Goal: Task Accomplishment & Management: Manage account settings

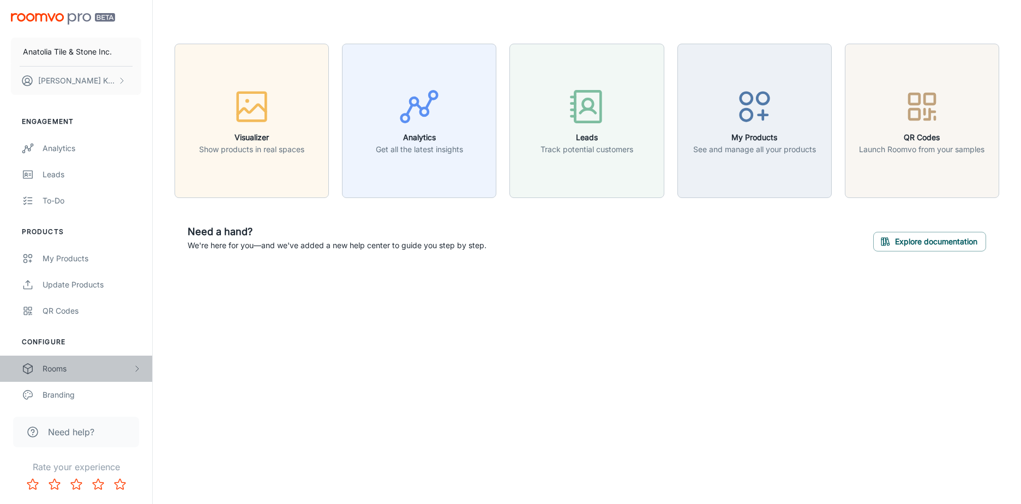
click at [75, 368] on div "Rooms" at bounding box center [88, 369] width 90 height 12
click at [80, 400] on div "My Rooms" at bounding box center [92, 395] width 99 height 12
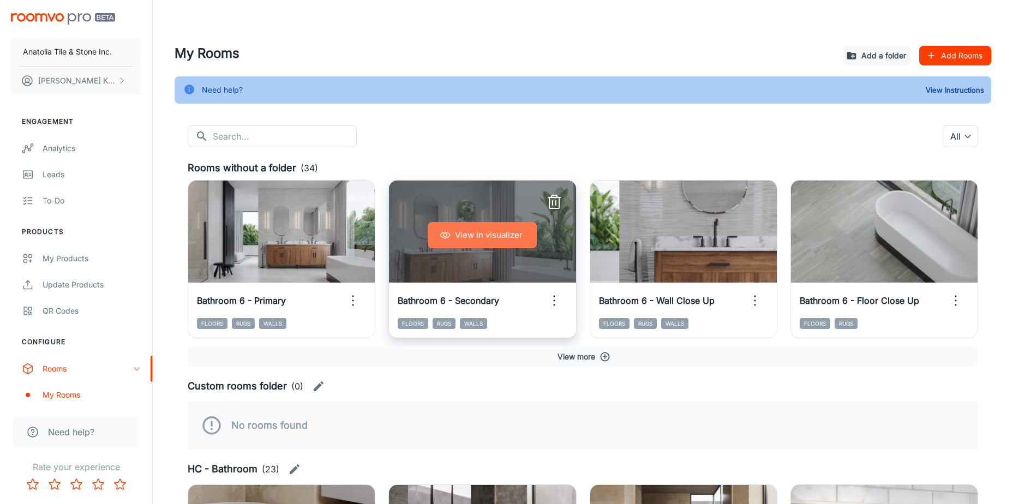
click at [499, 239] on button "View in visualizer" at bounding box center [482, 235] width 109 height 26
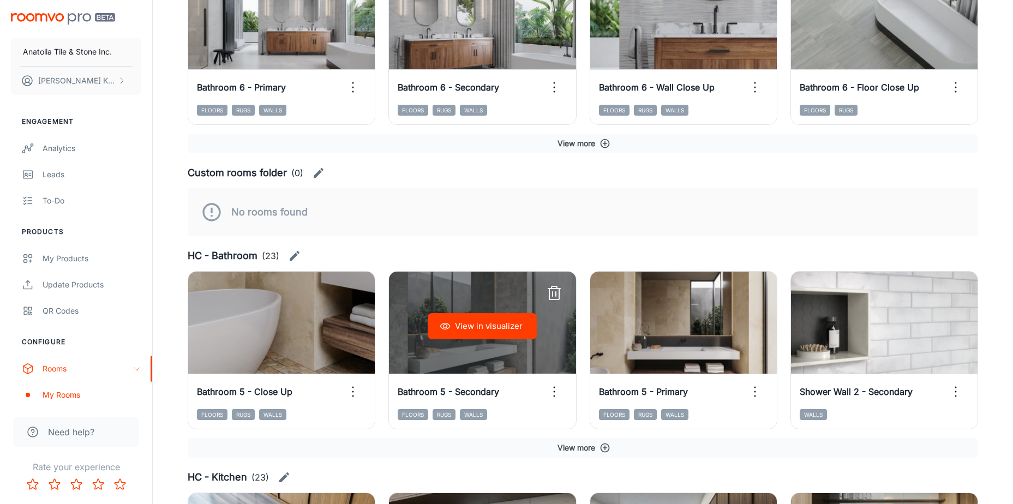
scroll to position [218, 0]
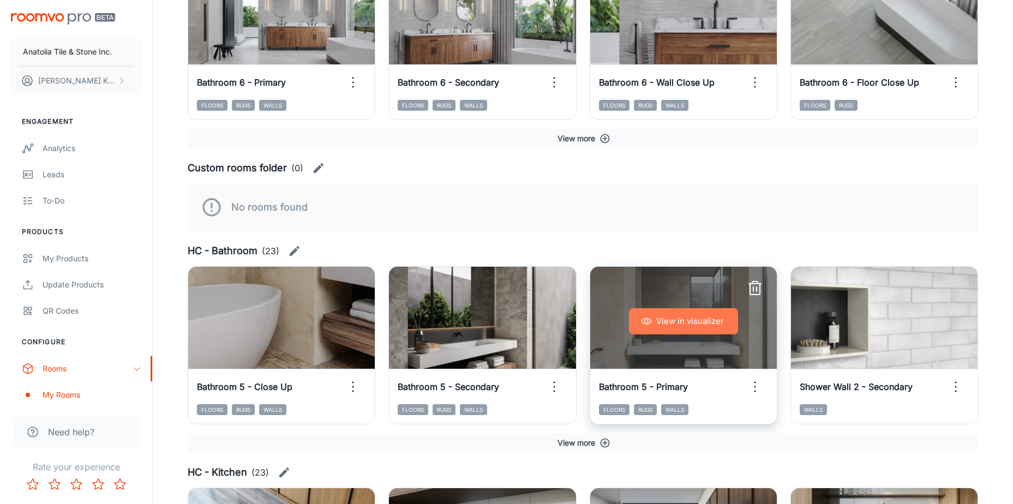
click at [698, 321] on button "View in visualizer" at bounding box center [683, 321] width 109 height 26
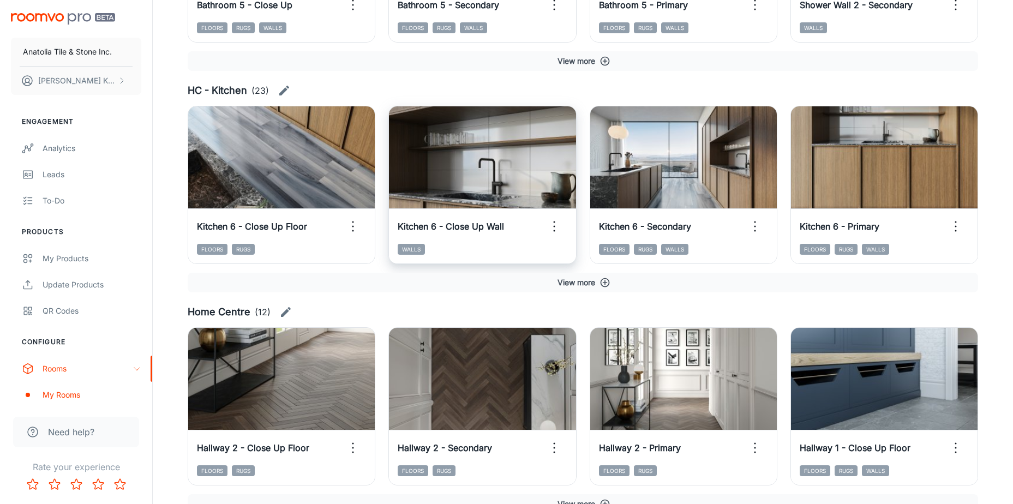
scroll to position [662, 0]
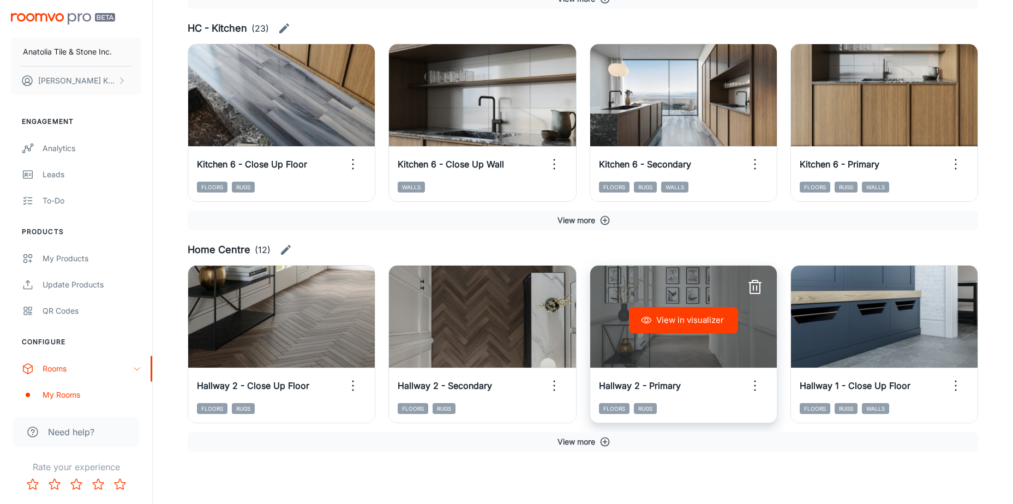
click at [693, 324] on button "View in visualizer" at bounding box center [683, 320] width 109 height 26
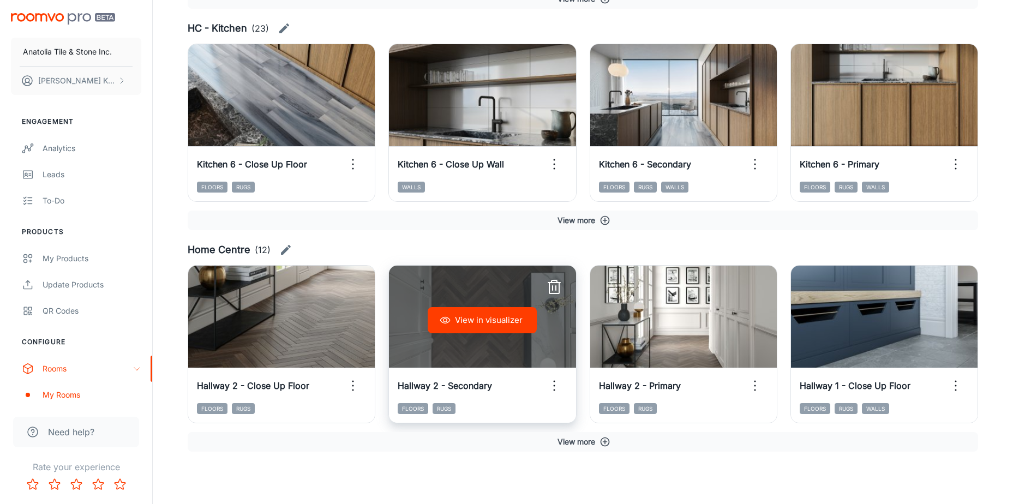
click at [487, 317] on button "View in visualizer" at bounding box center [482, 320] width 109 height 26
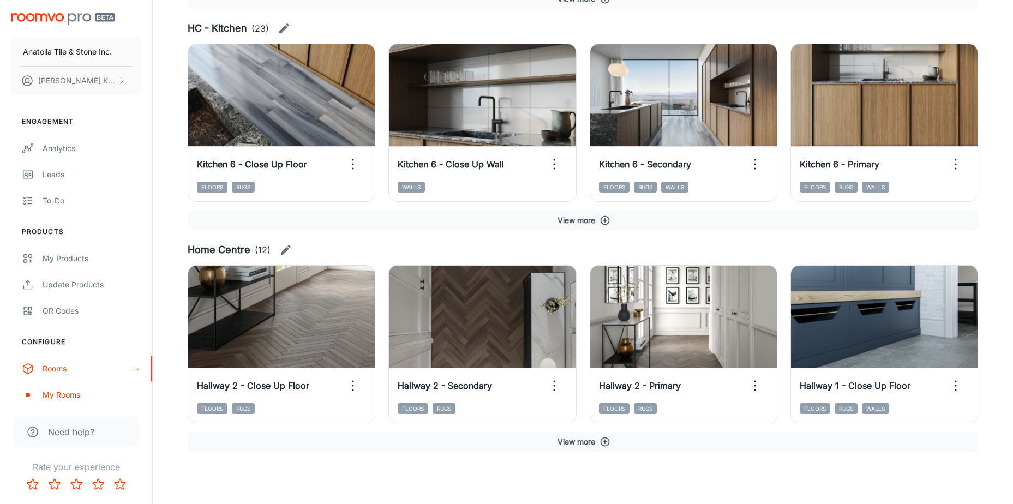
scroll to position [553, 0]
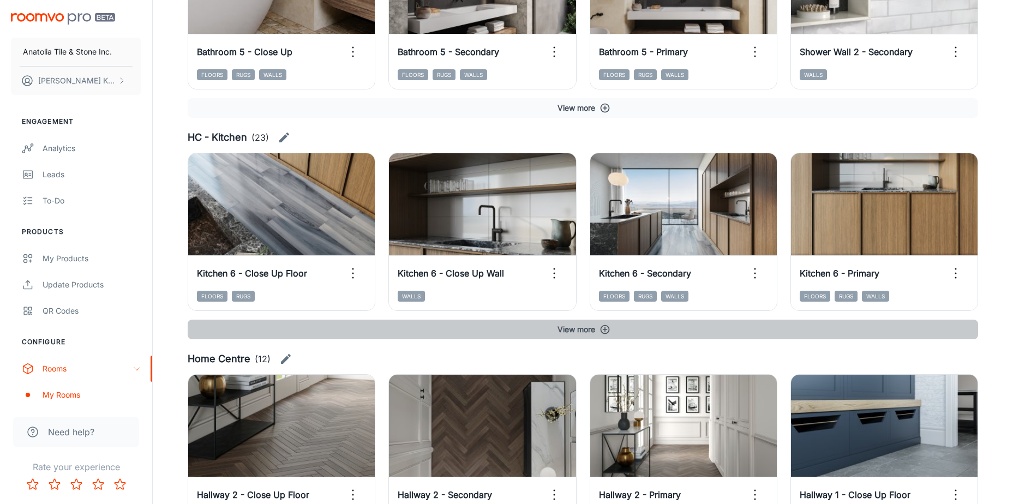
click at [609, 332] on icon "button" at bounding box center [604, 329] width 11 height 11
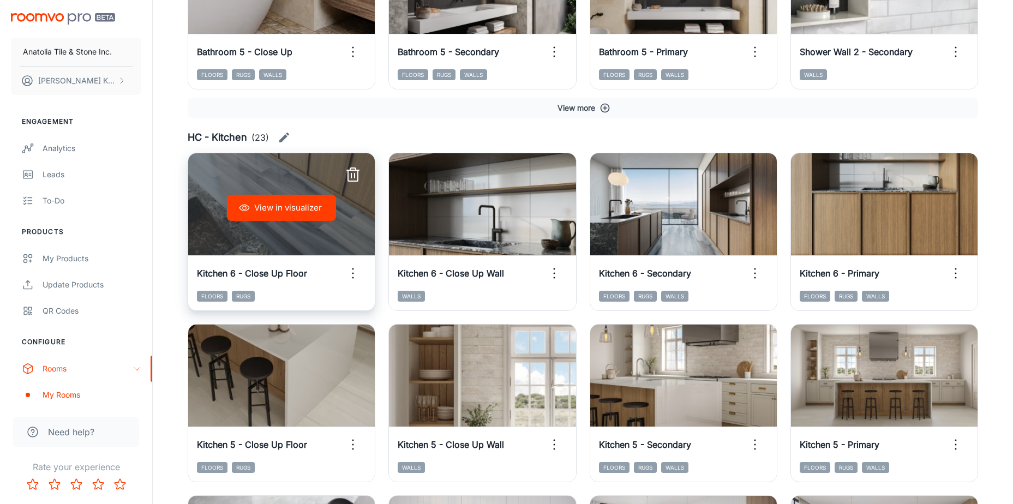
click at [269, 216] on button "View in visualizer" at bounding box center [281, 208] width 109 height 26
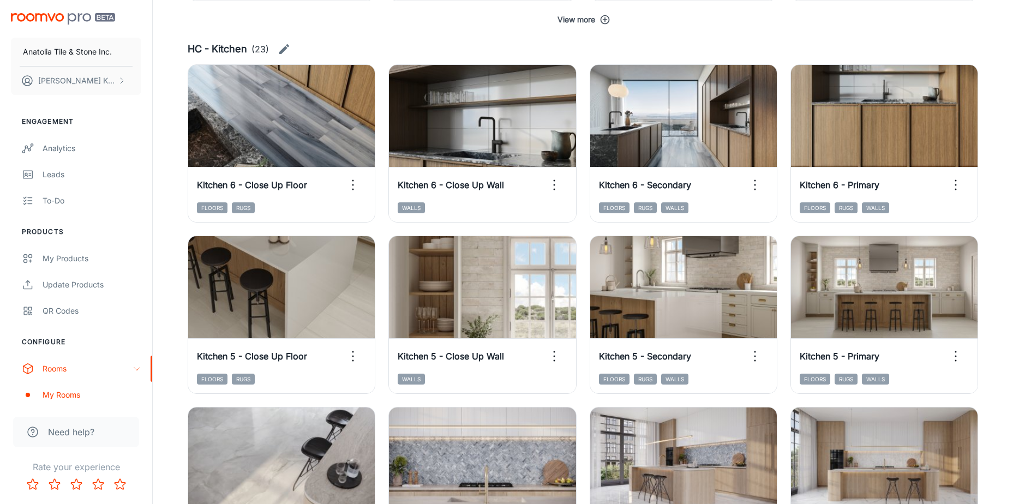
scroll to position [717, 0]
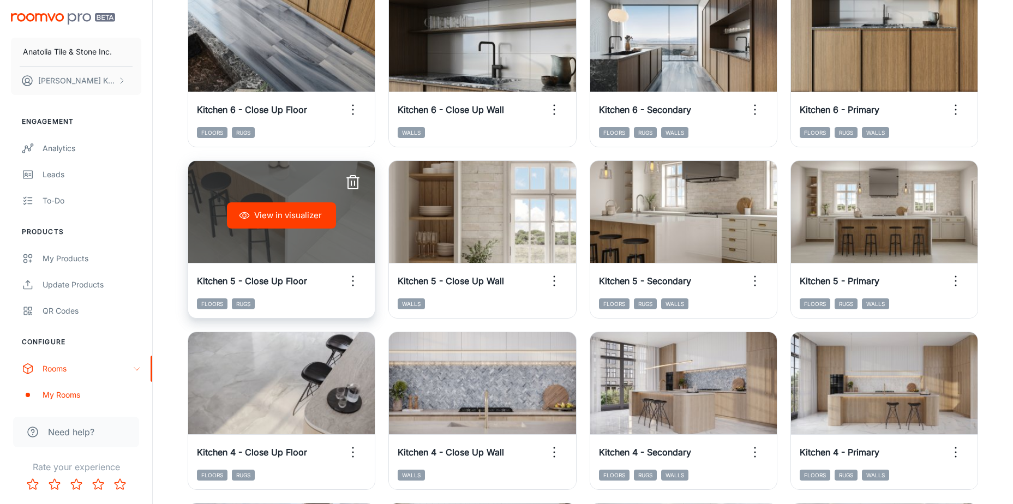
click at [325, 220] on button "View in visualizer" at bounding box center [281, 215] width 109 height 26
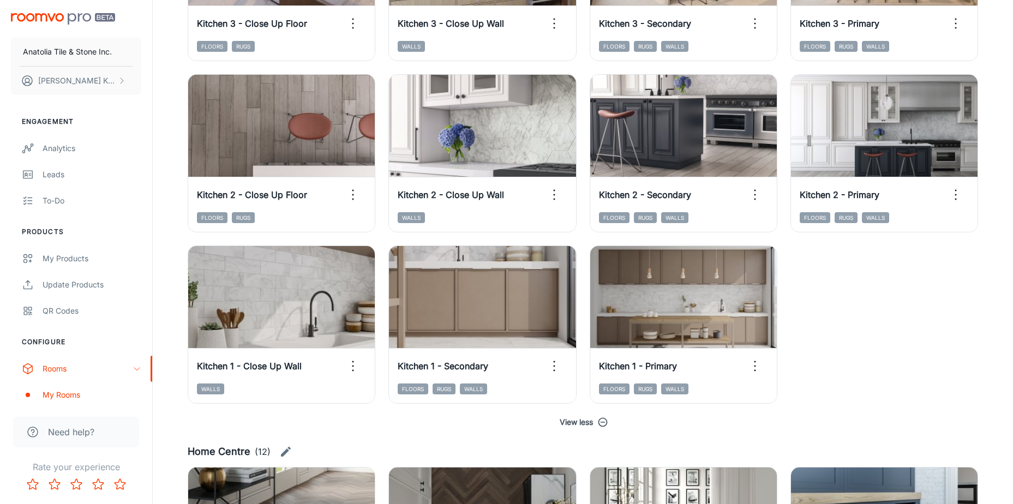
scroll to position [1518, 0]
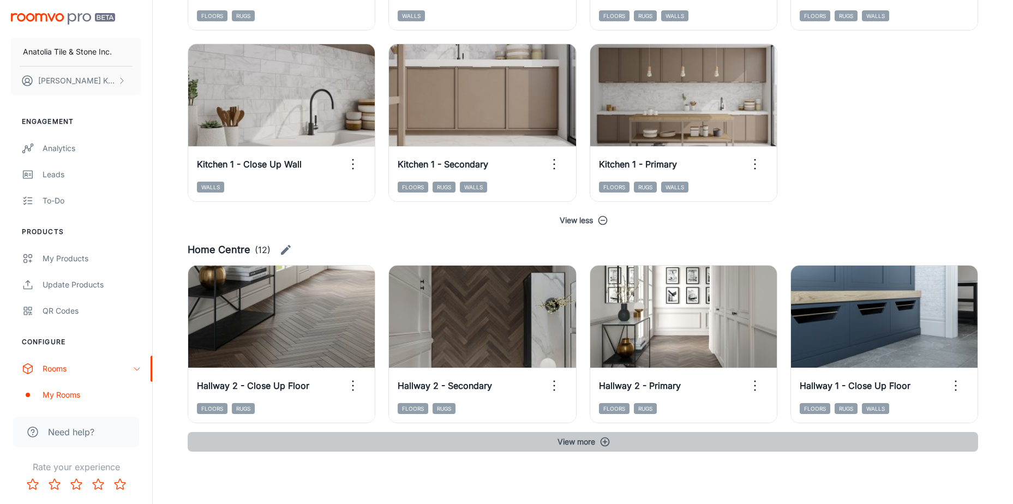
click at [599, 447] on button "View more" at bounding box center [583, 442] width 790 height 20
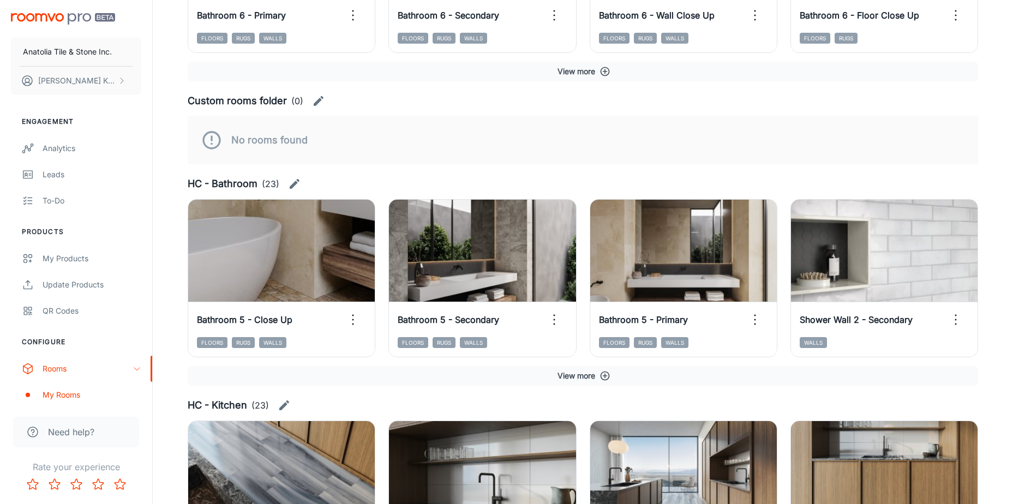
scroll to position [373, 0]
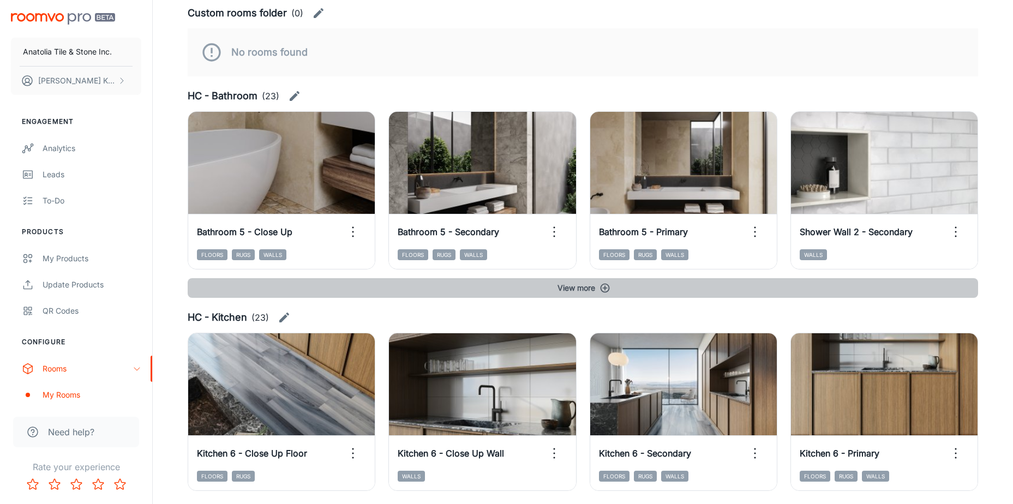
click at [610, 288] on icon "button" at bounding box center [604, 287] width 11 height 11
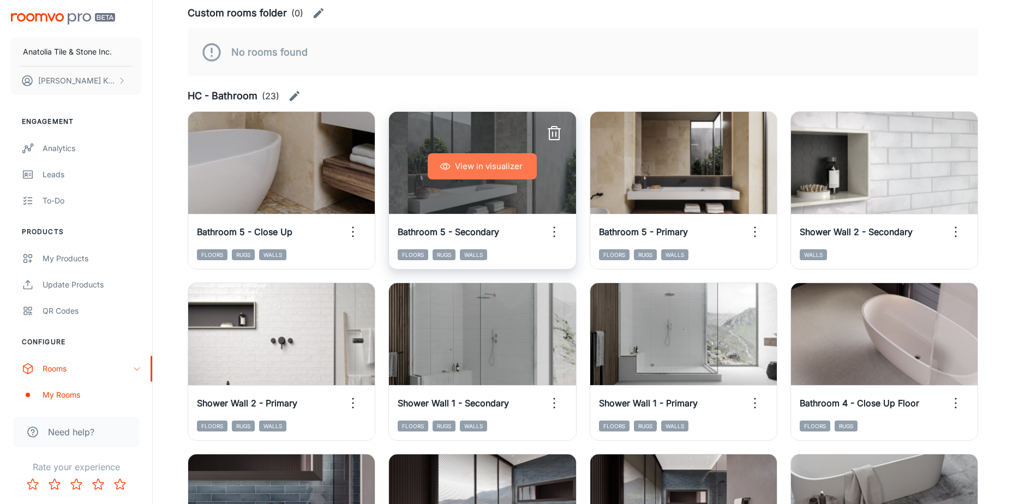
click at [521, 175] on button "View in visualizer" at bounding box center [482, 166] width 109 height 26
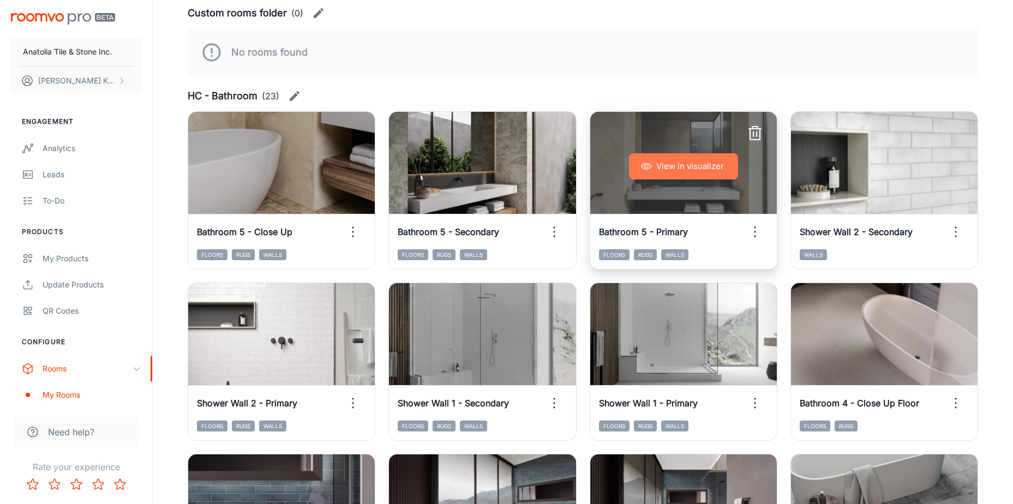
click at [668, 164] on button "View in visualizer" at bounding box center [683, 166] width 109 height 26
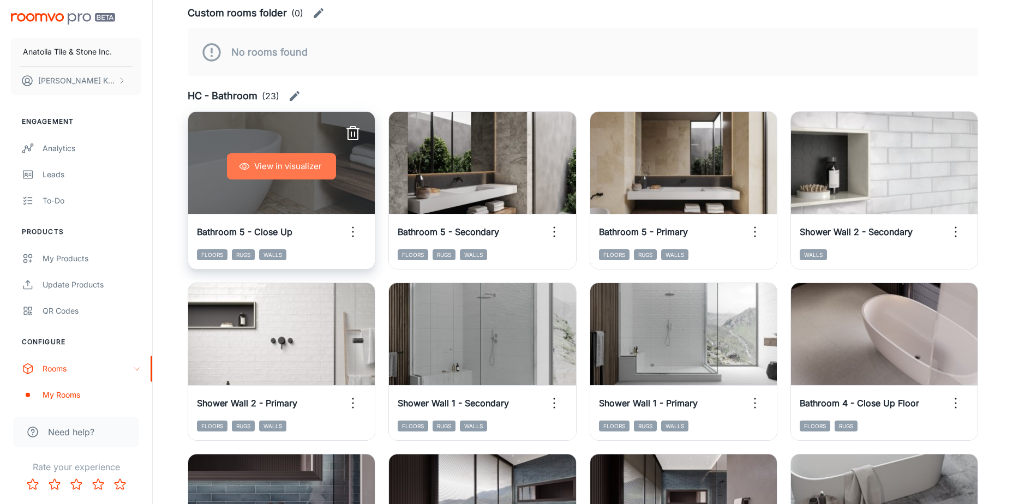
click at [318, 164] on button "View in visualizer" at bounding box center [281, 166] width 109 height 26
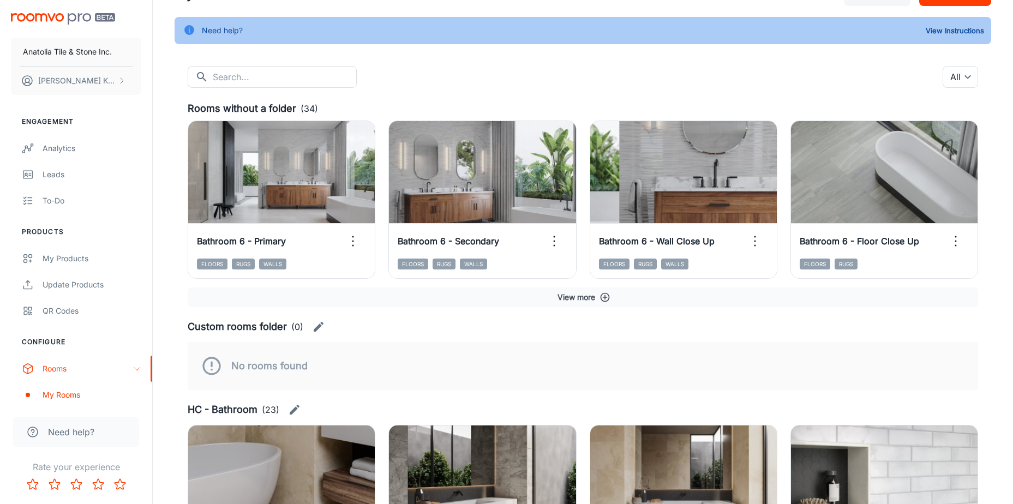
scroll to position [0, 0]
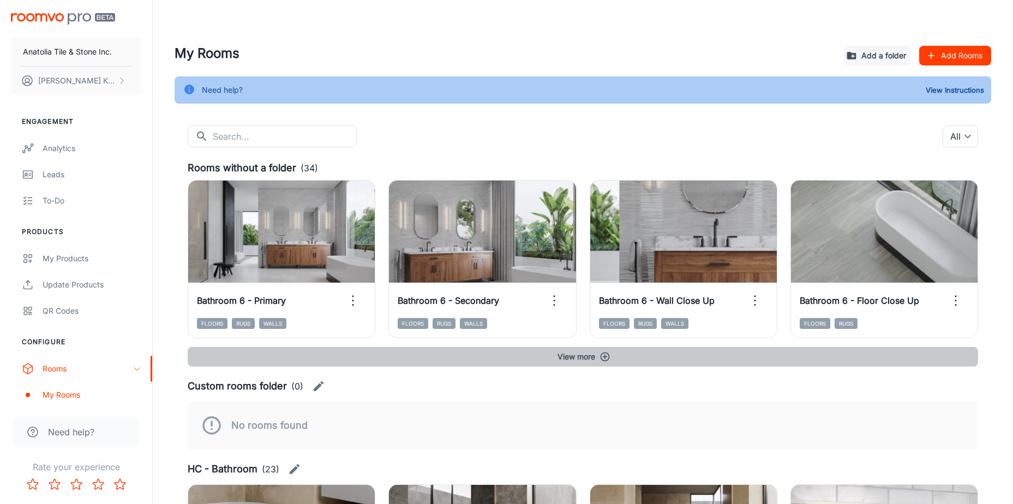
click at [610, 357] on icon "button" at bounding box center [604, 356] width 11 height 11
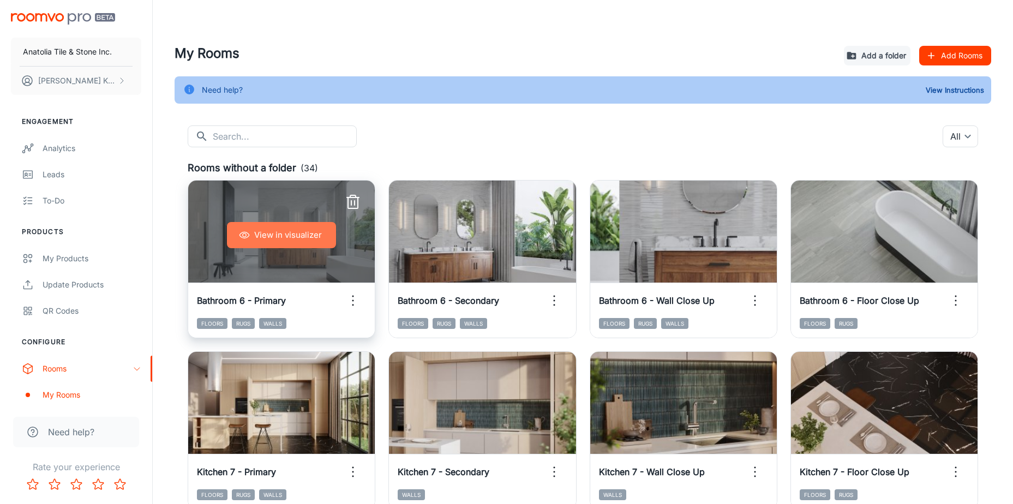
click at [311, 240] on button "View in visualizer" at bounding box center [281, 235] width 109 height 26
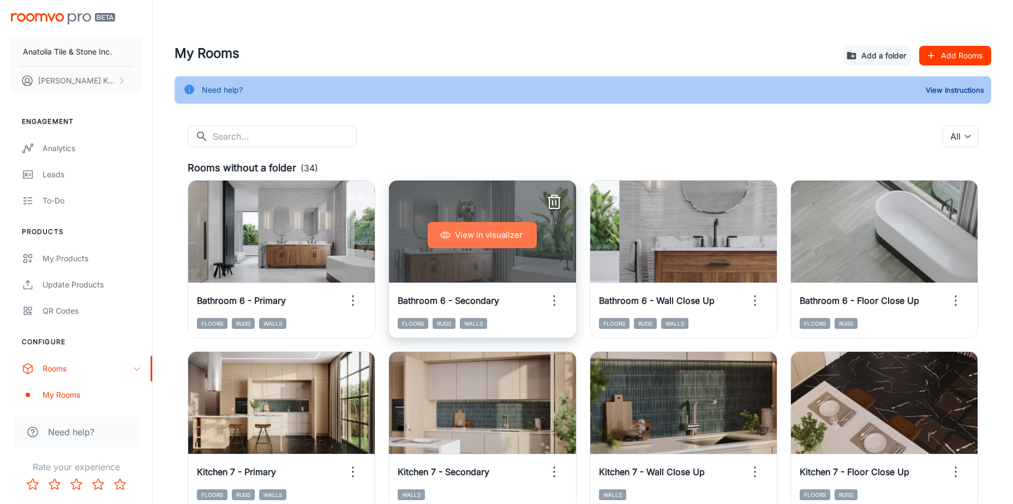
click at [516, 239] on button "View in visualizer" at bounding box center [482, 235] width 109 height 26
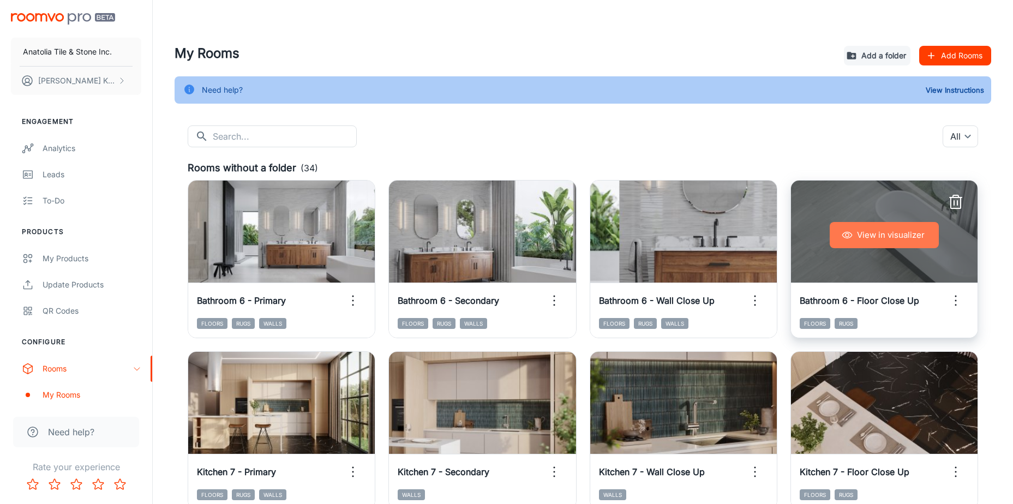
click at [873, 240] on button "View in visualizer" at bounding box center [883, 235] width 109 height 26
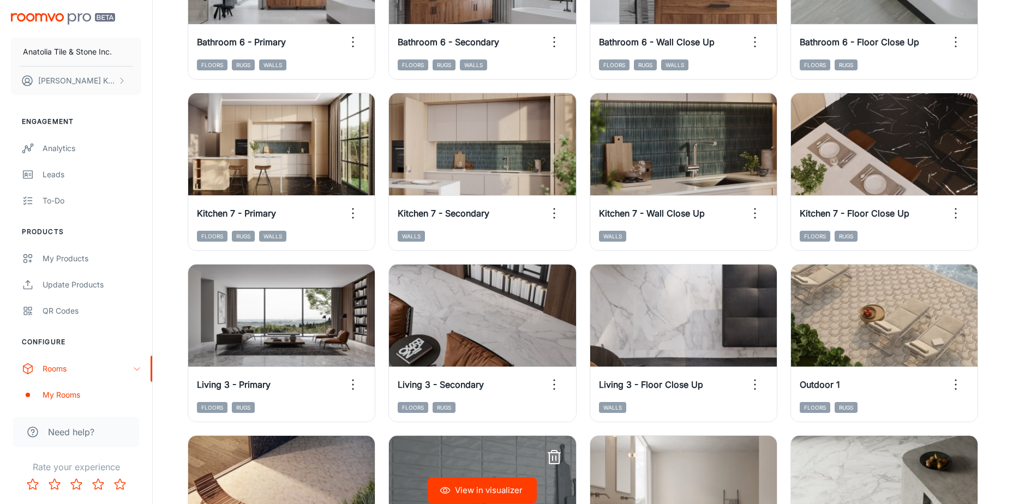
scroll to position [218, 0]
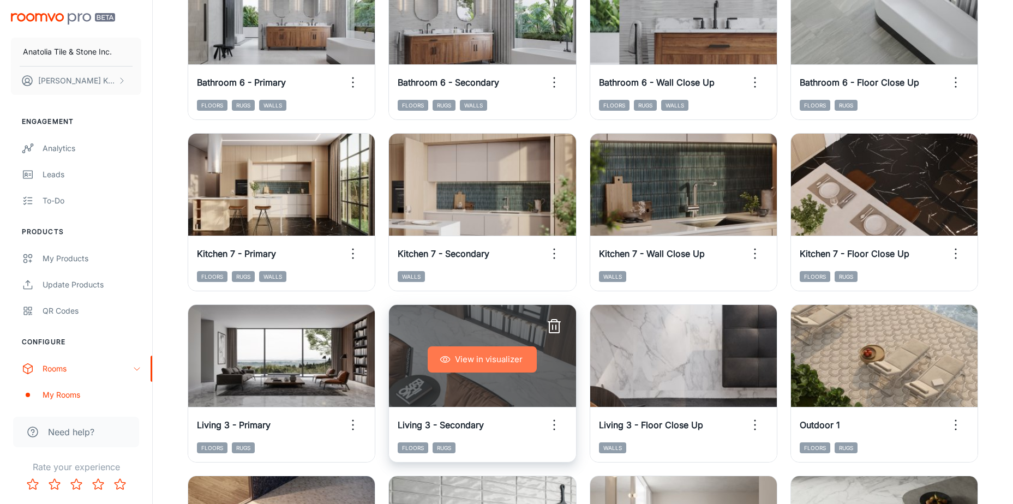
click at [444, 352] on button "View in visualizer" at bounding box center [482, 359] width 109 height 26
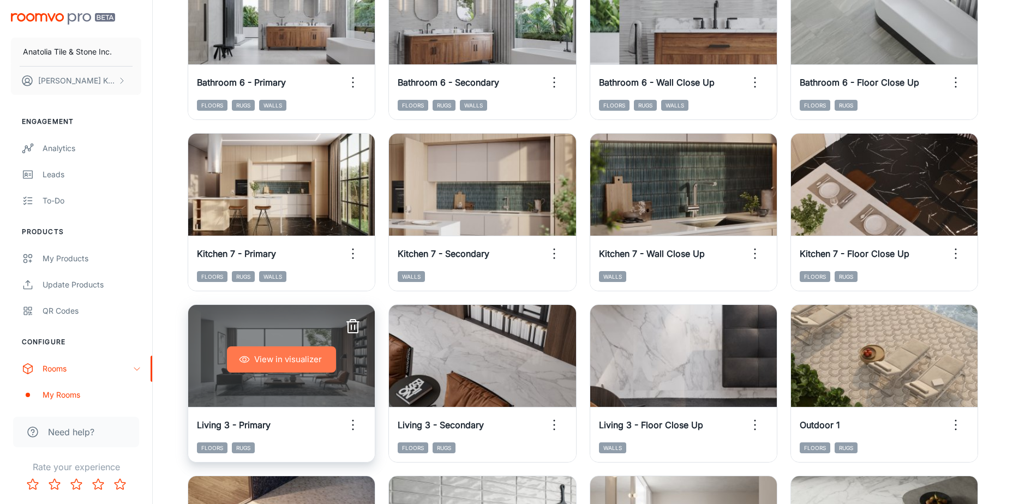
click at [332, 353] on button "View in visualizer" at bounding box center [281, 359] width 109 height 26
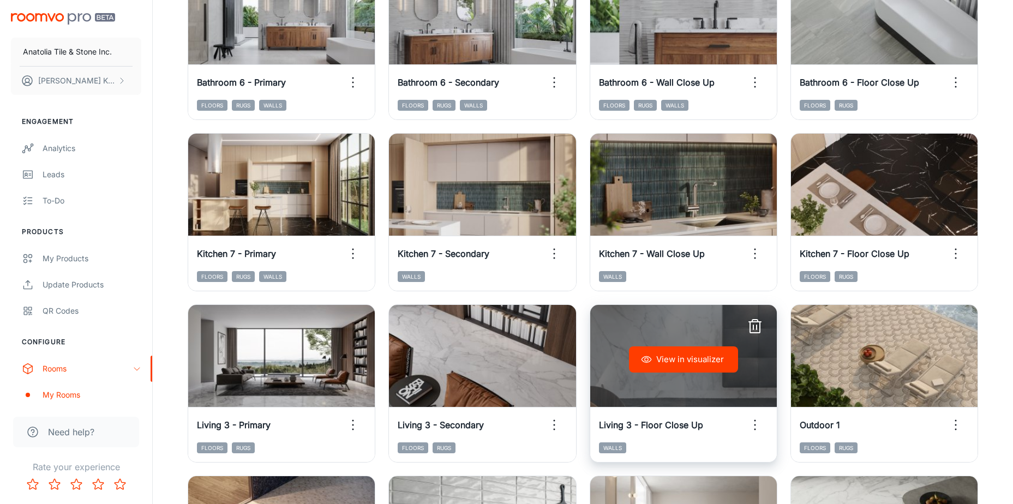
click at [674, 374] on div "View in visualizer" at bounding box center [683, 359] width 187 height 109
click at [678, 366] on button "View in visualizer" at bounding box center [683, 359] width 109 height 26
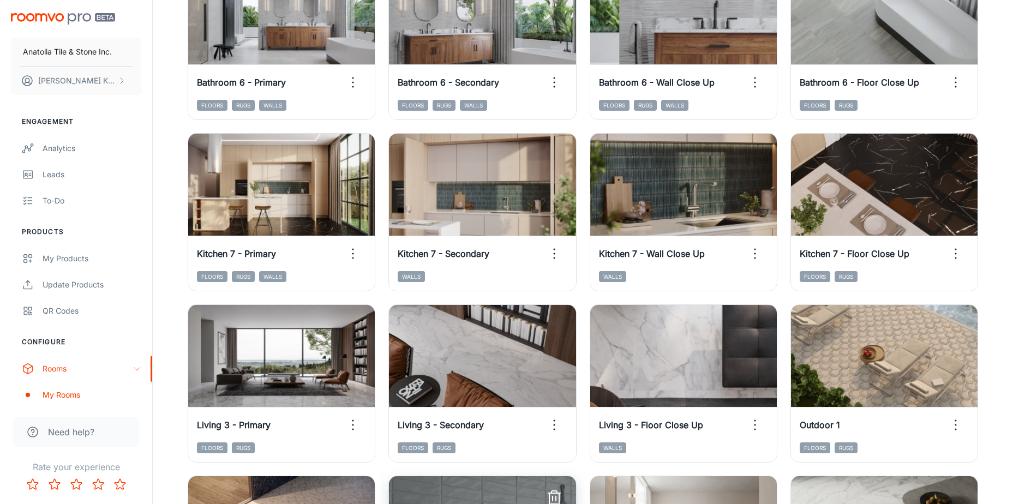
scroll to position [0, 0]
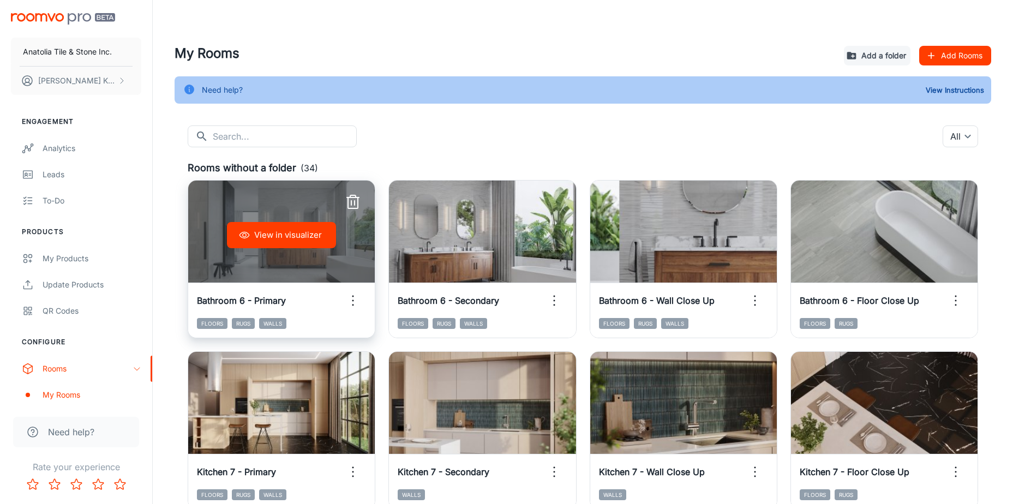
click at [352, 298] on icon "button" at bounding box center [352, 300] width 17 height 17
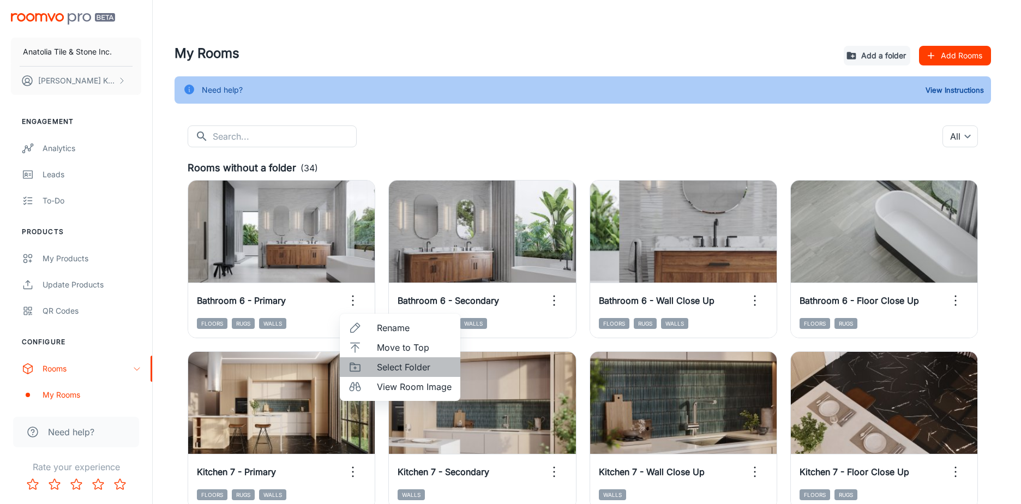
click at [399, 366] on span "Select Folder" at bounding box center [414, 366] width 75 height 13
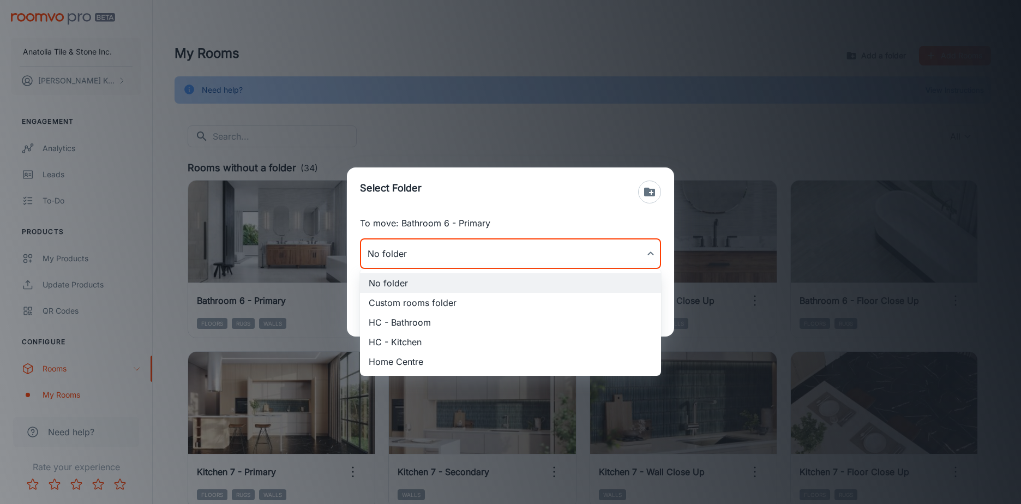
click at [429, 253] on body "Anatolia Tile & Stone Inc. [PERSON_NAME] Engagement Analytics Leads To-do Produ…" at bounding box center [510, 252] width 1021 height 504
click at [409, 323] on li "HC - Bathroom" at bounding box center [510, 322] width 301 height 20
type input "HC - Bathroom"
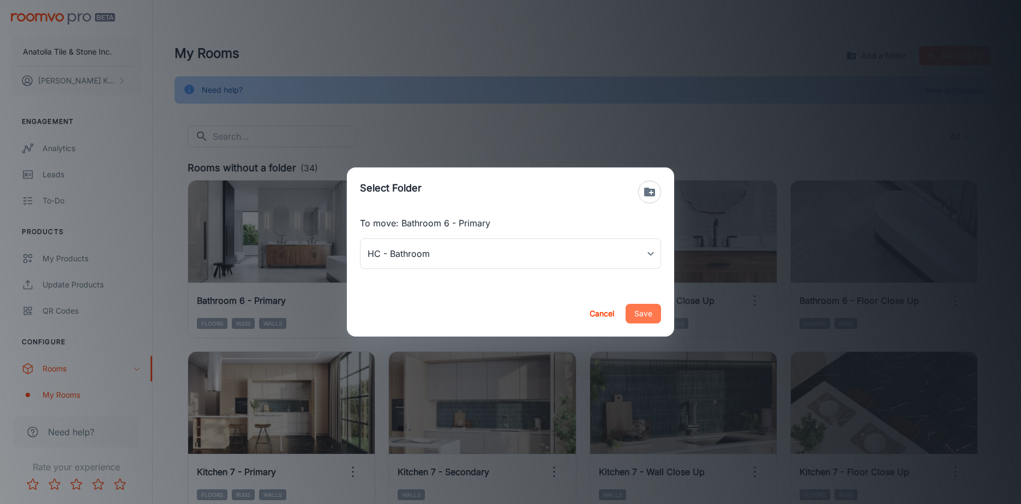
click at [645, 315] on button "Save" at bounding box center [642, 314] width 35 height 20
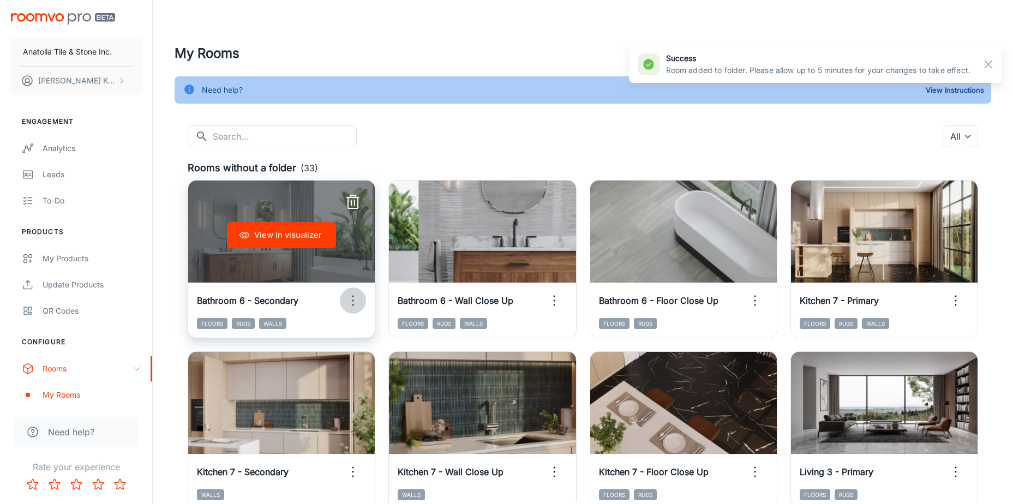
click at [356, 299] on icon "button" at bounding box center [352, 300] width 17 height 17
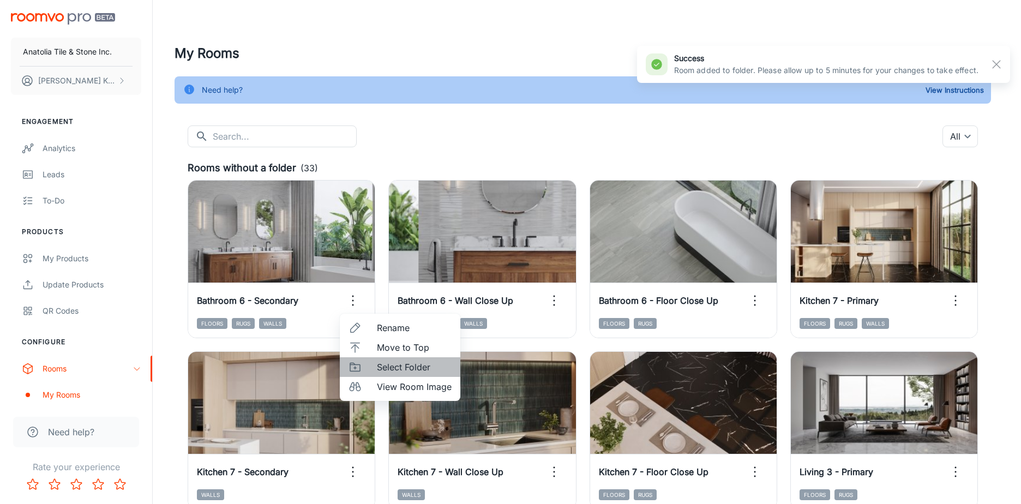
click at [412, 363] on span "Select Folder" at bounding box center [414, 366] width 75 height 13
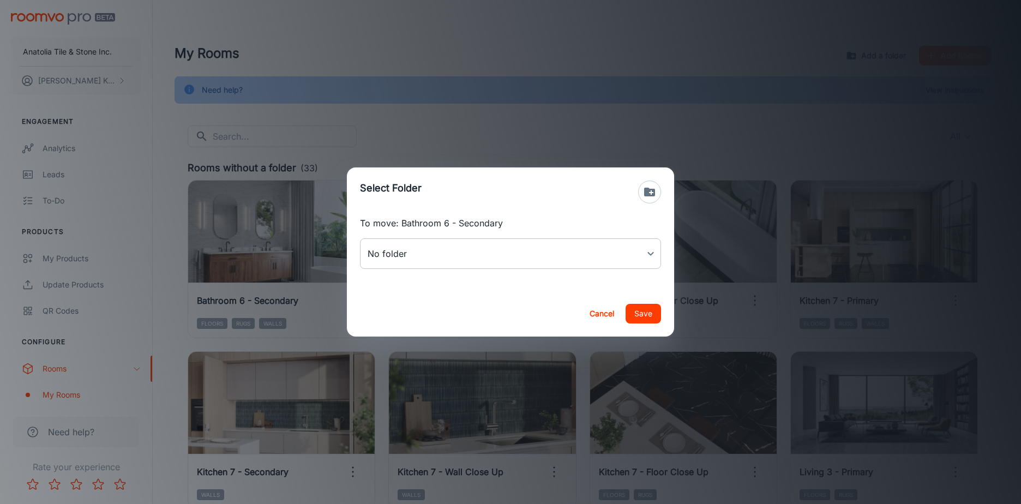
click at [473, 264] on body "Anatolia Tile & Stone Inc. [PERSON_NAME] Engagement Analytics Leads To-do Produ…" at bounding box center [510, 252] width 1021 height 504
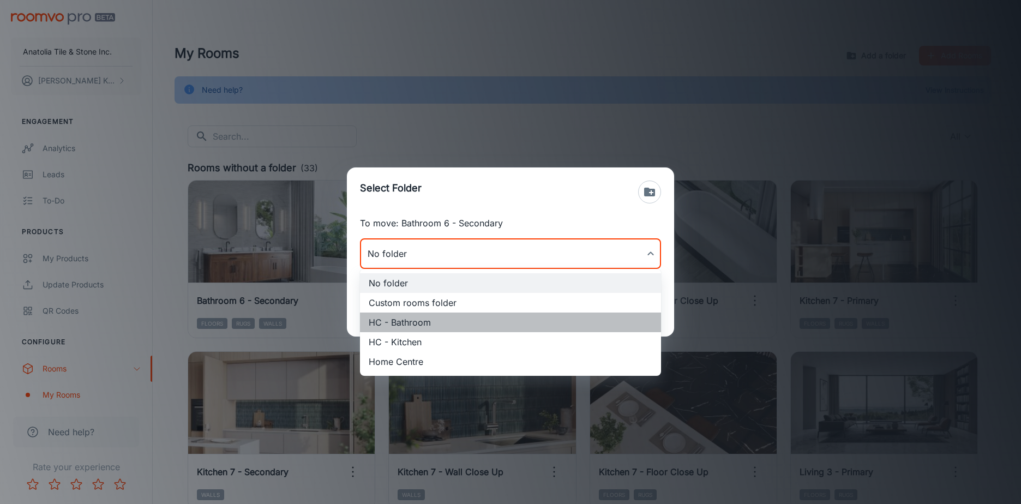
click at [416, 319] on li "HC - Bathroom" at bounding box center [510, 322] width 301 height 20
type input "HC - Bathroom"
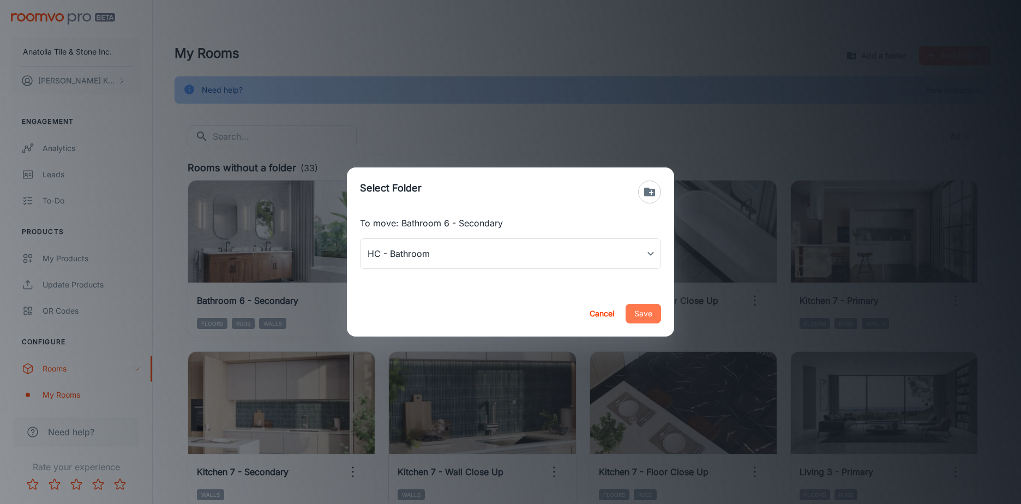
click at [660, 311] on button "Save" at bounding box center [642, 314] width 35 height 20
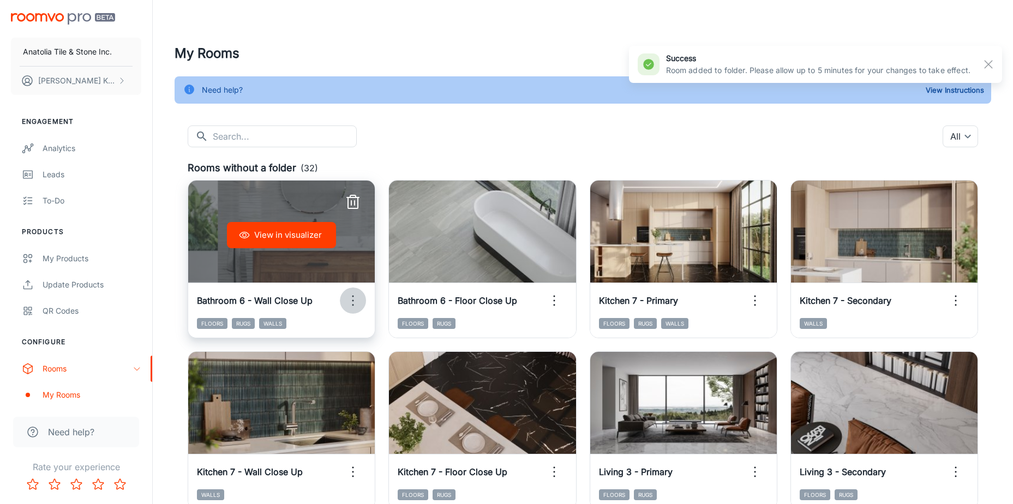
click at [353, 299] on icon "button" at bounding box center [352, 300] width 17 height 17
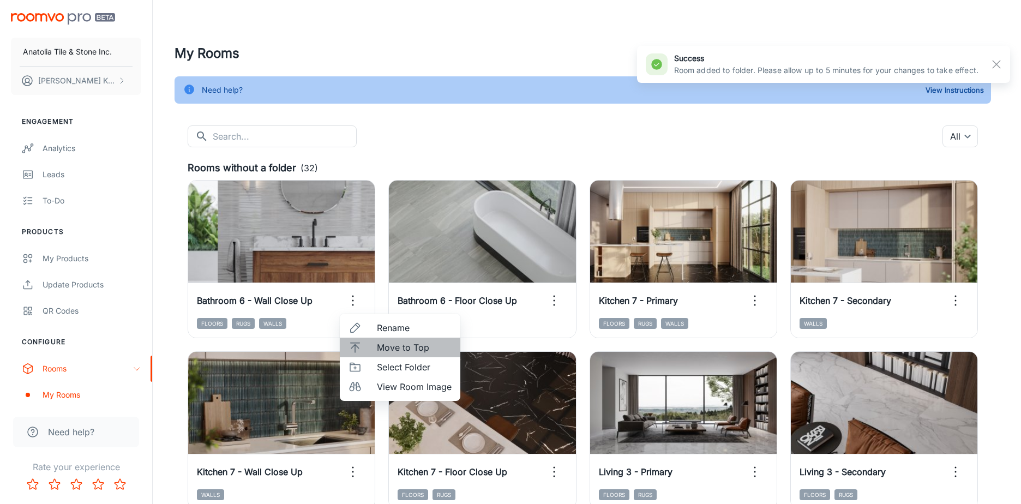
click at [377, 349] on span "Move to Top" at bounding box center [414, 347] width 75 height 13
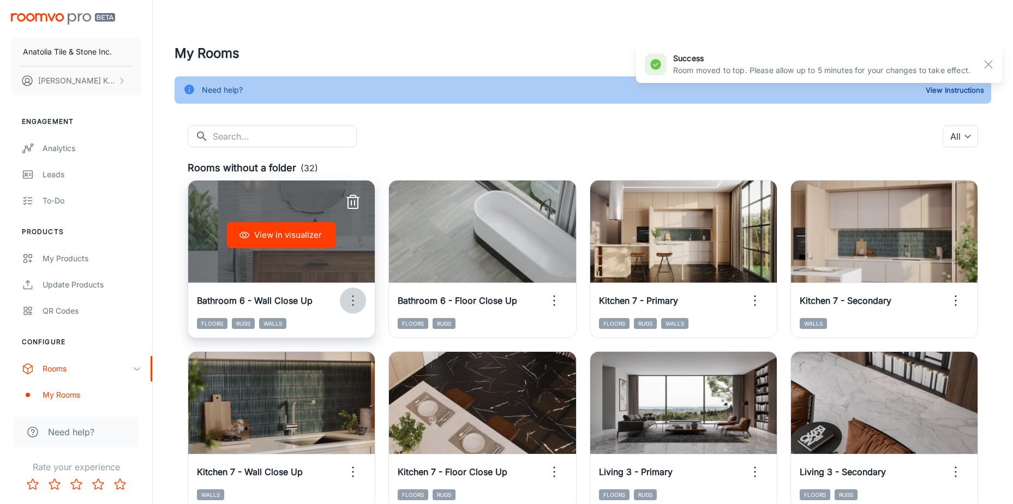
click at [353, 301] on circle "button" at bounding box center [353, 301] width 2 height 2
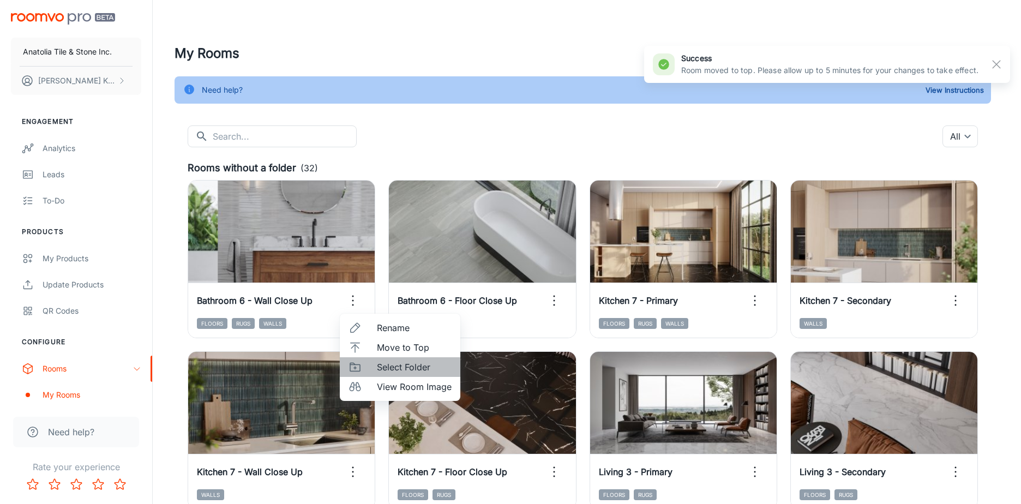
click at [400, 366] on span "Select Folder" at bounding box center [414, 366] width 75 height 13
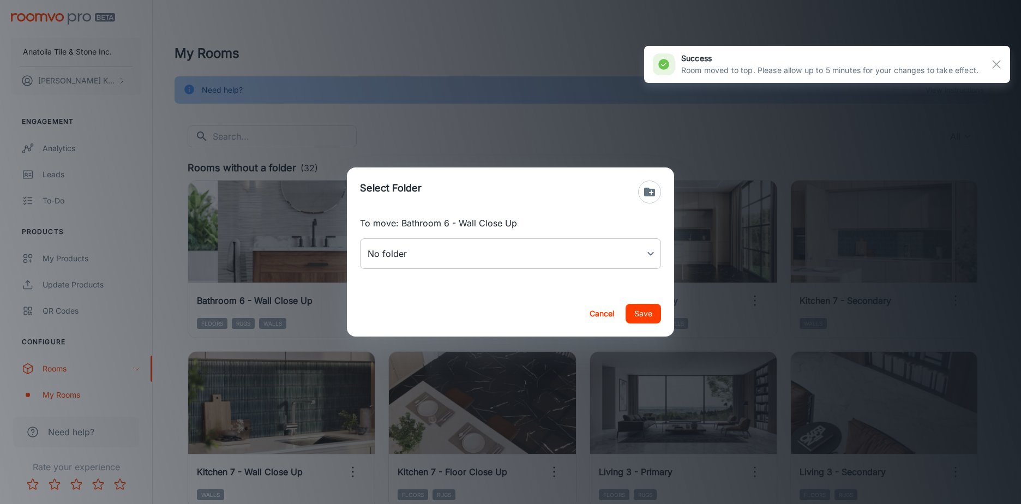
click at [450, 251] on body "Anatolia Tile & Stone Inc. [PERSON_NAME] Engagement Analytics Leads To-do Produ…" at bounding box center [510, 252] width 1021 height 504
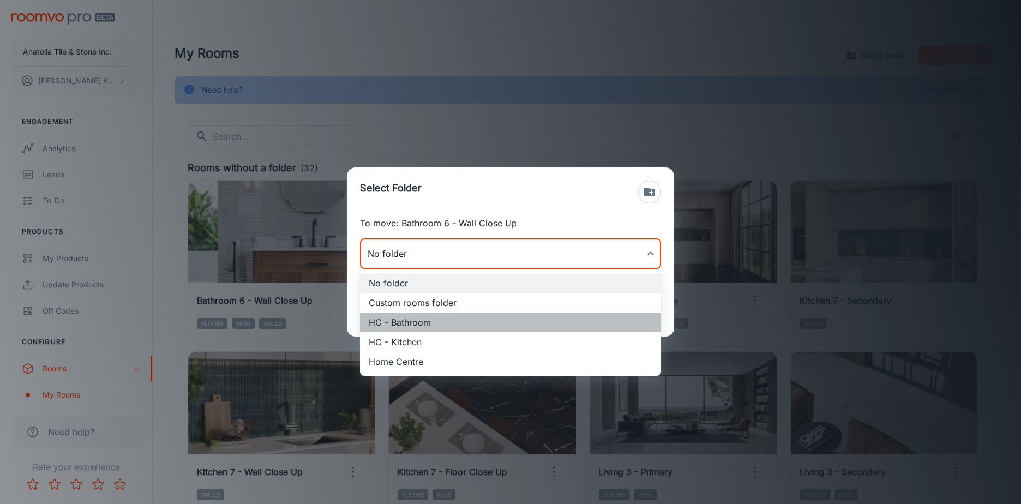
click at [419, 319] on li "HC - Bathroom" at bounding box center [510, 322] width 301 height 20
type input "HC - Bathroom"
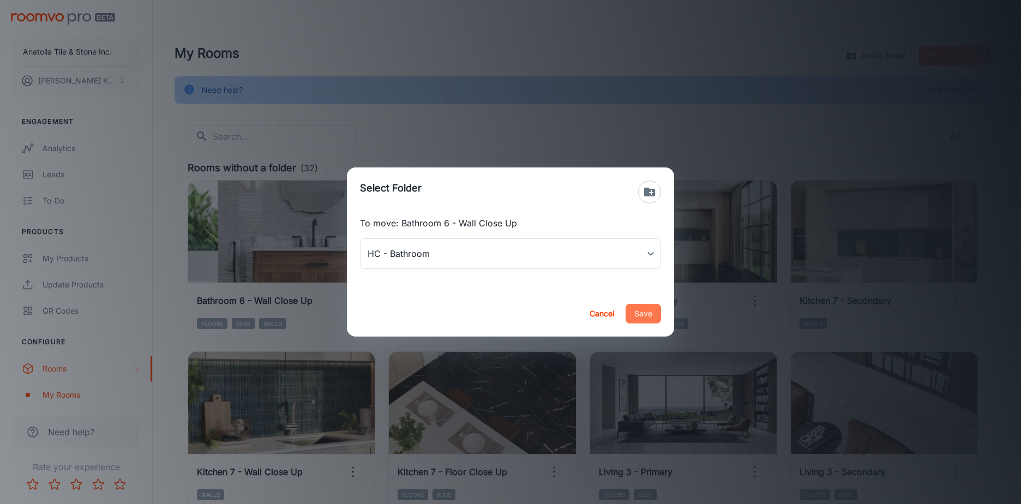
click at [628, 318] on button "Save" at bounding box center [642, 314] width 35 height 20
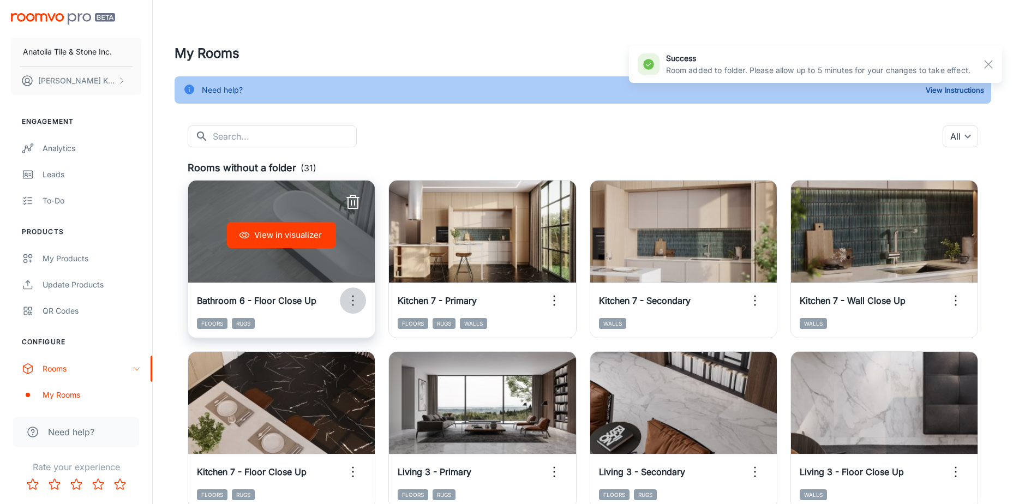
click at [342, 294] on button "button" at bounding box center [353, 300] width 26 height 26
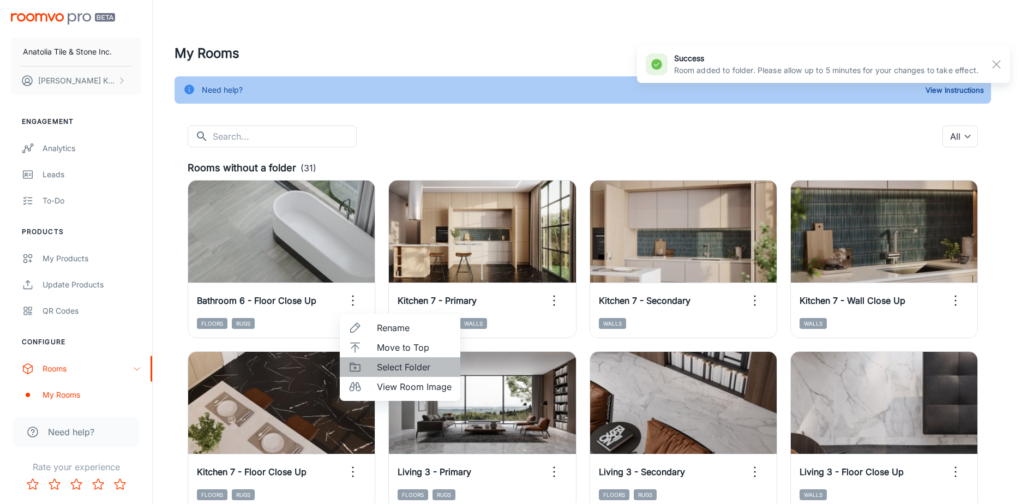
click at [393, 369] on span "Select Folder" at bounding box center [414, 366] width 75 height 13
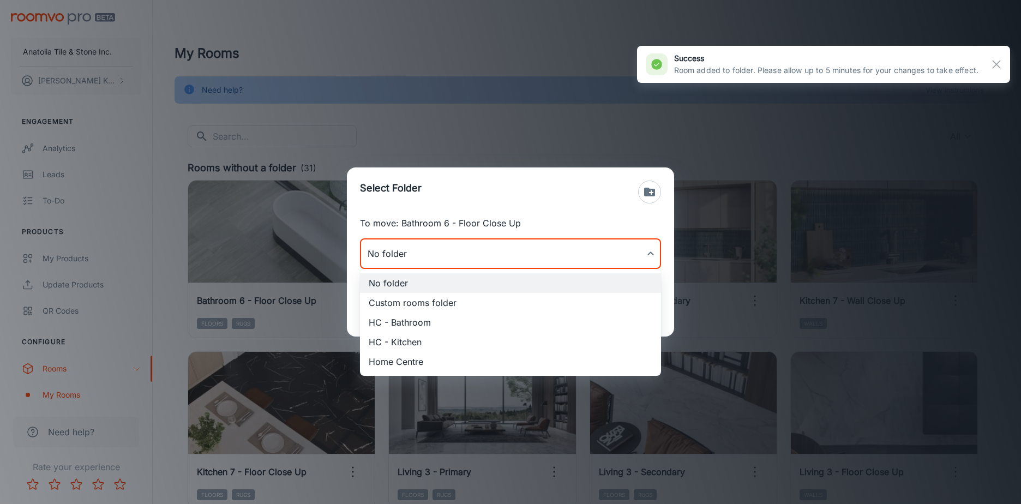
click at [490, 250] on body "Anatolia Tile & Stone Inc. [PERSON_NAME] Engagement Analytics Leads To-do Produ…" at bounding box center [510, 252] width 1021 height 504
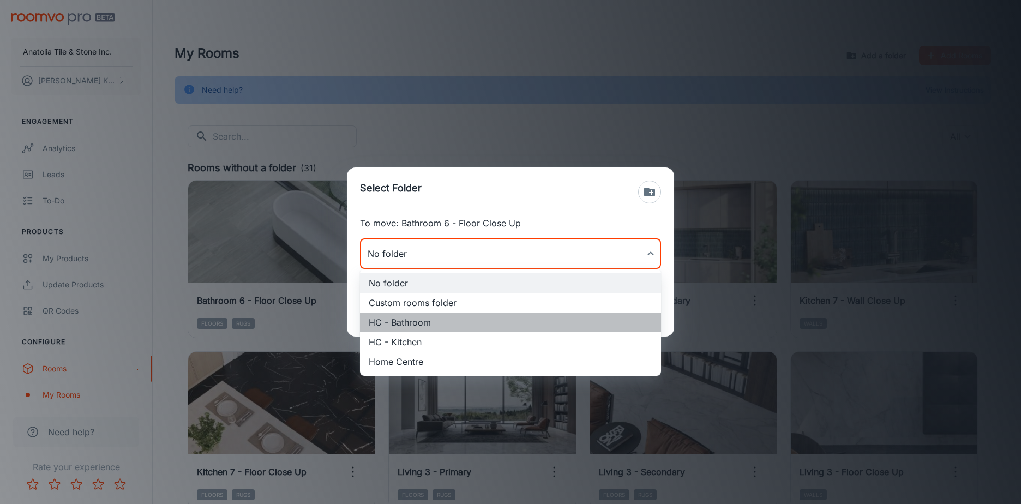
click at [408, 322] on li "HC - Bathroom" at bounding box center [510, 322] width 301 height 20
type input "HC - Bathroom"
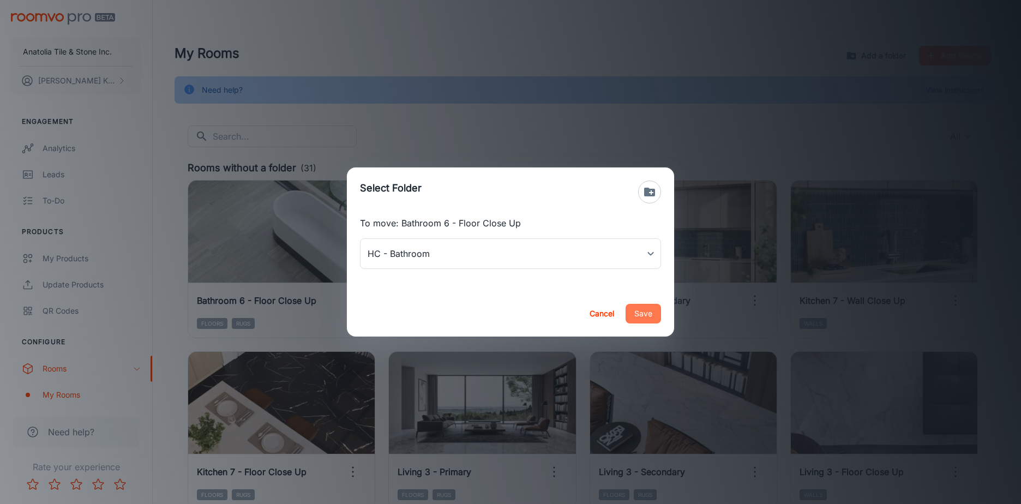
click at [636, 310] on button "Save" at bounding box center [642, 314] width 35 height 20
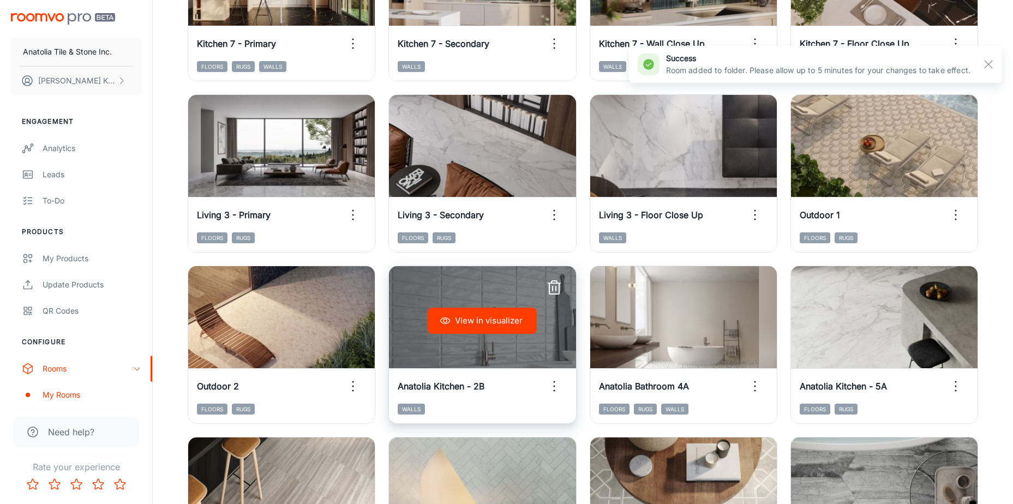
scroll to position [273, 0]
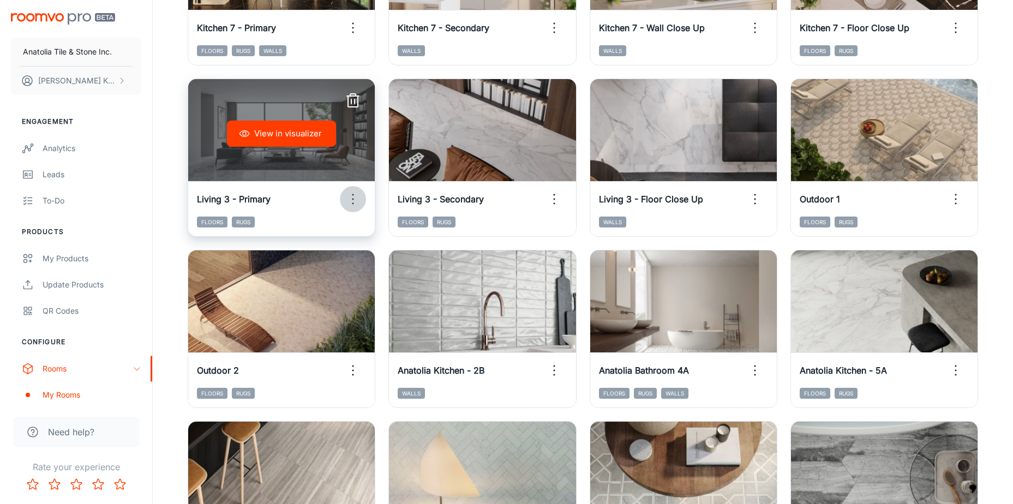
click at [353, 200] on circle "button" at bounding box center [353, 199] width 2 height 2
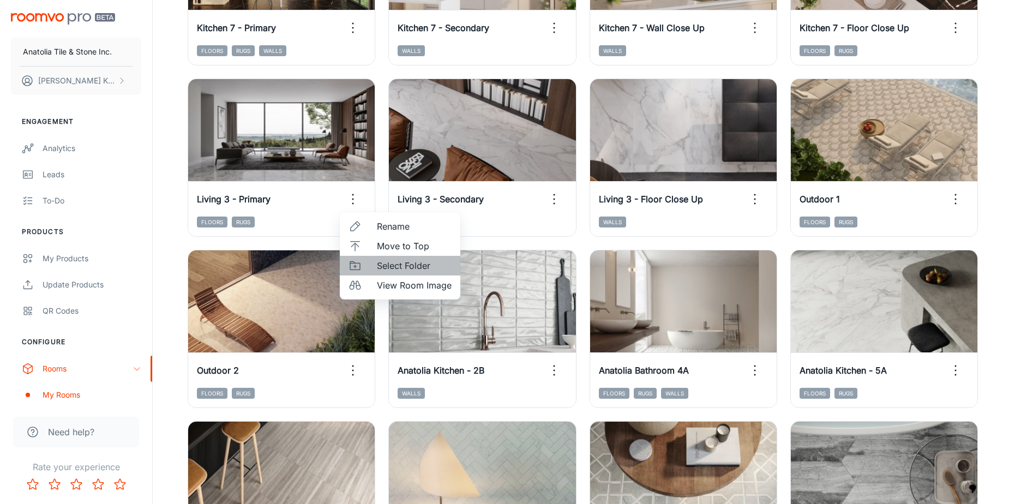
click at [398, 266] on span "Select Folder" at bounding box center [414, 265] width 75 height 13
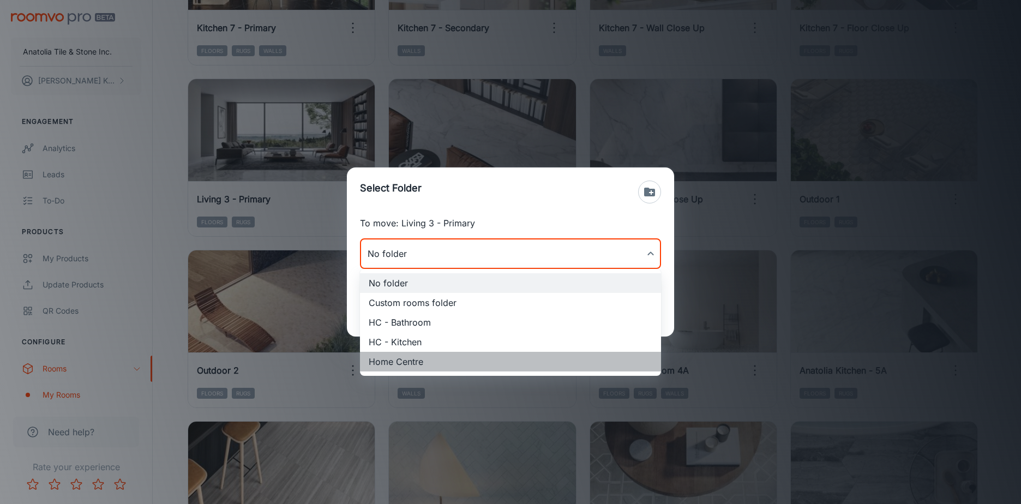
click at [396, 354] on li "Home Centre" at bounding box center [510, 362] width 301 height 20
type input "Home Centre"
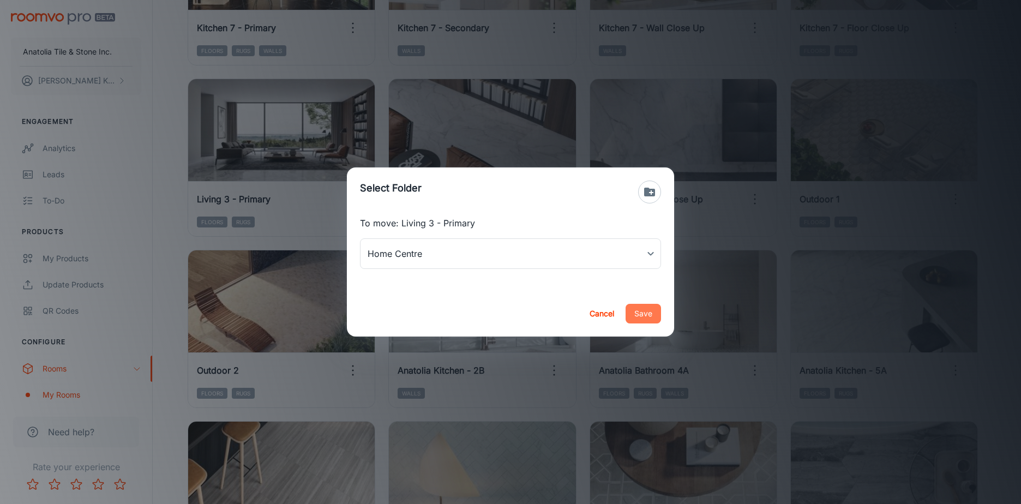
click at [636, 315] on button "Save" at bounding box center [642, 314] width 35 height 20
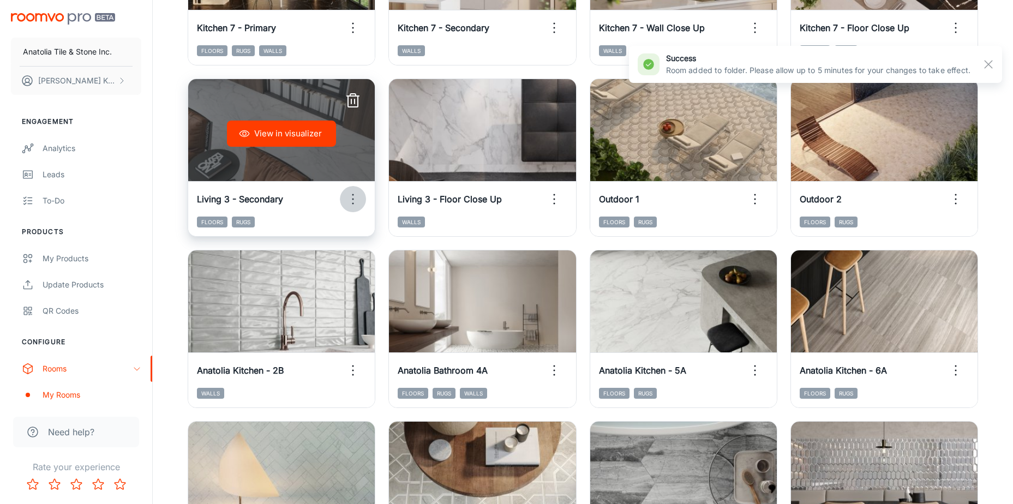
click at [351, 198] on icon "button" at bounding box center [352, 198] width 17 height 17
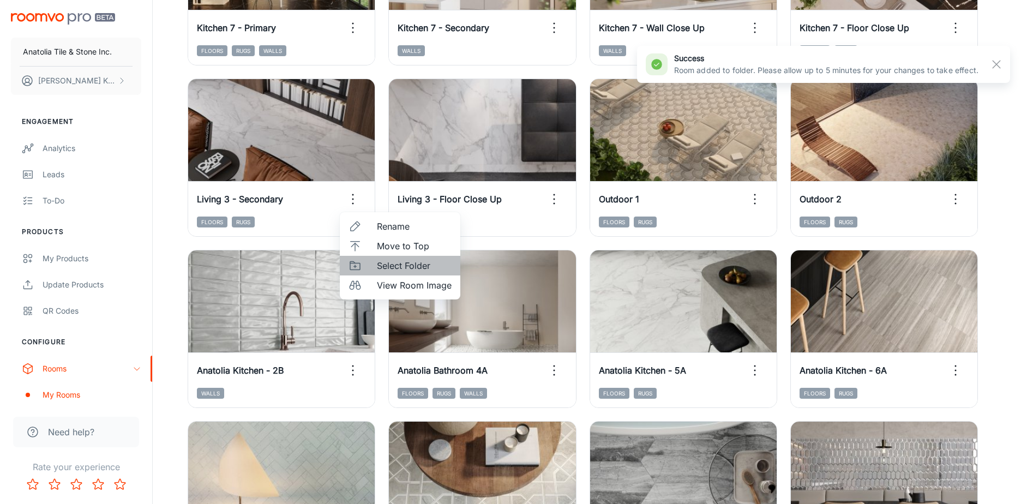
click at [392, 270] on span "Select Folder" at bounding box center [414, 265] width 75 height 13
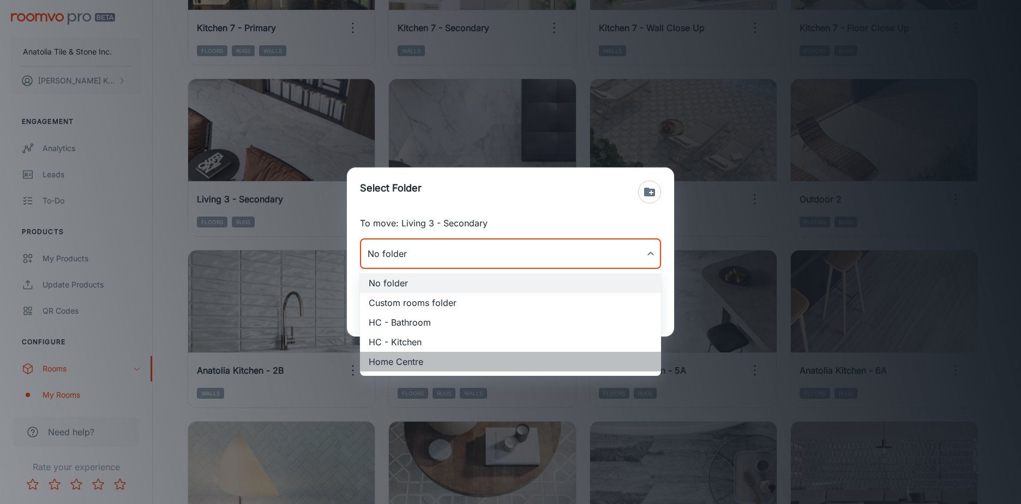
click at [404, 361] on li "Home Centre" at bounding box center [510, 362] width 301 height 20
type input "Home Centre"
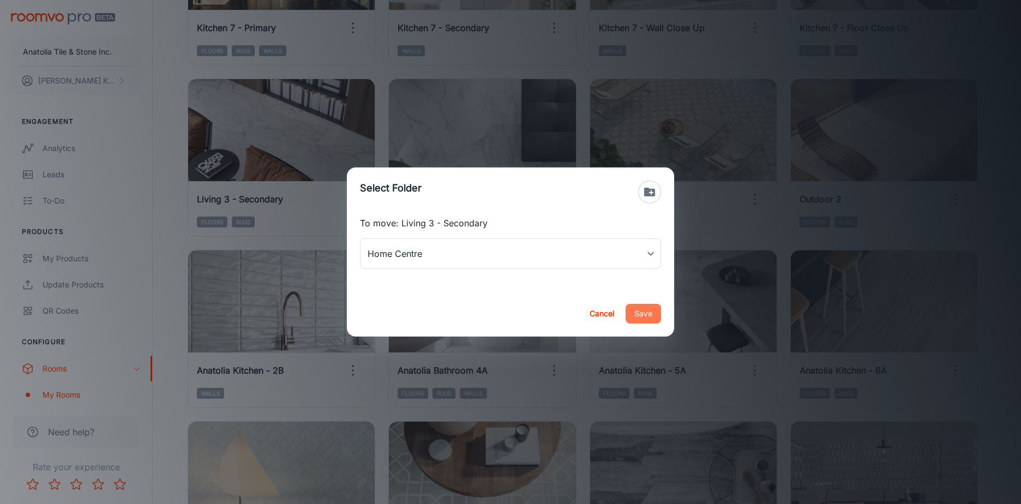
click at [646, 314] on button "Save" at bounding box center [642, 314] width 35 height 20
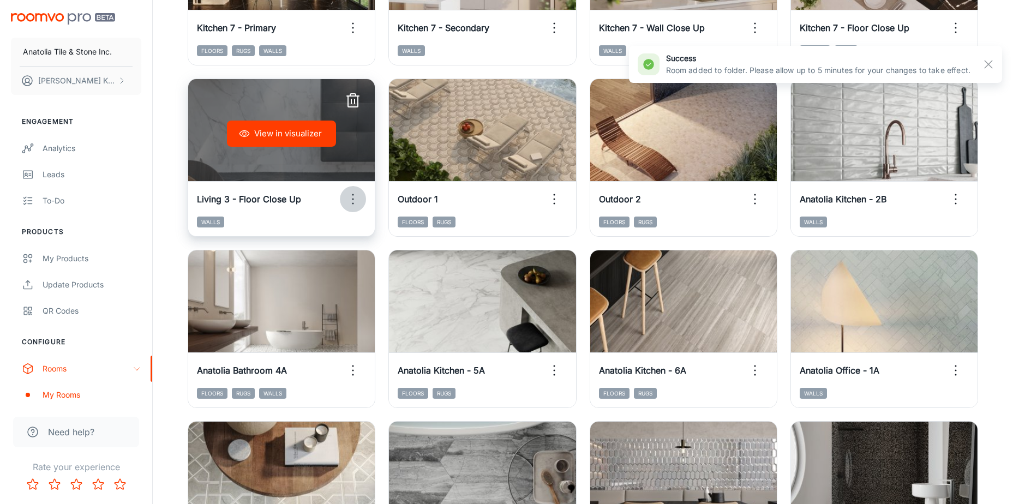
click at [350, 200] on icon "button" at bounding box center [352, 198] width 17 height 17
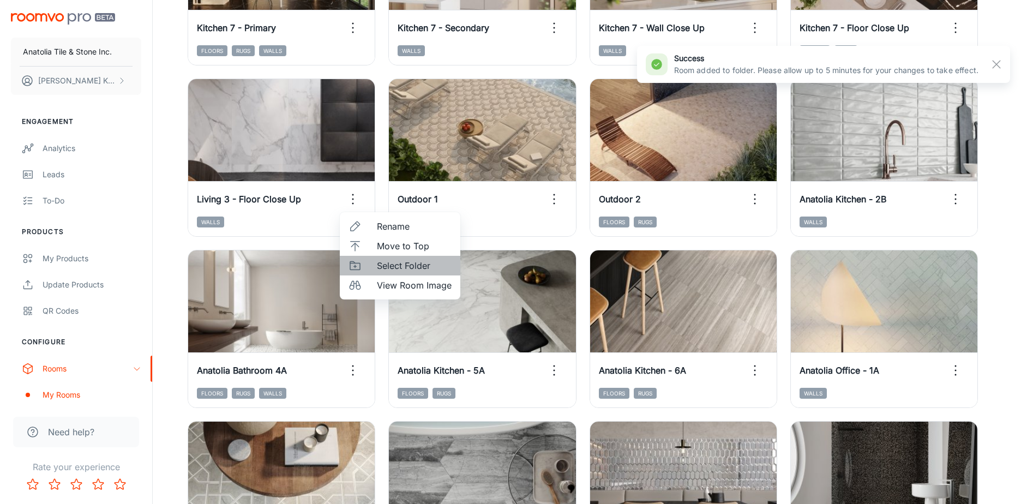
click at [402, 270] on span "Select Folder" at bounding box center [414, 265] width 75 height 13
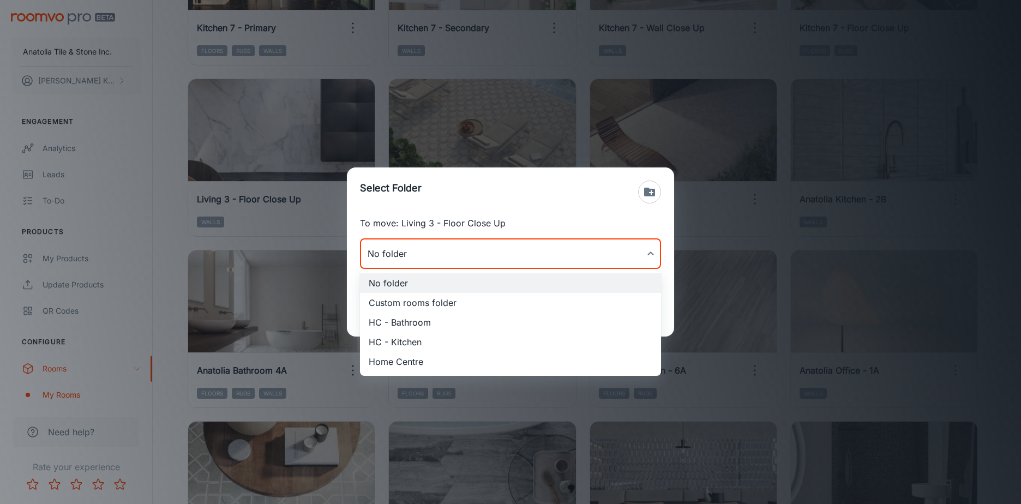
click at [402, 358] on li "Home Centre" at bounding box center [510, 362] width 301 height 20
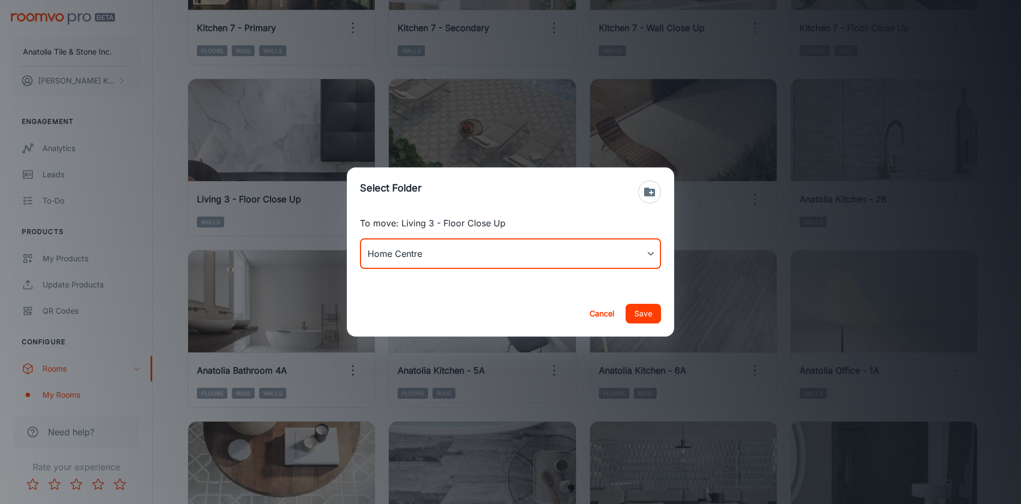
type input "Home Centre"
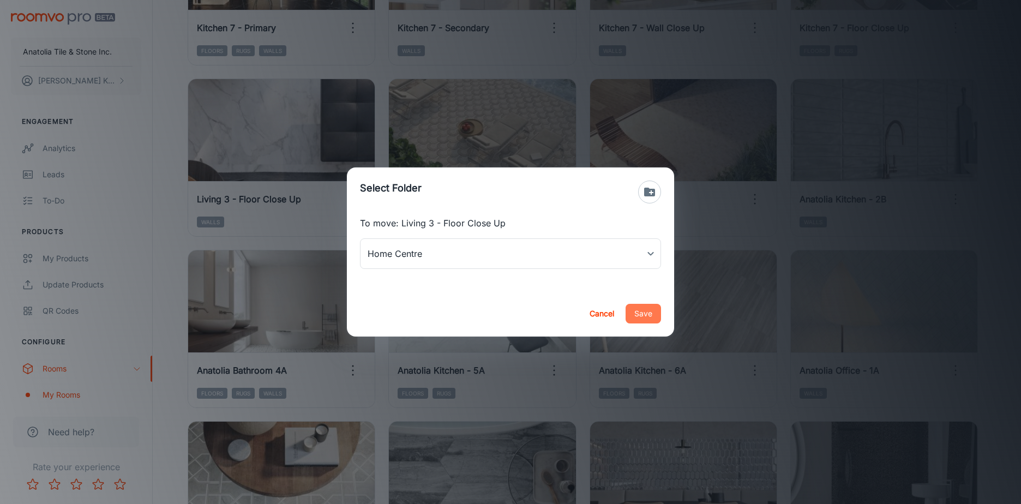
click at [639, 317] on button "Save" at bounding box center [642, 314] width 35 height 20
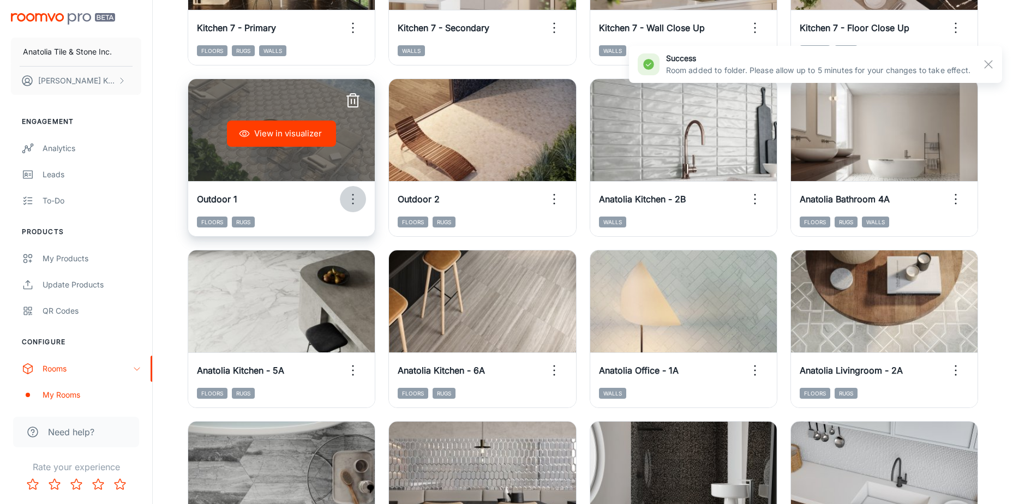
click at [353, 195] on circle "button" at bounding box center [353, 195] width 2 height 2
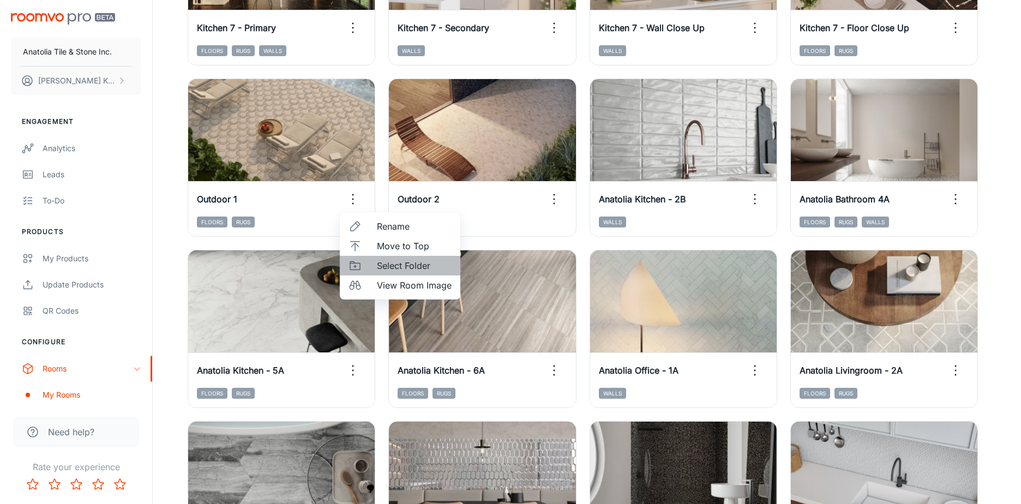
click at [399, 262] on span "Select Folder" at bounding box center [414, 265] width 75 height 13
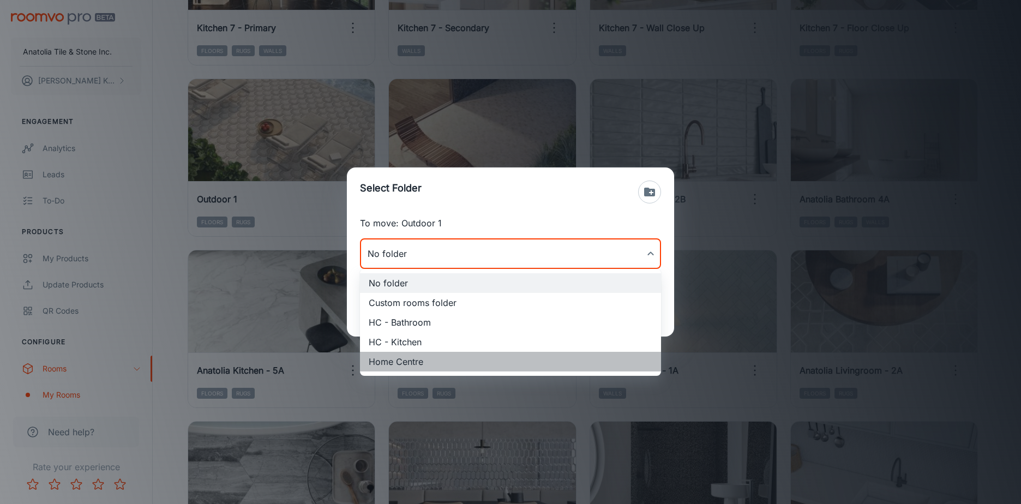
click at [404, 356] on li "Home Centre" at bounding box center [510, 362] width 301 height 20
type input "Home Centre"
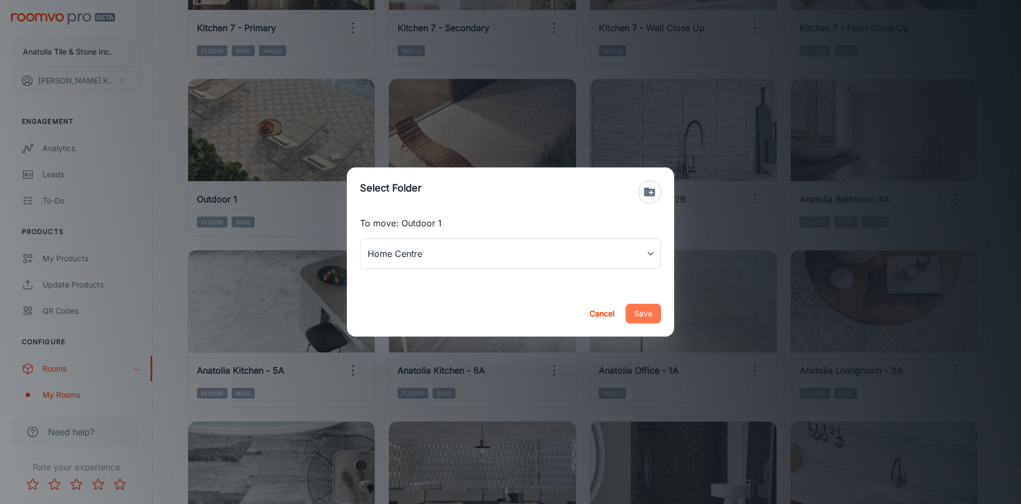
click at [644, 320] on button "Save" at bounding box center [642, 314] width 35 height 20
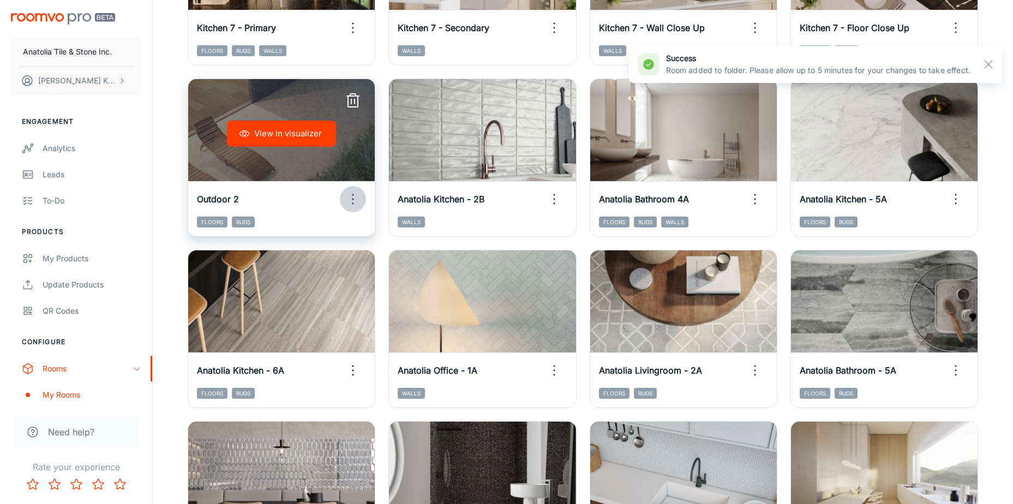
click at [352, 197] on icon "button" at bounding box center [352, 198] width 17 height 17
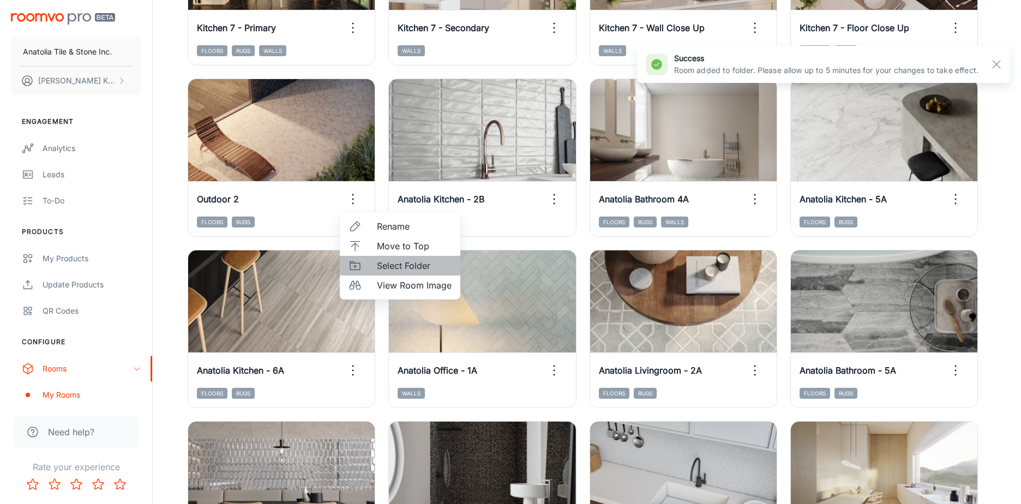
click at [391, 268] on span "Select Folder" at bounding box center [414, 265] width 75 height 13
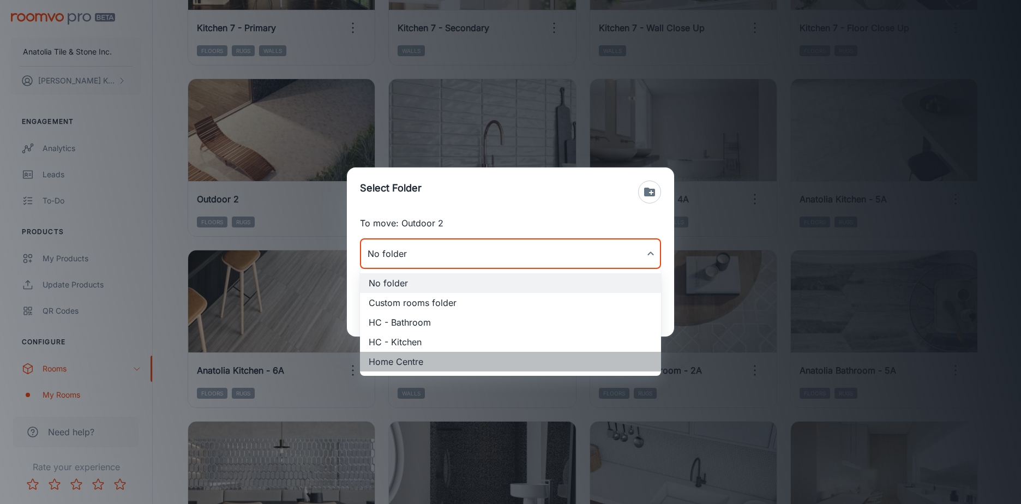
click at [409, 358] on li "Home Centre" at bounding box center [510, 362] width 301 height 20
type input "Home Centre"
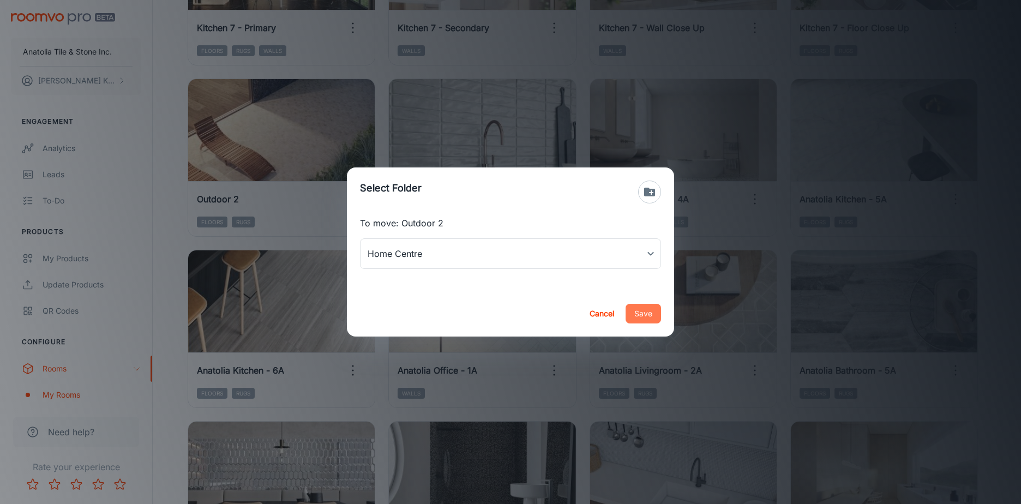
click at [643, 312] on button "Save" at bounding box center [642, 314] width 35 height 20
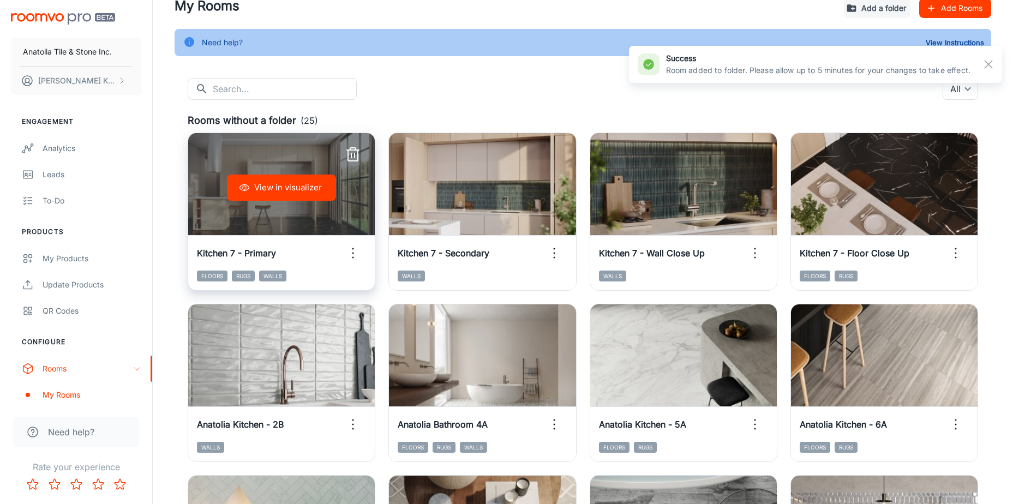
scroll to position [0, 0]
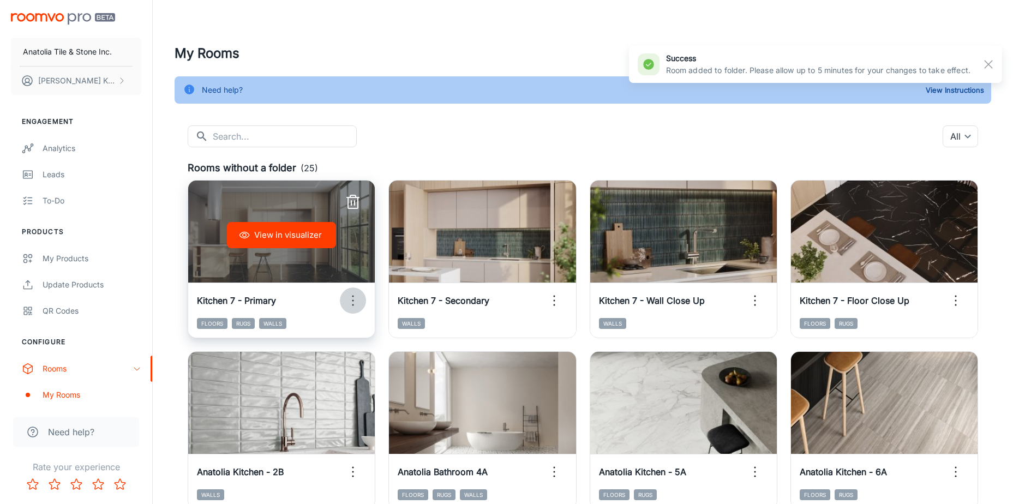
click at [358, 296] on icon "button" at bounding box center [352, 300] width 17 height 17
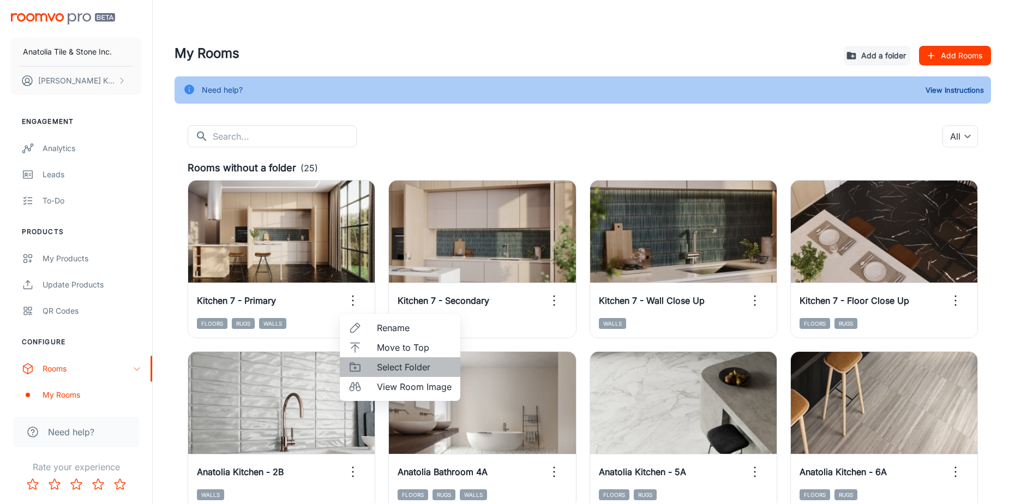
click at [373, 364] on li "Select Folder" at bounding box center [400, 367] width 121 height 20
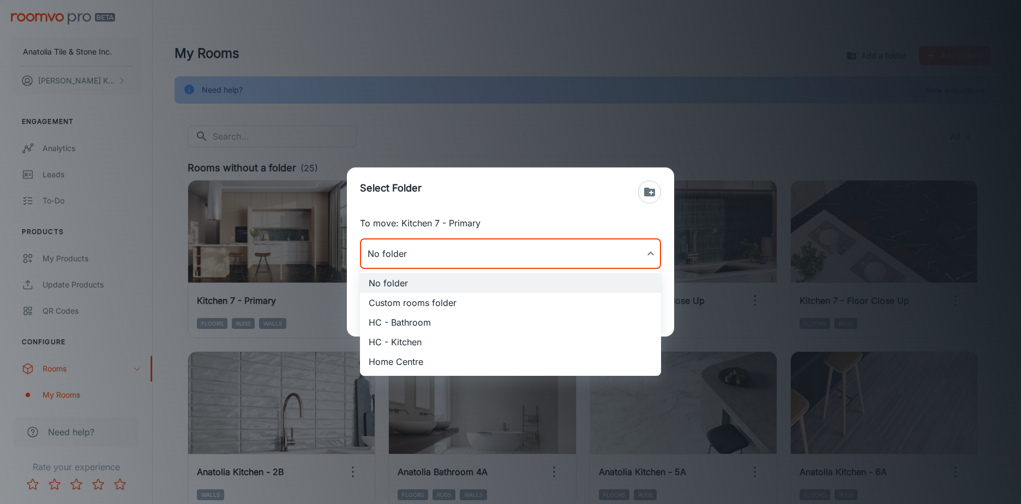
click at [395, 268] on body "Anatolia Tile & Stone Inc. [PERSON_NAME] Engagement Analytics Leads To-do Produ…" at bounding box center [510, 252] width 1021 height 504
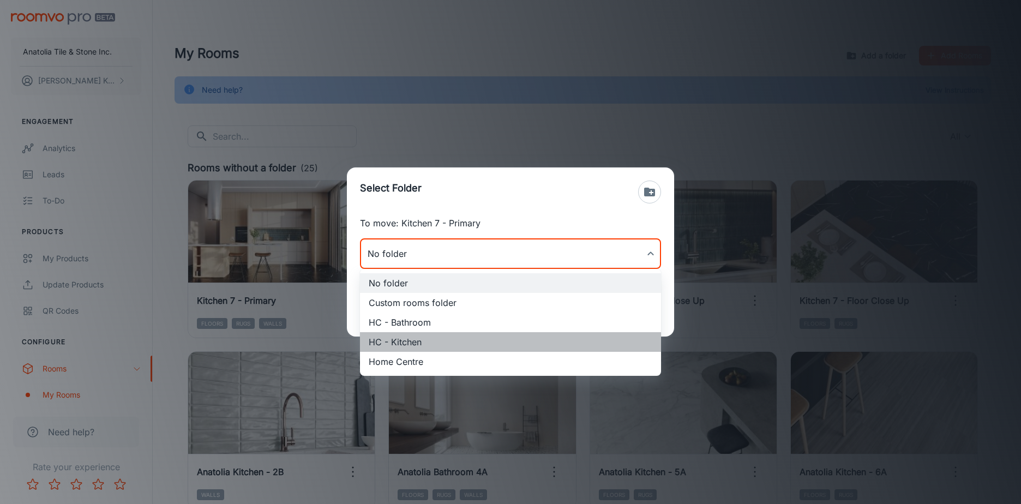
click at [398, 338] on li "HC - Kitchen" at bounding box center [510, 342] width 301 height 20
type input "HC - Kitchen"
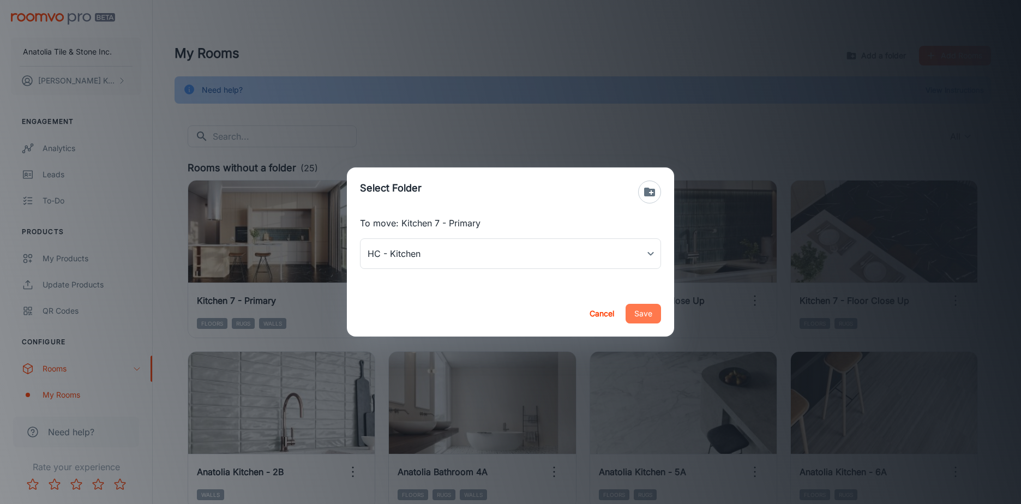
click at [656, 312] on button "Save" at bounding box center [642, 314] width 35 height 20
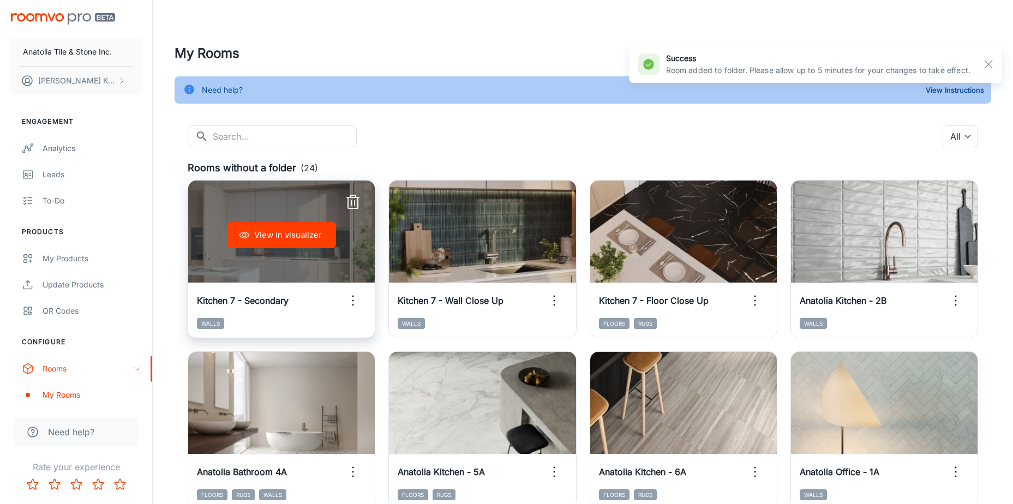
click at [352, 298] on icon "button" at bounding box center [352, 300] width 17 height 17
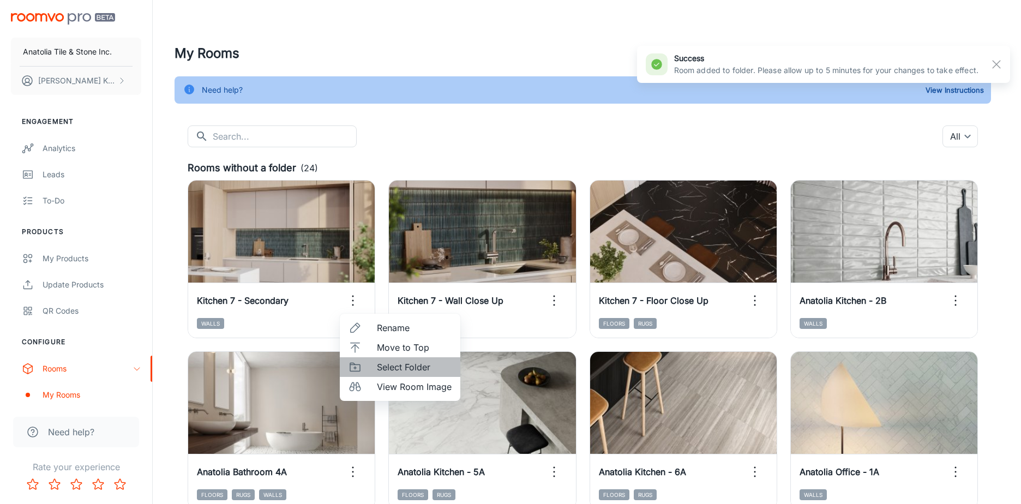
click at [378, 364] on span "Select Folder" at bounding box center [414, 366] width 75 height 13
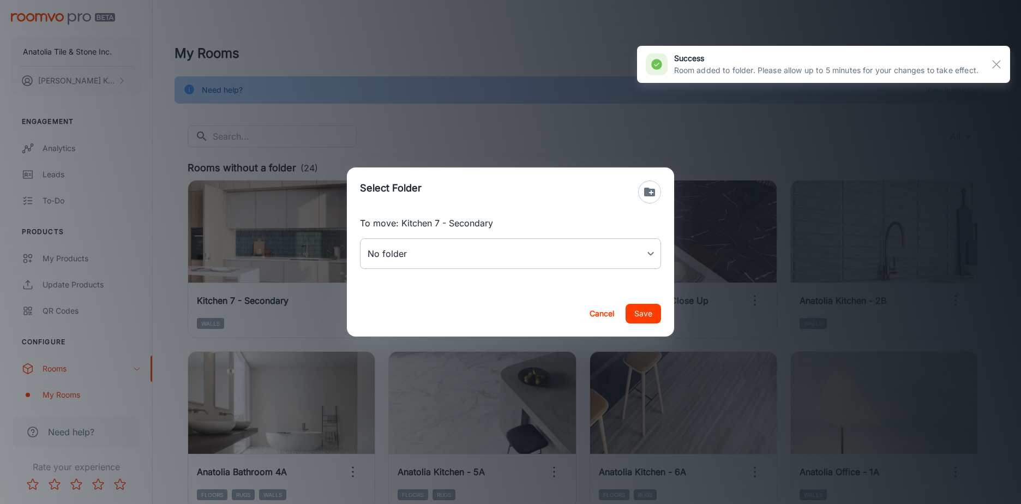
click at [415, 254] on body "Anatolia Tile & Stone Inc. [PERSON_NAME] Engagement Analytics Leads To-do Produ…" at bounding box center [510, 252] width 1021 height 504
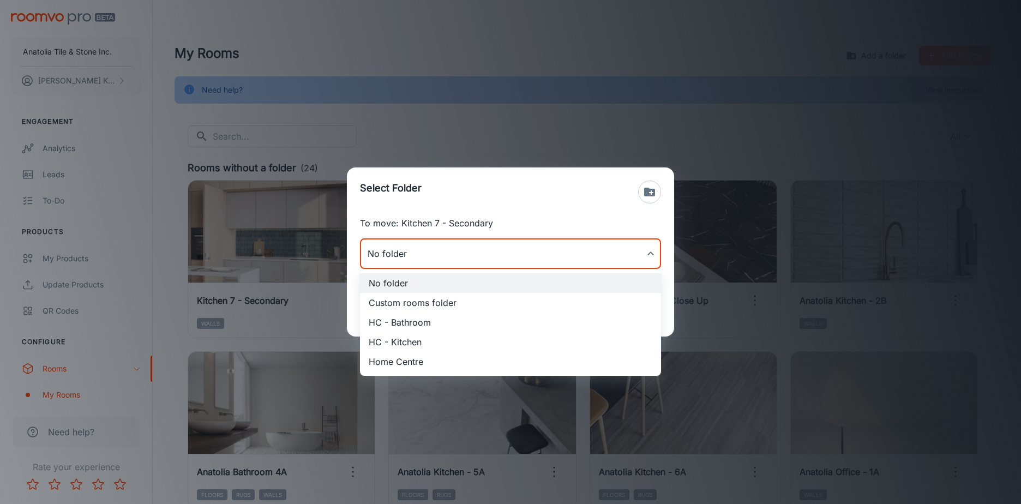
drag, startPoint x: 416, startPoint y: 340, endPoint x: 422, endPoint y: 338, distance: 6.2
click at [416, 340] on li "HC - Kitchen" at bounding box center [510, 342] width 301 height 20
type input "HC - Kitchen"
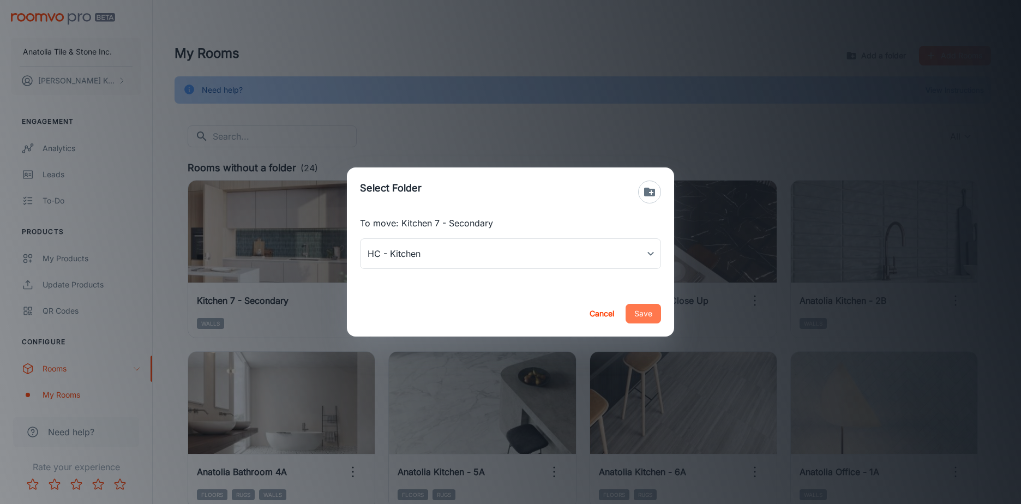
click at [646, 317] on button "Save" at bounding box center [642, 314] width 35 height 20
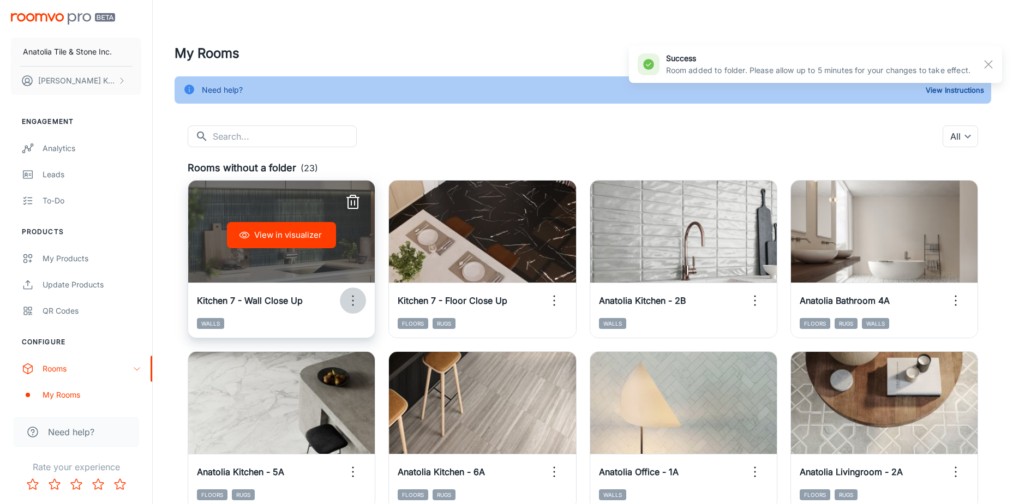
click at [354, 297] on icon "button" at bounding box center [352, 300] width 17 height 17
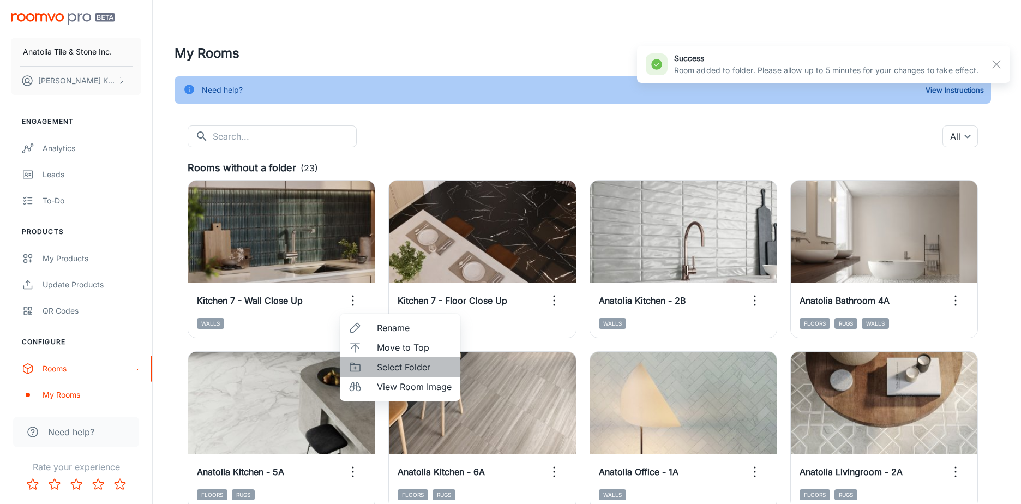
click at [390, 365] on span "Select Folder" at bounding box center [414, 366] width 75 height 13
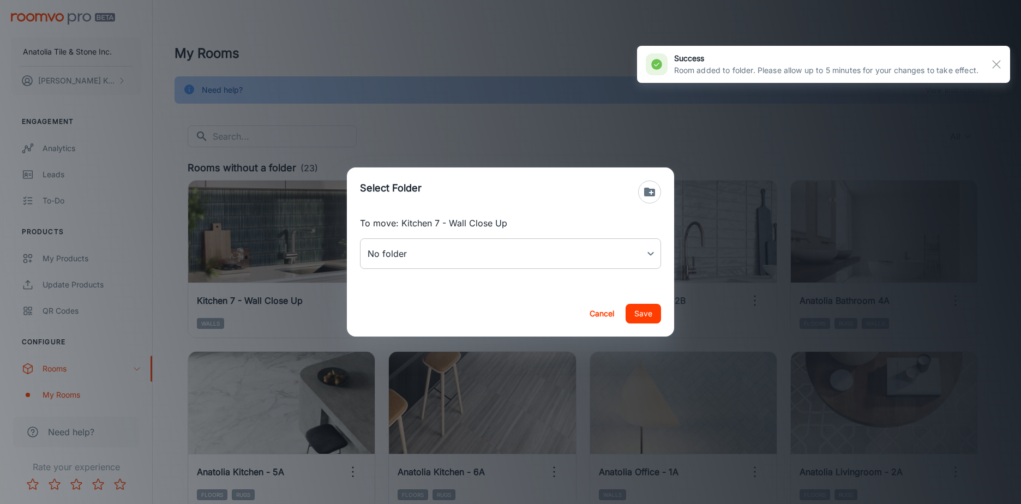
click at [419, 267] on body "Anatolia Tile & Stone Inc. [PERSON_NAME] Engagement Analytics Leads To-do Produ…" at bounding box center [510, 252] width 1021 height 504
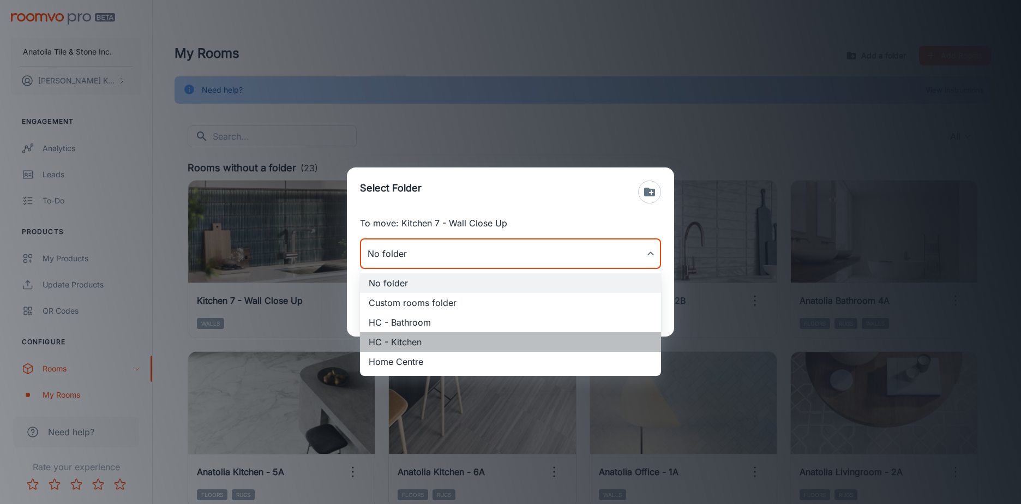
click at [413, 335] on li "HC - Kitchen" at bounding box center [510, 342] width 301 height 20
type input "HC - Kitchen"
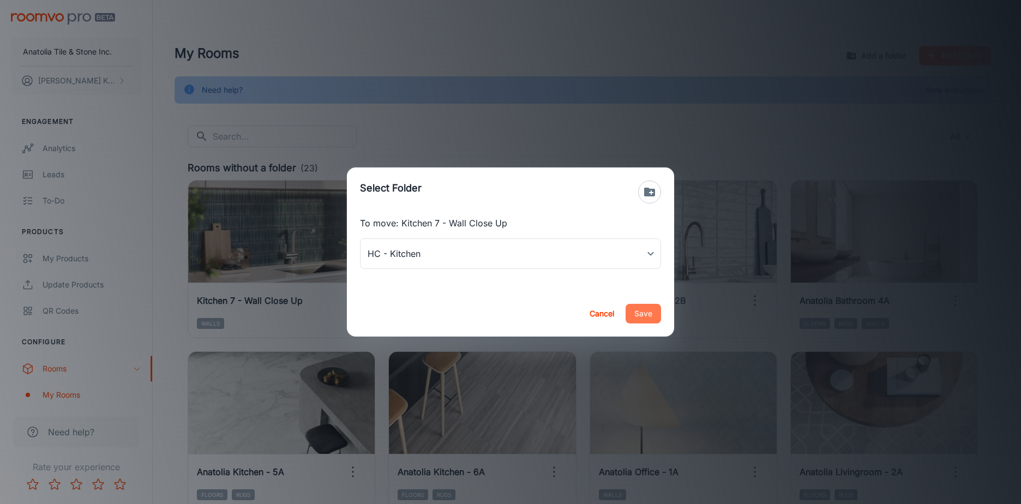
click at [646, 314] on button "Save" at bounding box center [642, 314] width 35 height 20
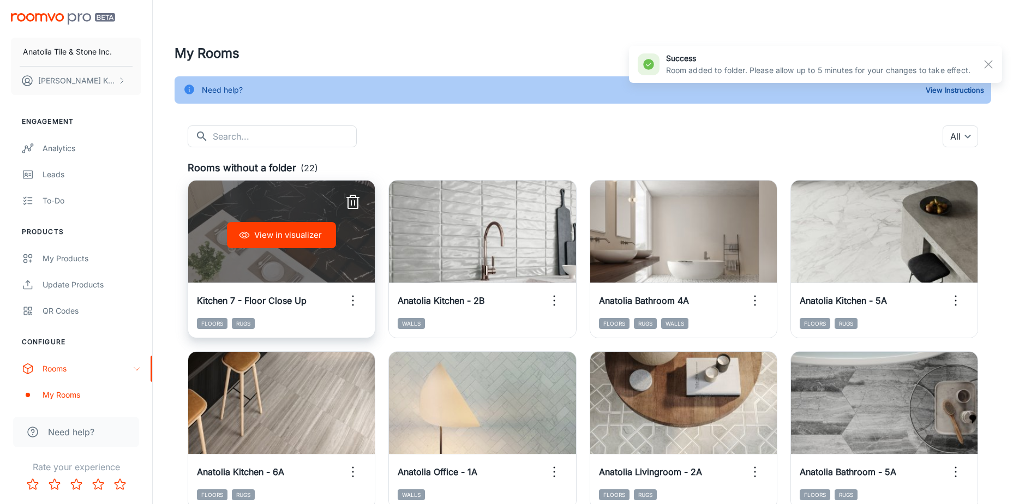
click at [352, 300] on circle "button" at bounding box center [353, 301] width 2 height 2
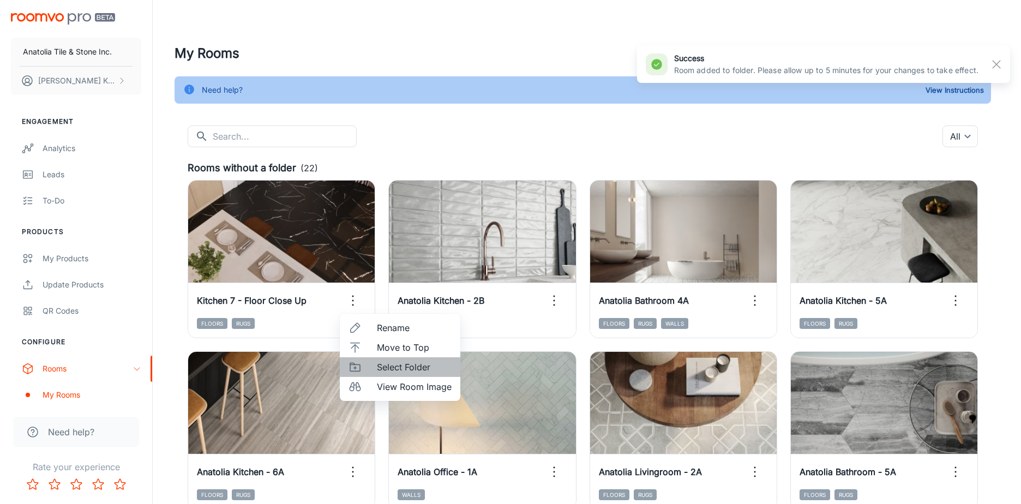
click at [409, 368] on span "Select Folder" at bounding box center [414, 366] width 75 height 13
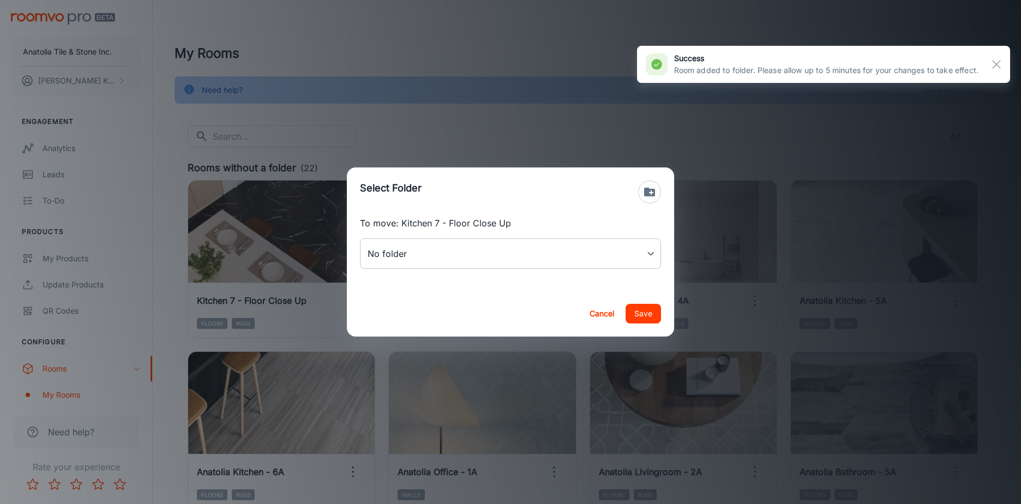
click at [545, 261] on body "Anatolia Tile & Stone Inc. [PERSON_NAME] Engagement Analytics Leads To-do Produ…" at bounding box center [510, 252] width 1021 height 504
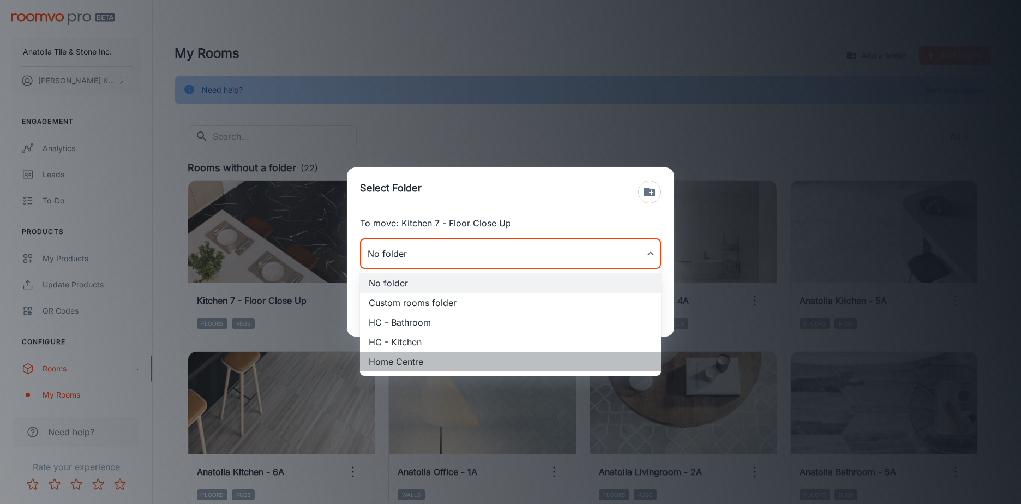
click at [390, 357] on li "Home Centre" at bounding box center [510, 362] width 301 height 20
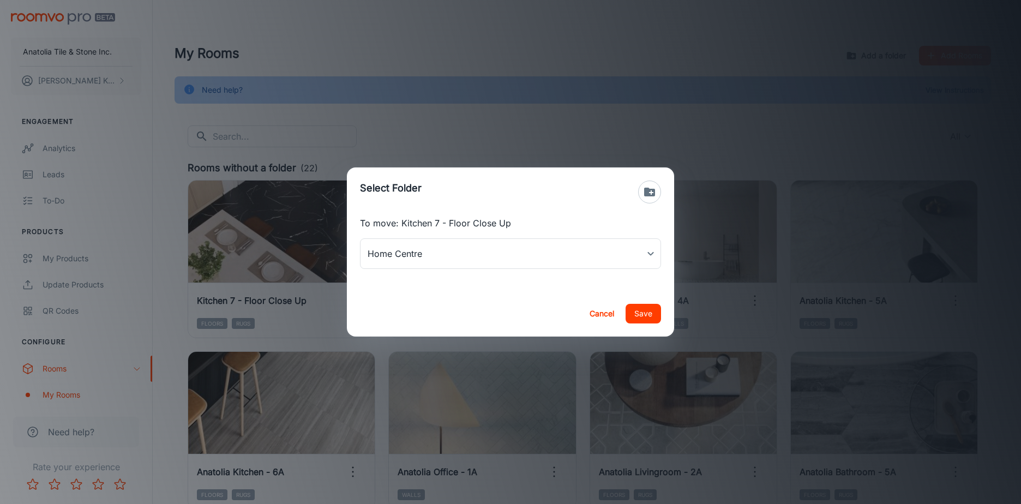
click at [585, 270] on div "To move: Kitchen 7 - Floor Close Up Home Centre Home Centre ​" at bounding box center [510, 253] width 327 height 74
click at [561, 259] on body "Anatolia Tile & Stone Inc. [PERSON_NAME] Engagement Analytics Leads To-do Produ…" at bounding box center [510, 252] width 1021 height 504
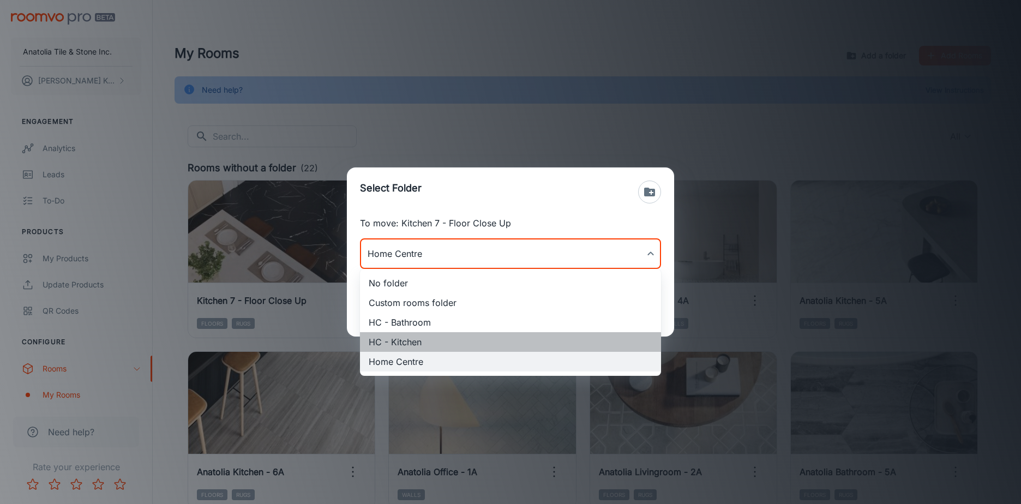
click at [393, 338] on li "HC - Kitchen" at bounding box center [510, 342] width 301 height 20
type input "HC - Kitchen"
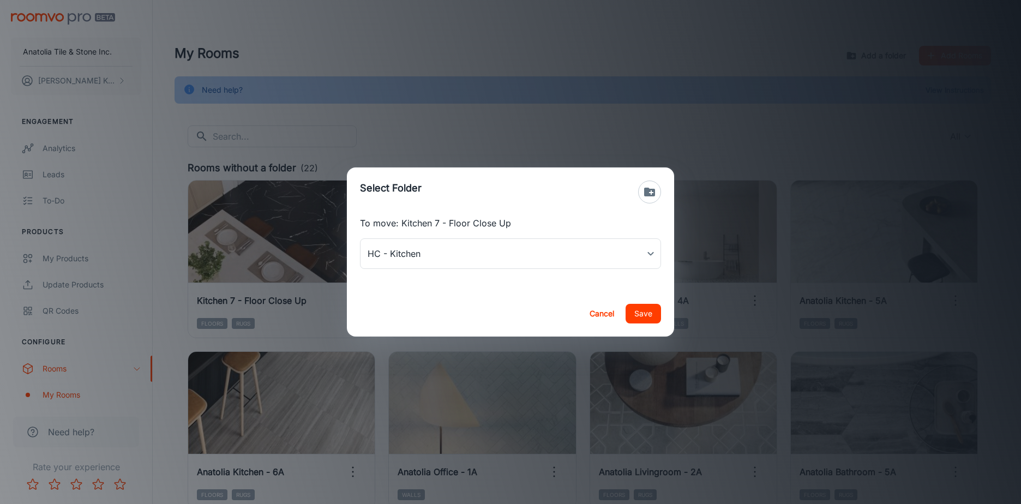
drag, startPoint x: 664, startPoint y: 302, endPoint x: 652, endPoint y: 308, distance: 13.7
click at [655, 306] on div "Cancel Save" at bounding box center [510, 314] width 327 height 46
click at [652, 308] on button "Save" at bounding box center [642, 314] width 35 height 20
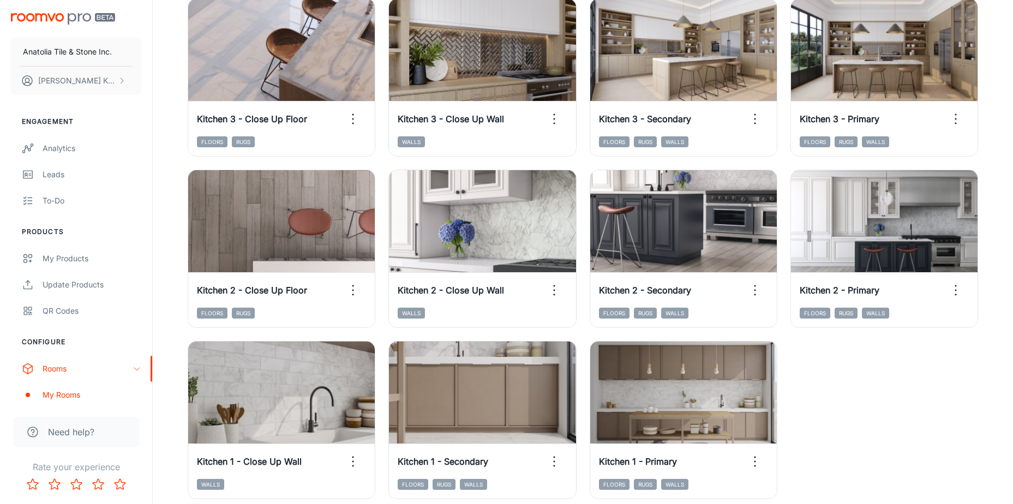
scroll to position [3436, 0]
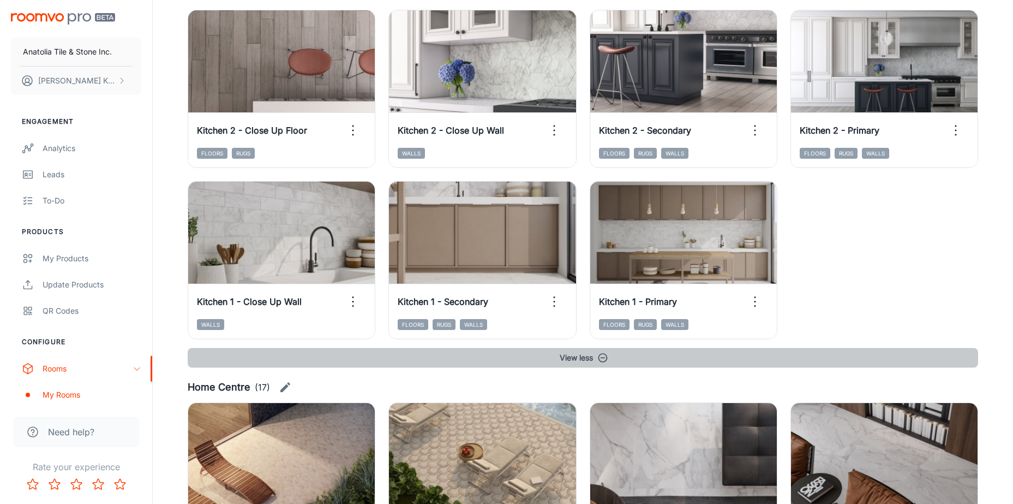
click at [595, 356] on button "View less" at bounding box center [583, 358] width 790 height 20
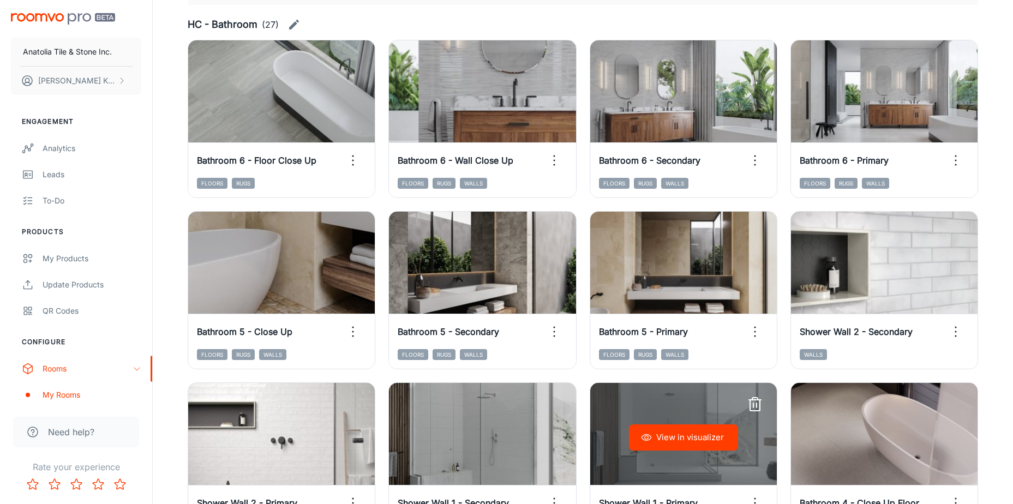
scroll to position [1267, 0]
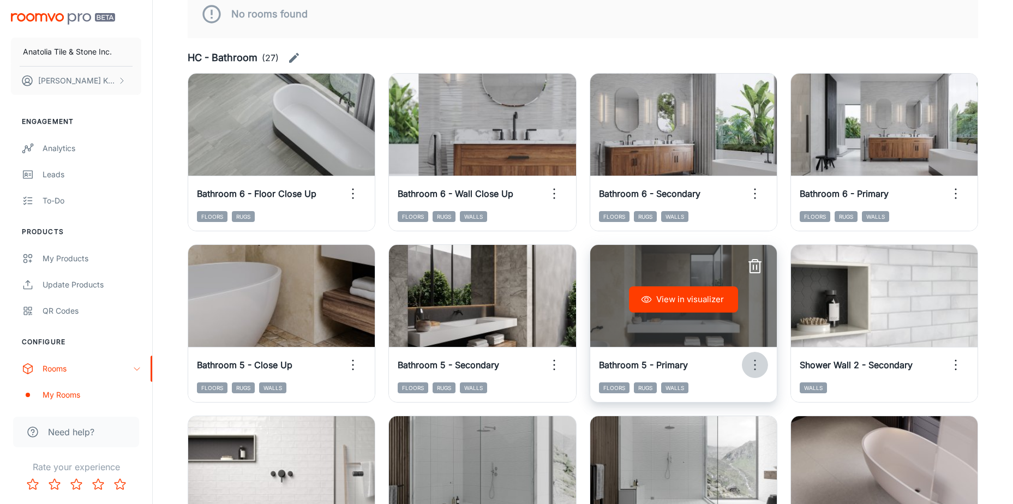
click at [755, 364] on icon "button" at bounding box center [754, 364] width 17 height 17
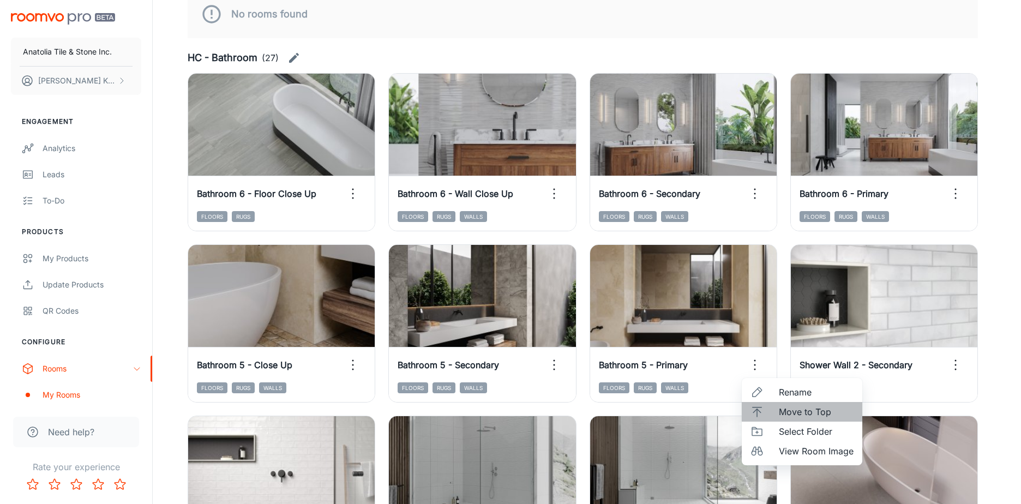
click at [826, 415] on span "Move to Top" at bounding box center [816, 411] width 75 height 13
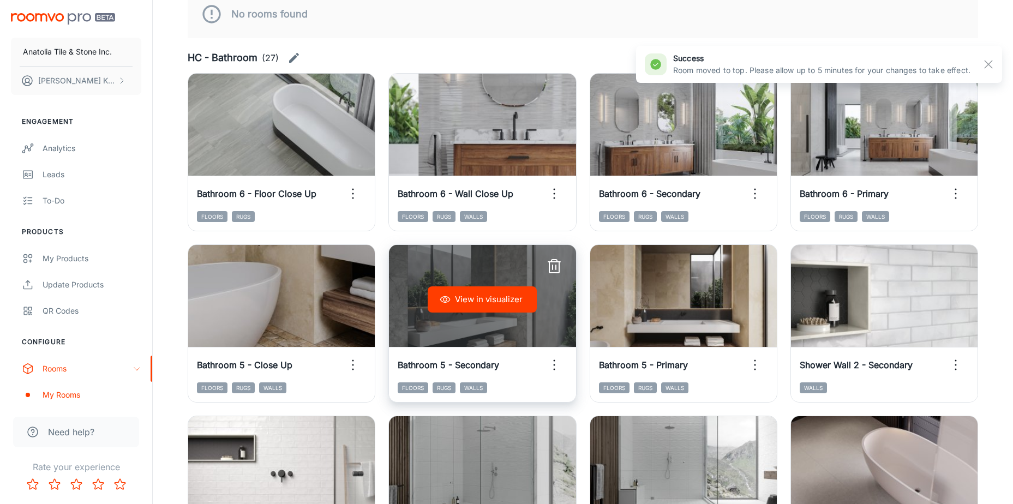
click at [552, 366] on icon "button" at bounding box center [553, 364] width 17 height 17
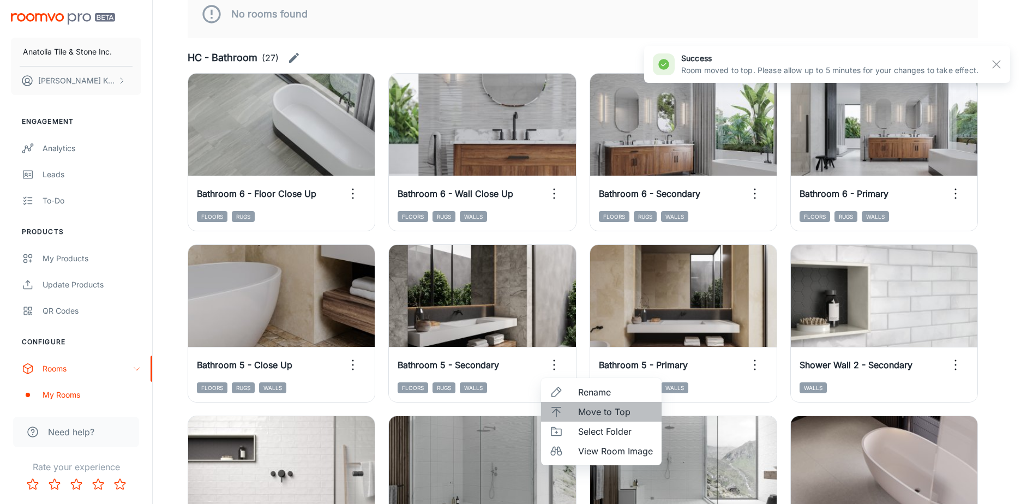
click at [589, 413] on span "Move to Top" at bounding box center [615, 411] width 75 height 13
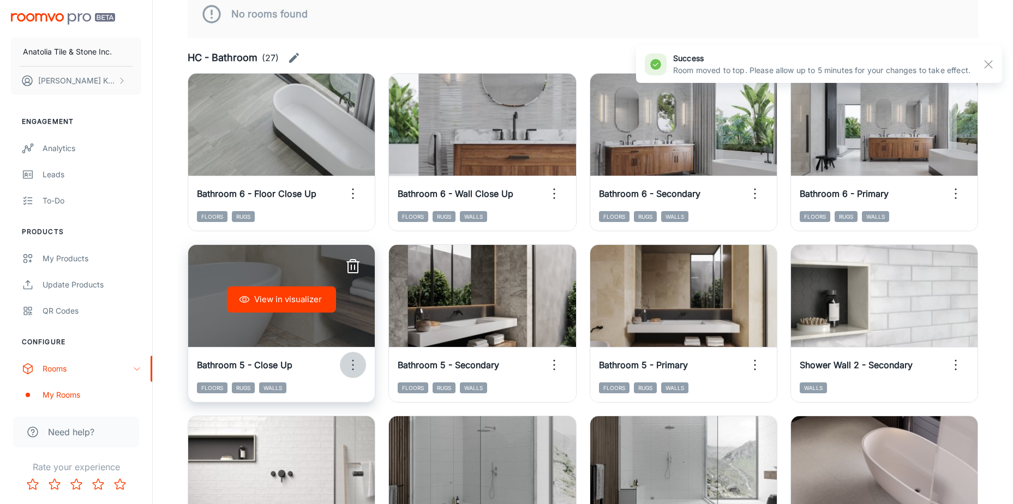
click at [352, 366] on icon "button" at bounding box center [352, 364] width 17 height 17
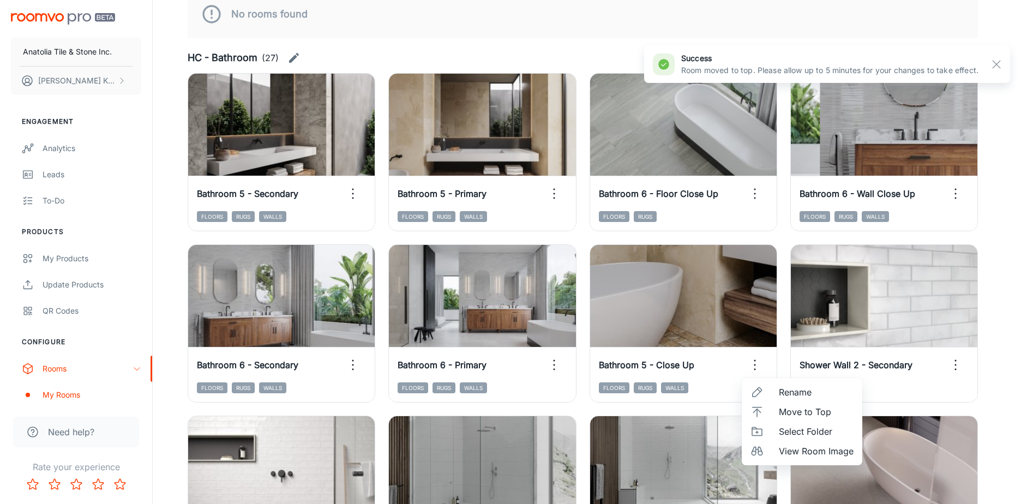
click at [583, 343] on div at bounding box center [510, 252] width 1021 height 504
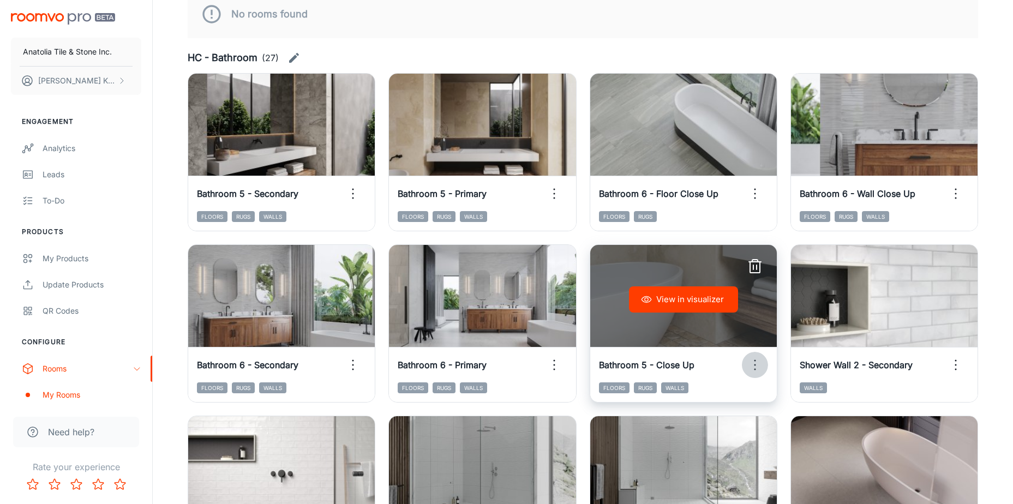
click at [756, 365] on icon "button" at bounding box center [754, 364] width 17 height 17
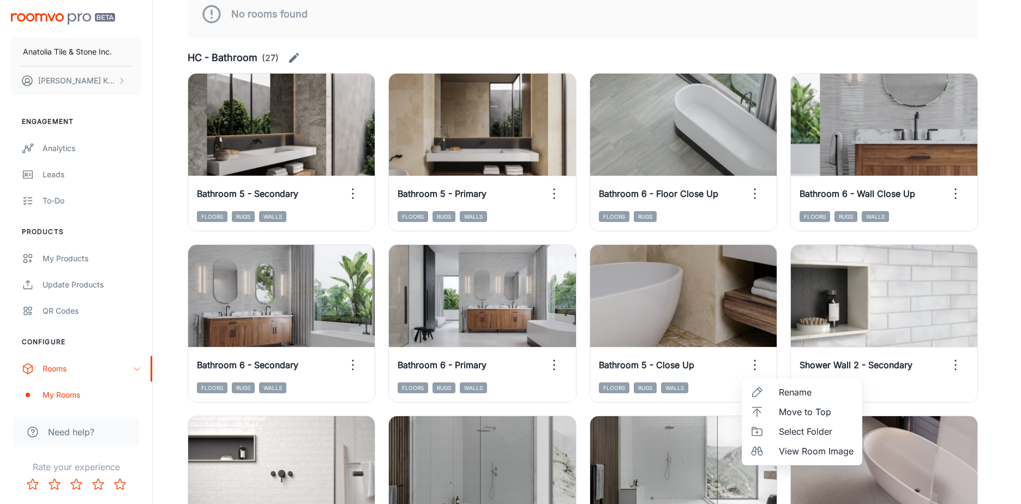
click at [794, 417] on span "Move to Top" at bounding box center [816, 411] width 75 height 13
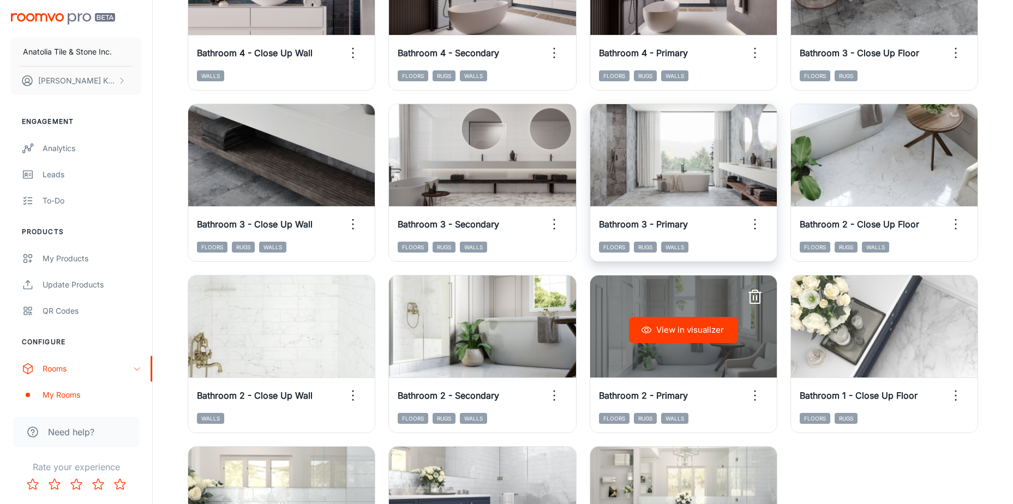
scroll to position [2085, 0]
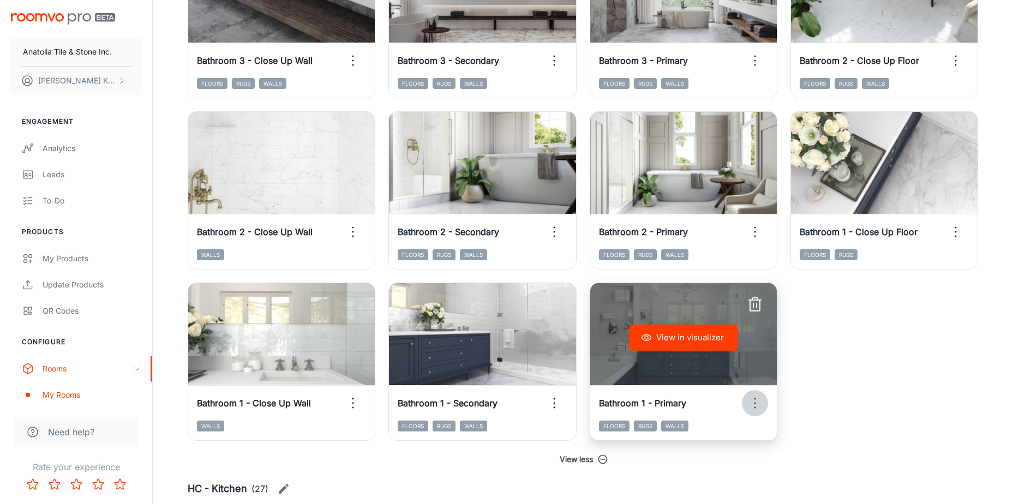
click at [754, 406] on icon "button" at bounding box center [754, 402] width 17 height 17
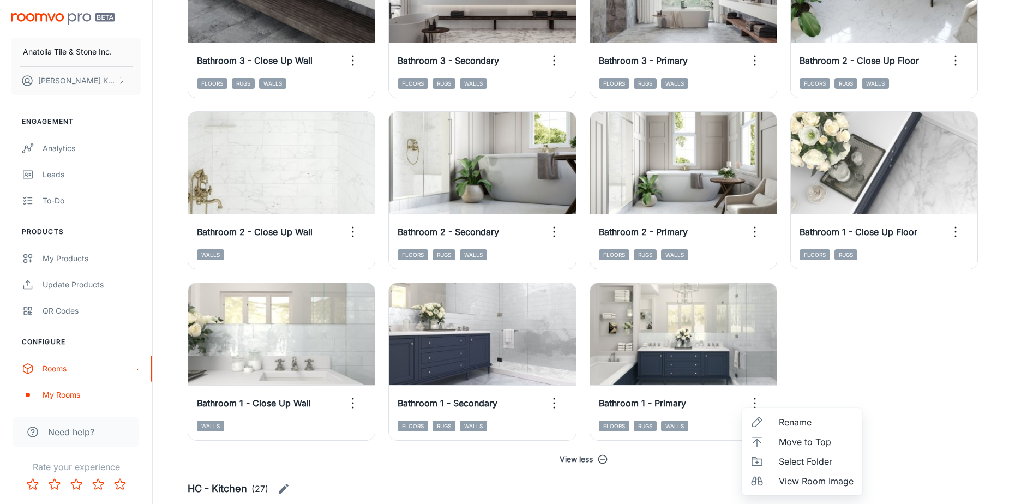
click at [781, 438] on span "Move to Top" at bounding box center [816, 441] width 75 height 13
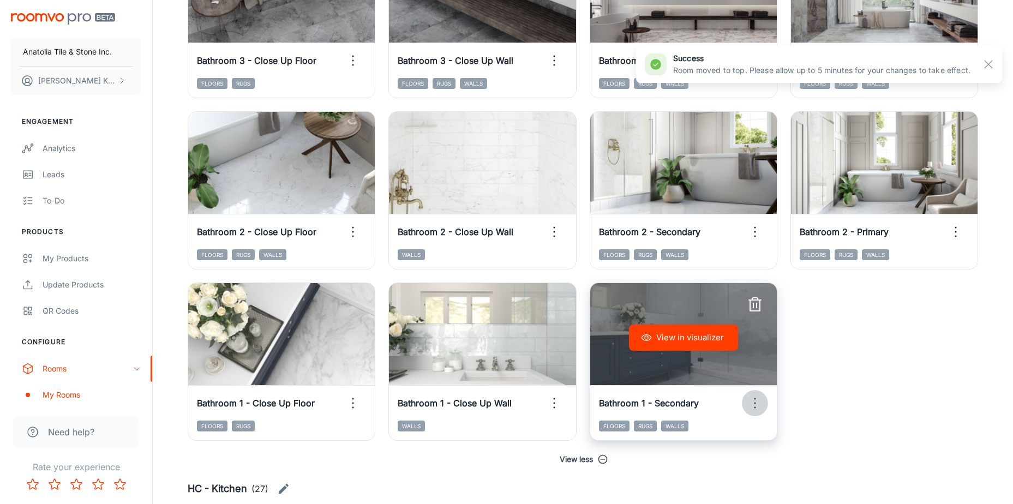
click at [757, 404] on icon "button" at bounding box center [754, 402] width 17 height 17
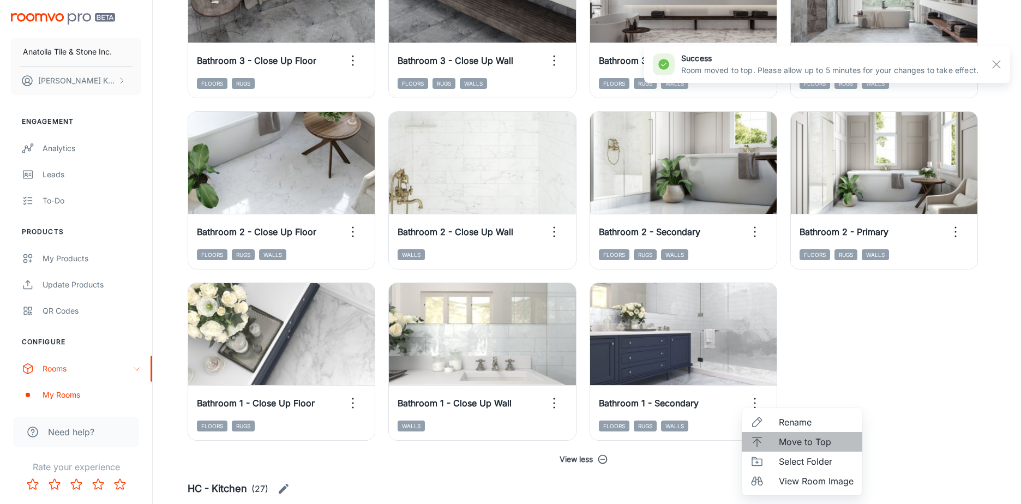
click at [805, 441] on span "Move to Top" at bounding box center [816, 441] width 75 height 13
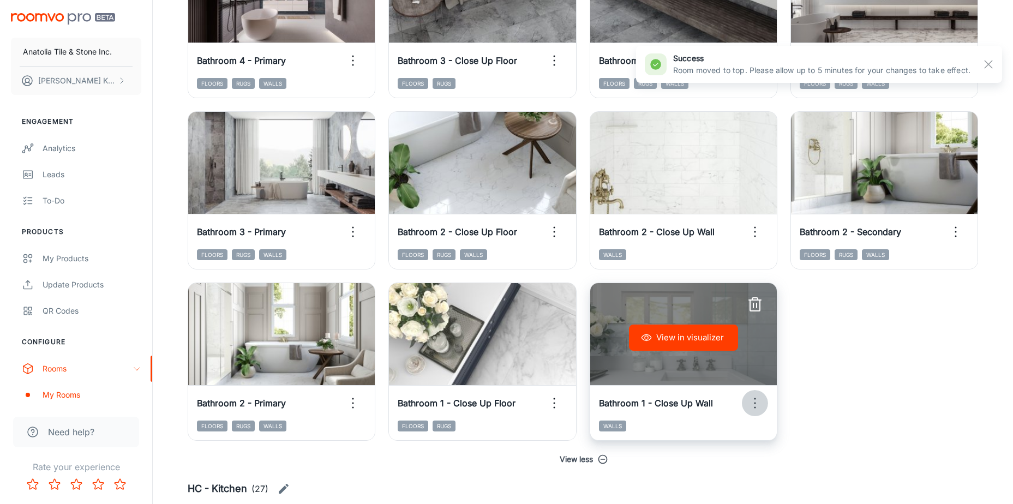
click at [754, 403] on circle "button" at bounding box center [755, 403] width 2 height 2
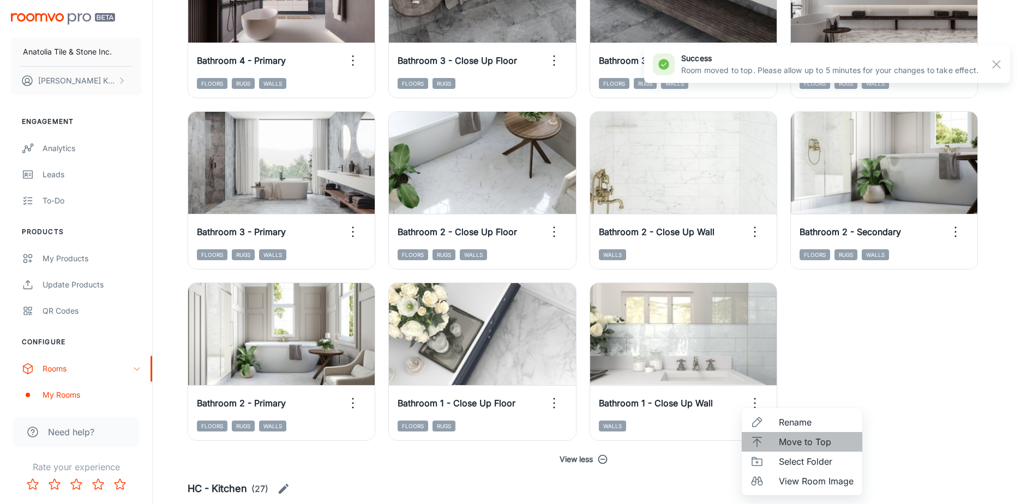
click at [786, 442] on span "Move to Top" at bounding box center [816, 441] width 75 height 13
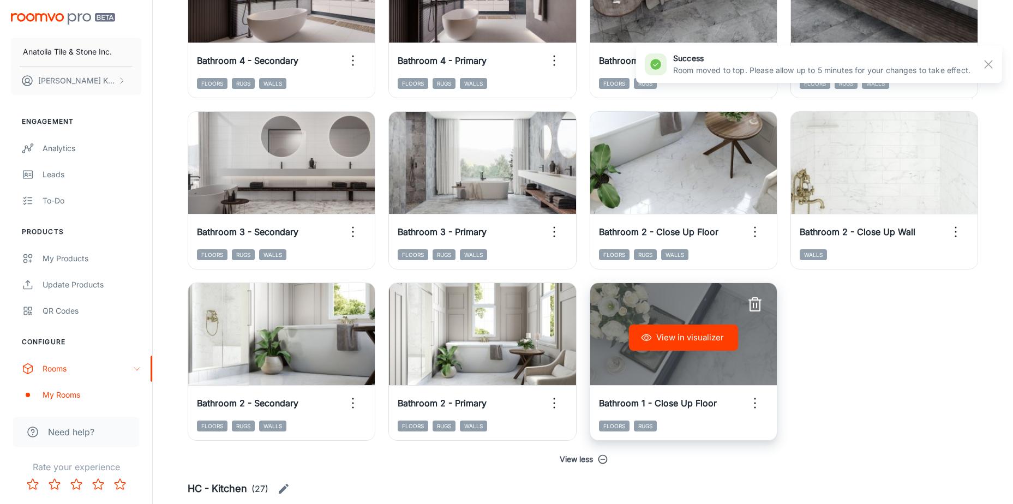
click at [754, 403] on icon "button" at bounding box center [754, 402] width 17 height 17
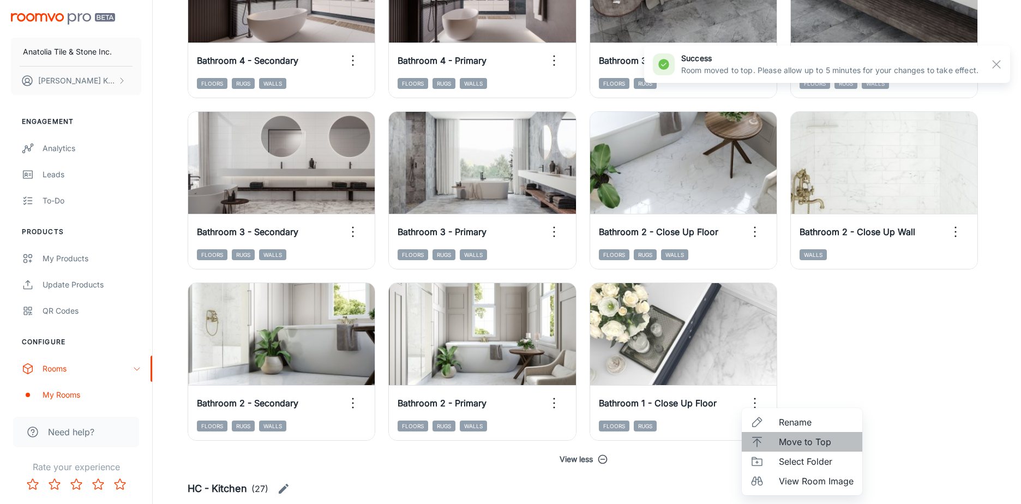
click at [786, 447] on span "Move to Top" at bounding box center [816, 441] width 75 height 13
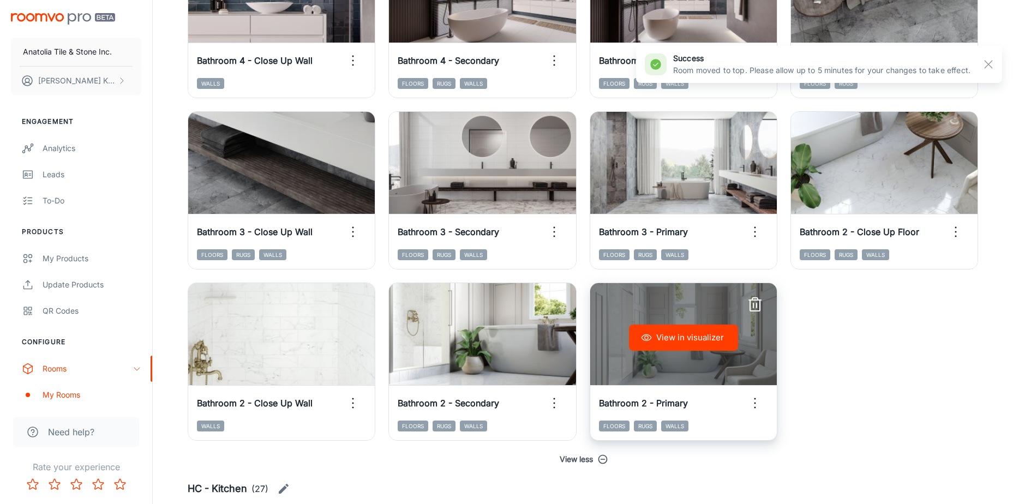
click at [751, 400] on icon "button" at bounding box center [754, 402] width 17 height 17
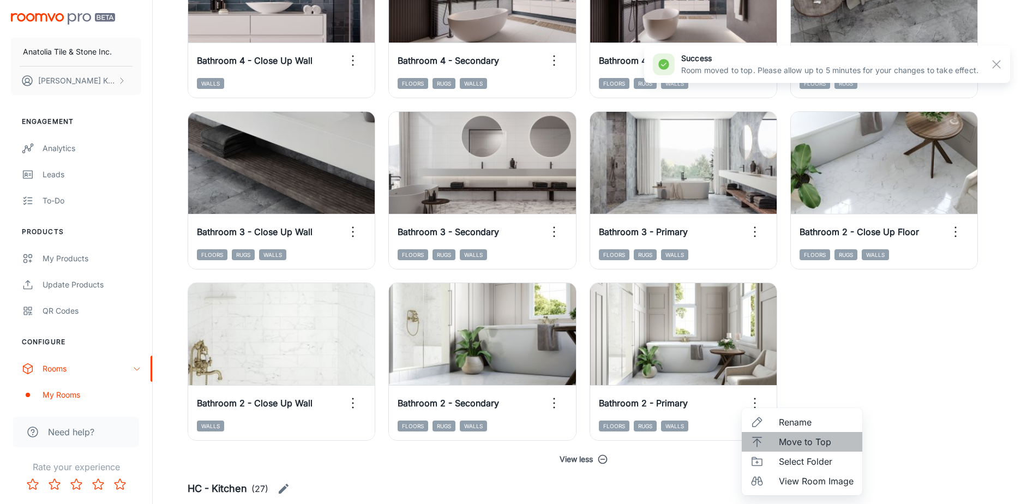
click at [788, 443] on span "Move to Top" at bounding box center [816, 441] width 75 height 13
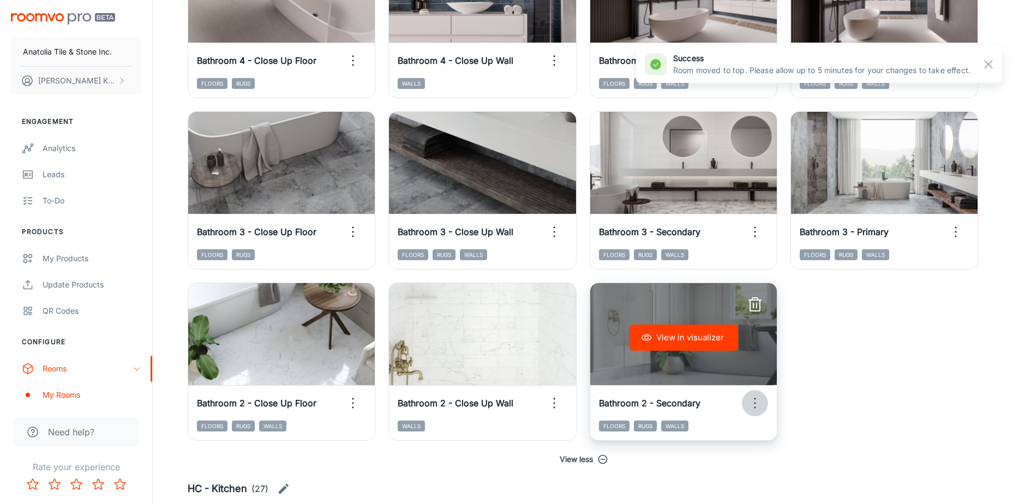
click at [753, 405] on icon "button" at bounding box center [754, 402] width 17 height 17
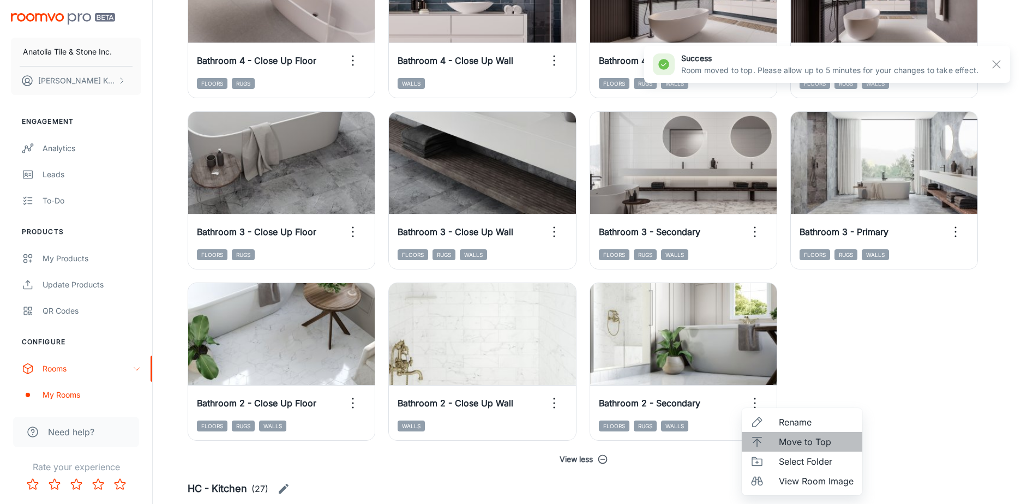
click at [784, 443] on span "Move to Top" at bounding box center [816, 441] width 75 height 13
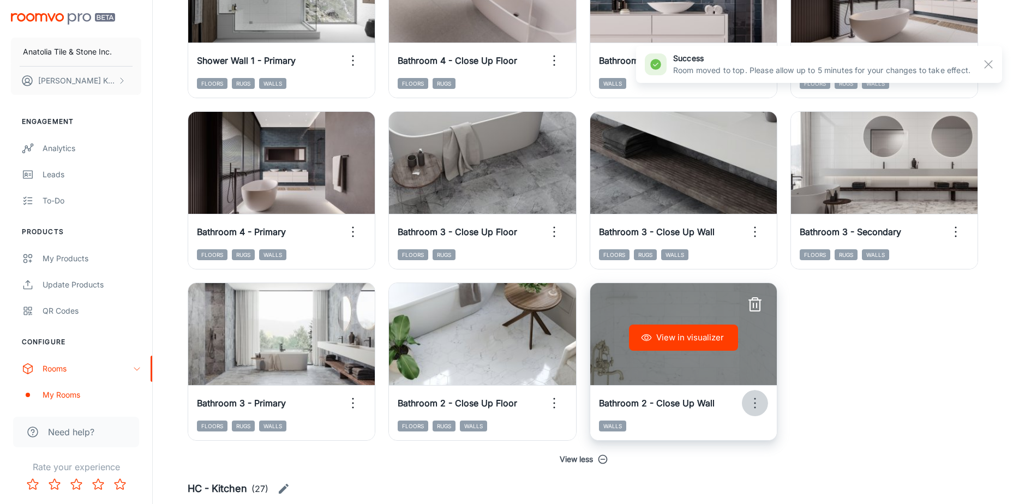
click at [753, 402] on icon "button" at bounding box center [754, 402] width 17 height 17
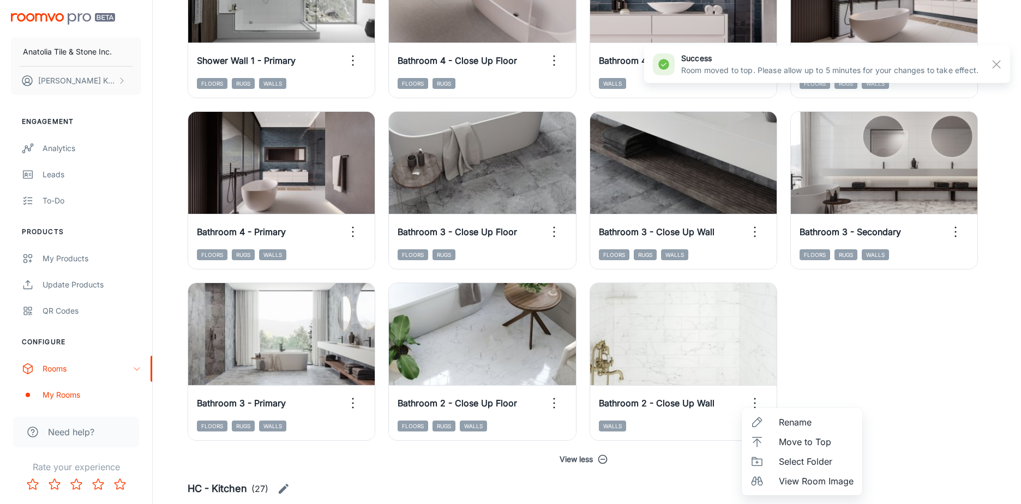
click at [773, 438] on li "Move to Top" at bounding box center [802, 442] width 121 height 20
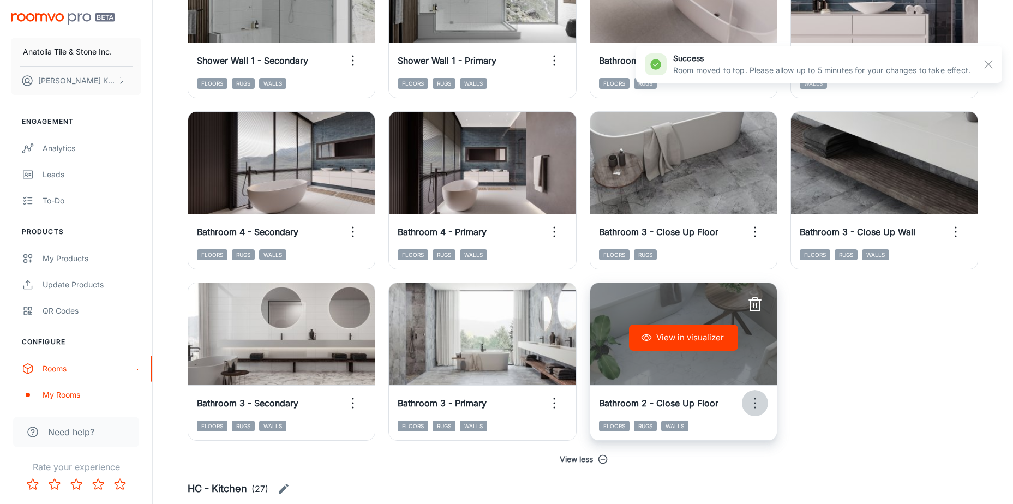
click at [759, 402] on icon "button" at bounding box center [754, 402] width 17 height 17
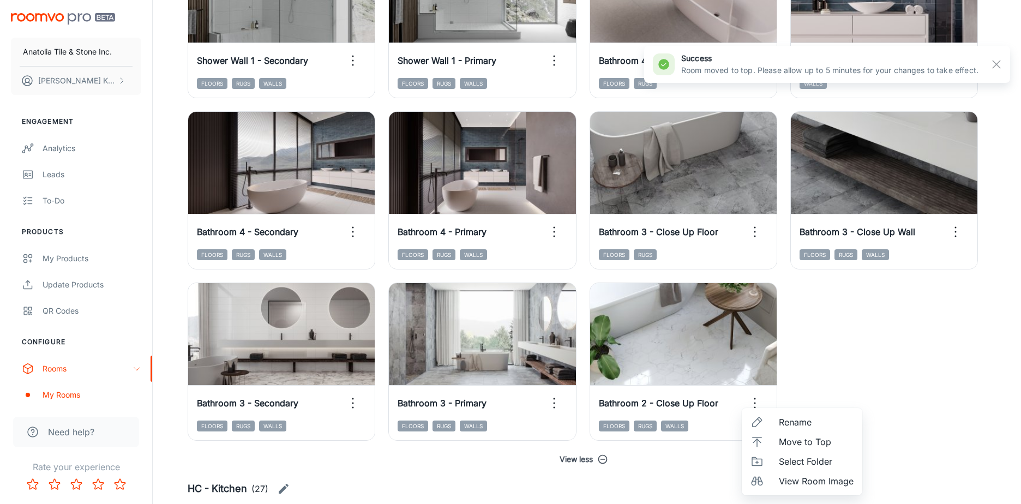
click at [785, 443] on span "Move to Top" at bounding box center [816, 441] width 75 height 13
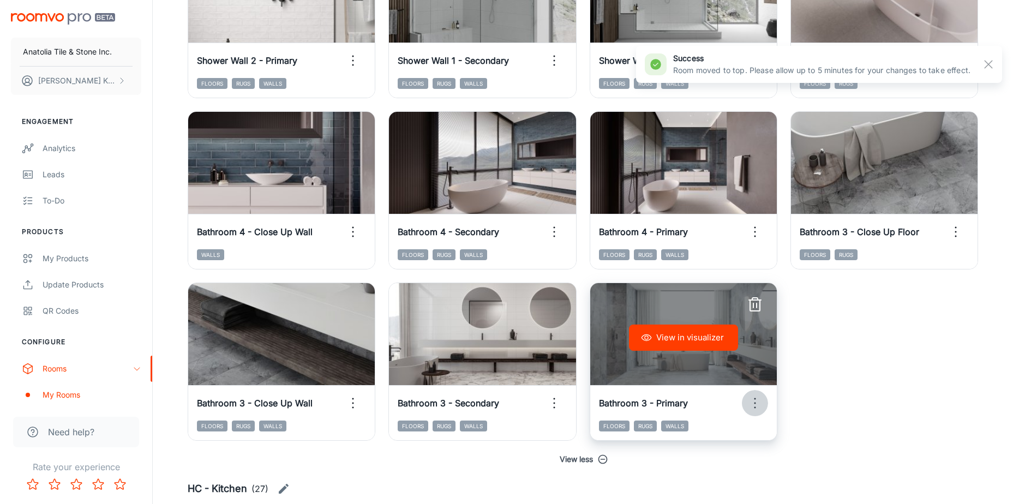
click at [752, 403] on icon "button" at bounding box center [754, 402] width 17 height 17
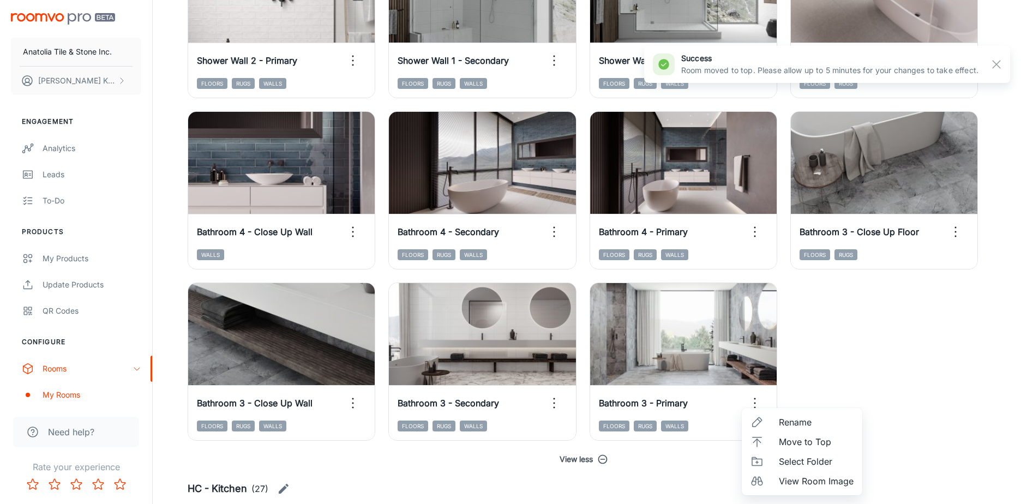
click at [802, 438] on span "Move to Top" at bounding box center [816, 441] width 75 height 13
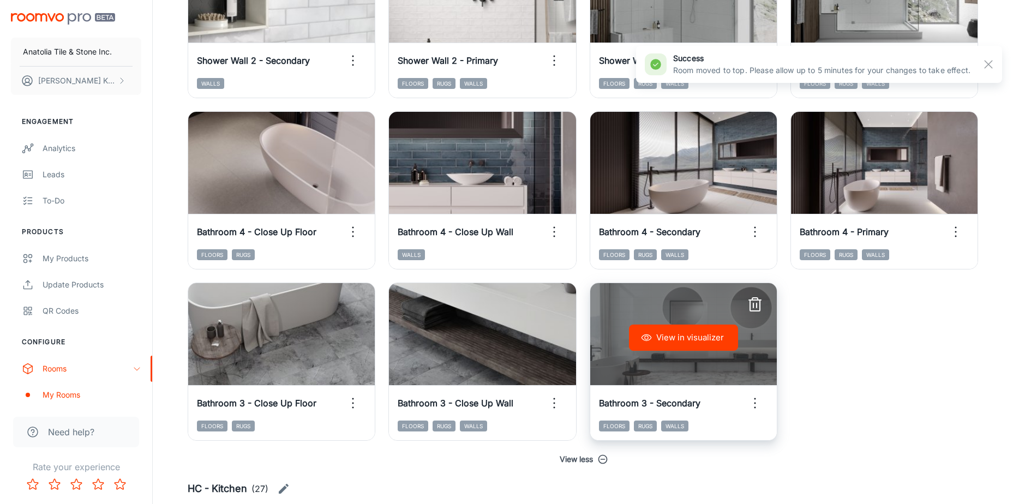
click at [754, 401] on icon "button" at bounding box center [754, 402] width 17 height 17
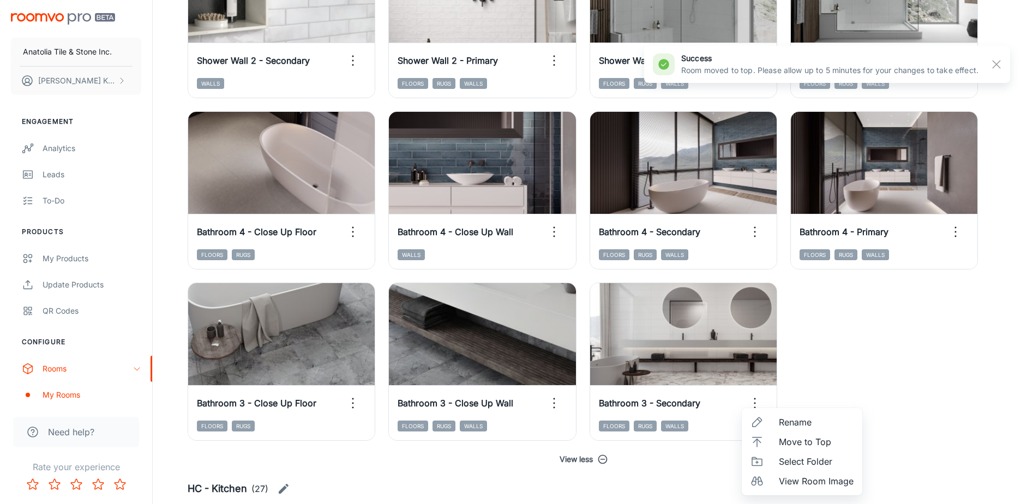
click at [803, 440] on span "Move to Top" at bounding box center [816, 441] width 75 height 13
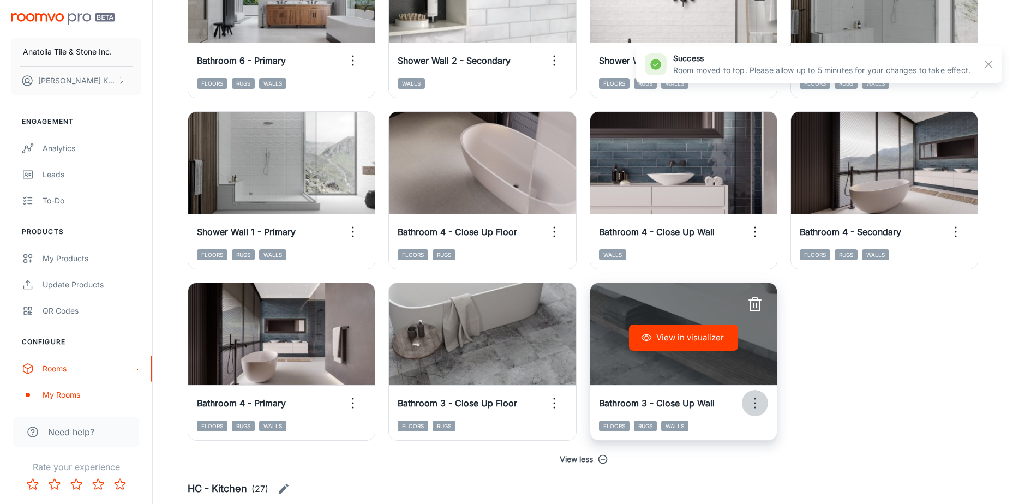
click at [756, 402] on icon "button" at bounding box center [754, 402] width 17 height 17
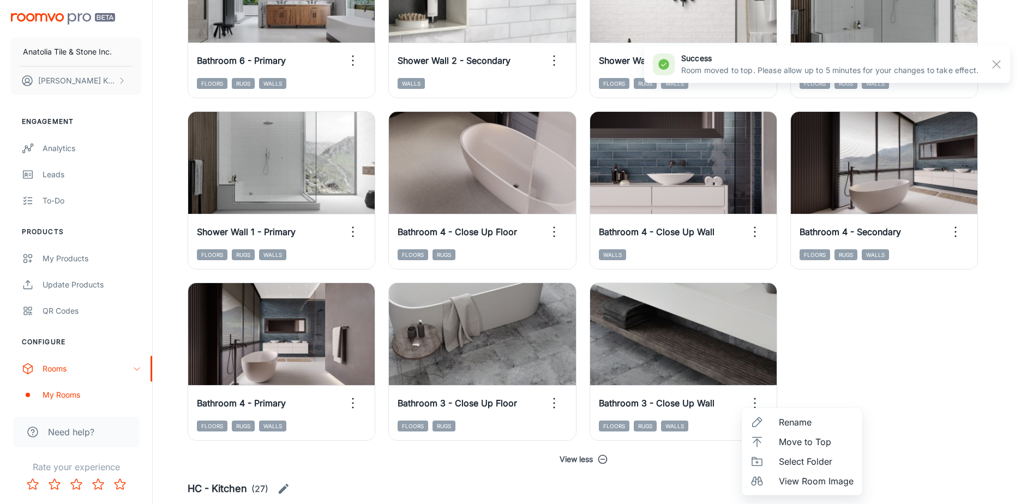
click at [772, 436] on li "Move to Top" at bounding box center [802, 442] width 121 height 20
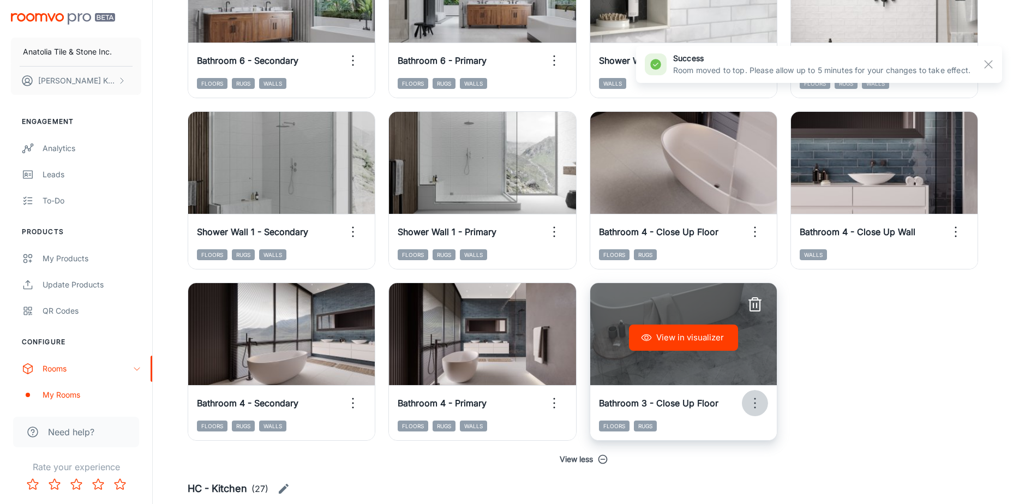
click at [754, 405] on icon "button" at bounding box center [754, 402] width 17 height 17
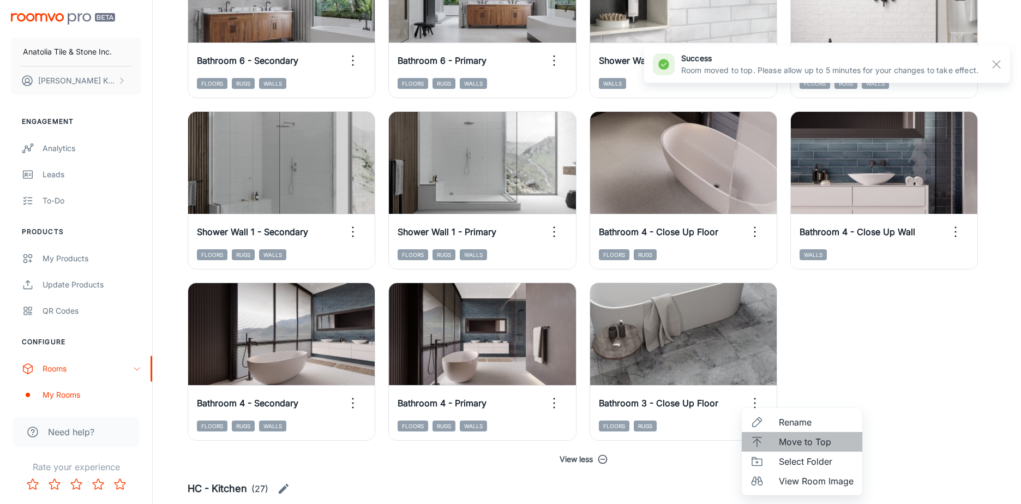
click at [778, 438] on li "Move to Top" at bounding box center [802, 442] width 121 height 20
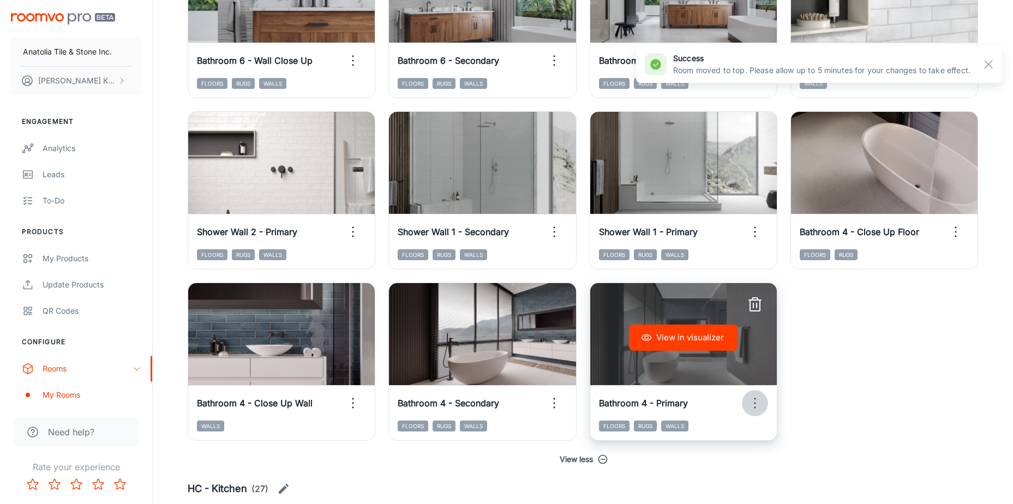
click at [755, 404] on icon "button" at bounding box center [754, 402] width 17 height 17
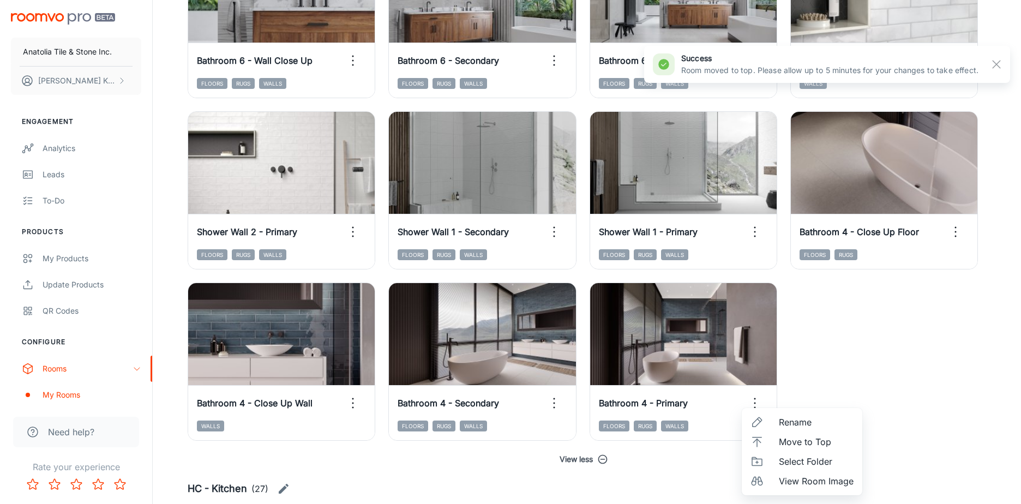
click at [803, 446] on span "Move to Top" at bounding box center [816, 441] width 75 height 13
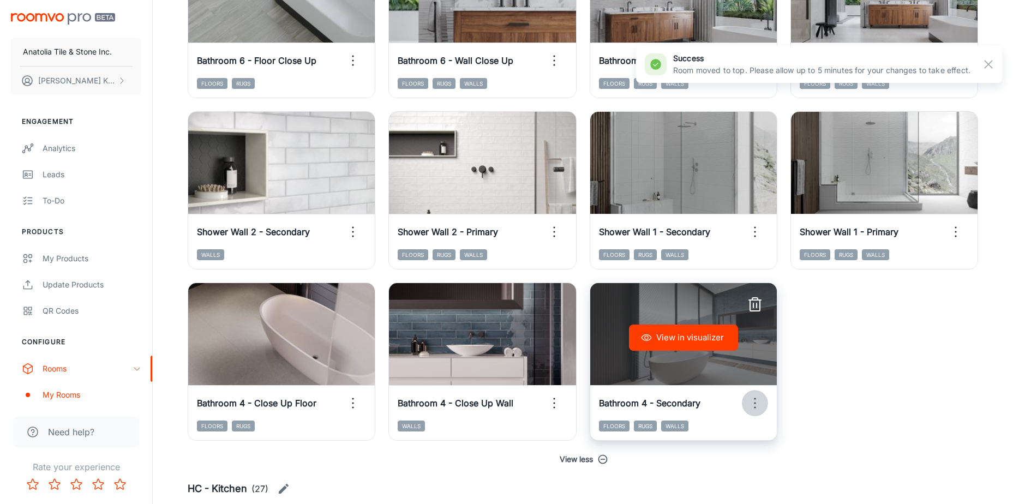
click at [755, 401] on icon "button" at bounding box center [754, 402] width 17 height 17
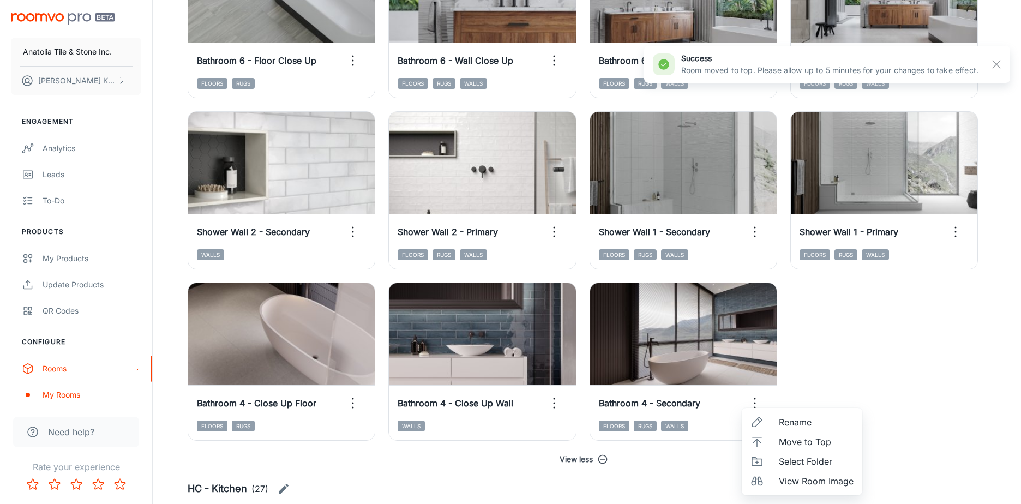
click at [775, 438] on li "Move to Top" at bounding box center [802, 442] width 121 height 20
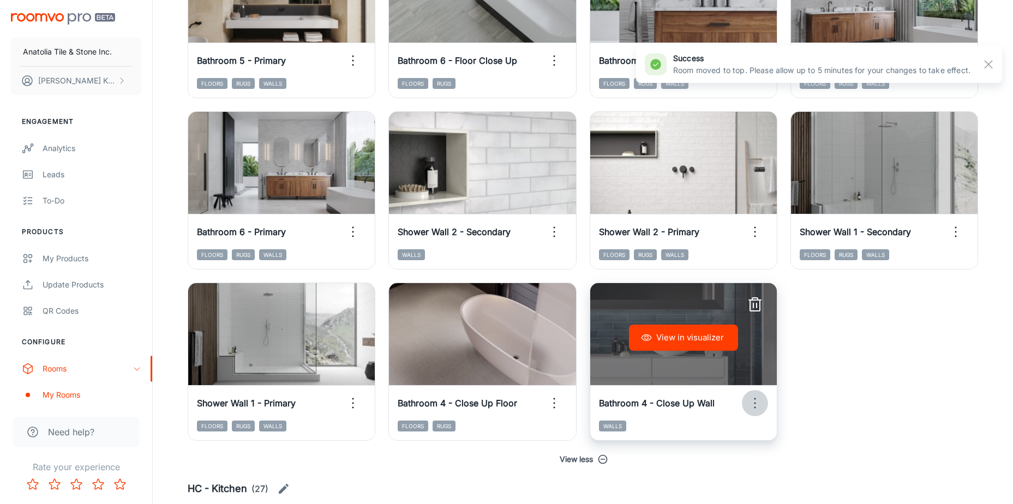
click at [753, 402] on icon "button" at bounding box center [754, 402] width 17 height 17
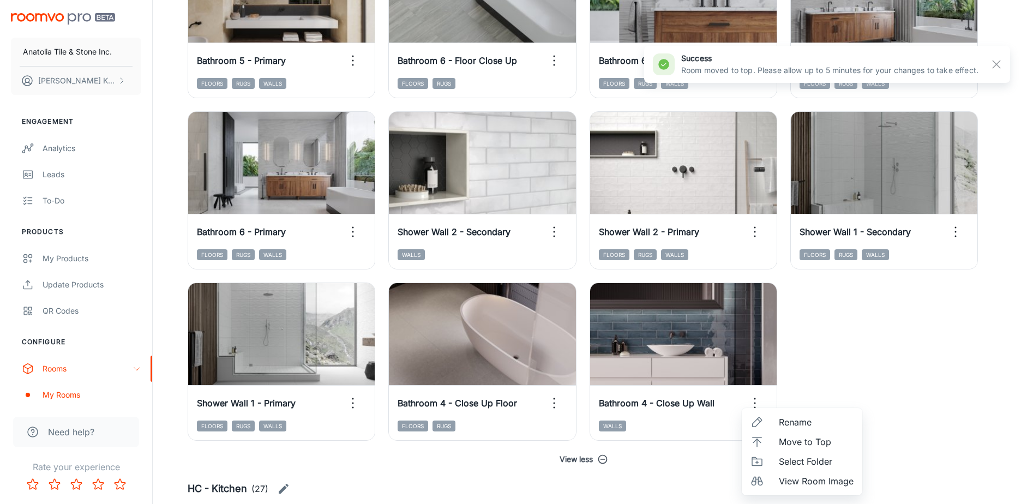
click at [795, 441] on span "Move to Top" at bounding box center [816, 441] width 75 height 13
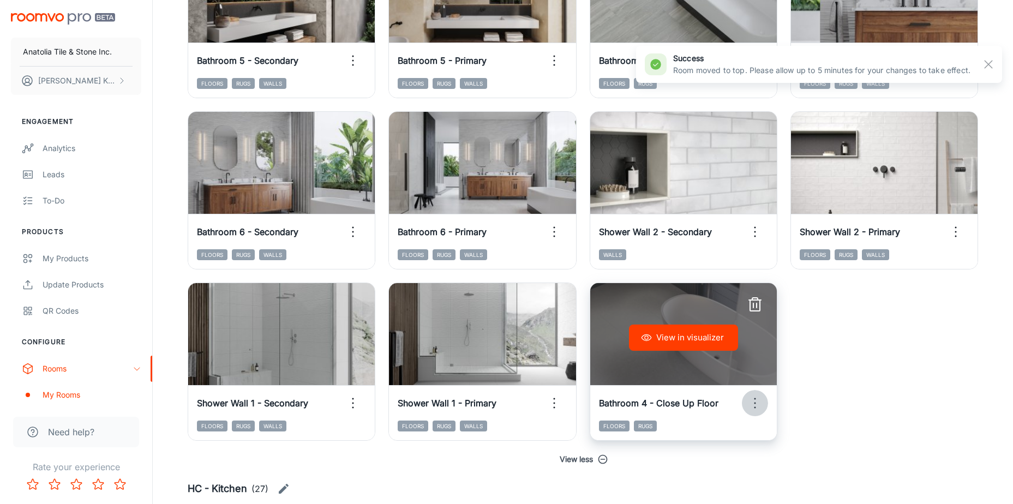
click at [754, 402] on icon "button" at bounding box center [754, 402] width 17 height 17
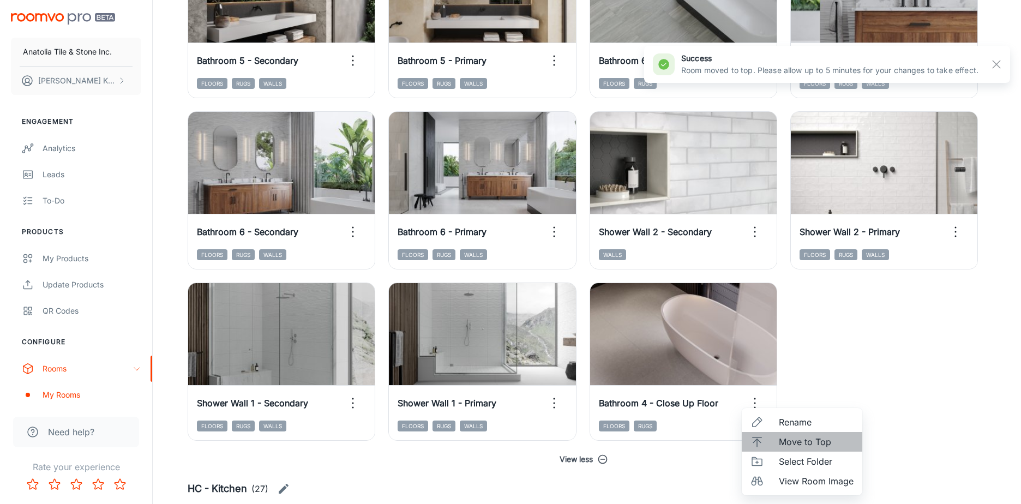
click at [782, 441] on span "Move to Top" at bounding box center [816, 441] width 75 height 13
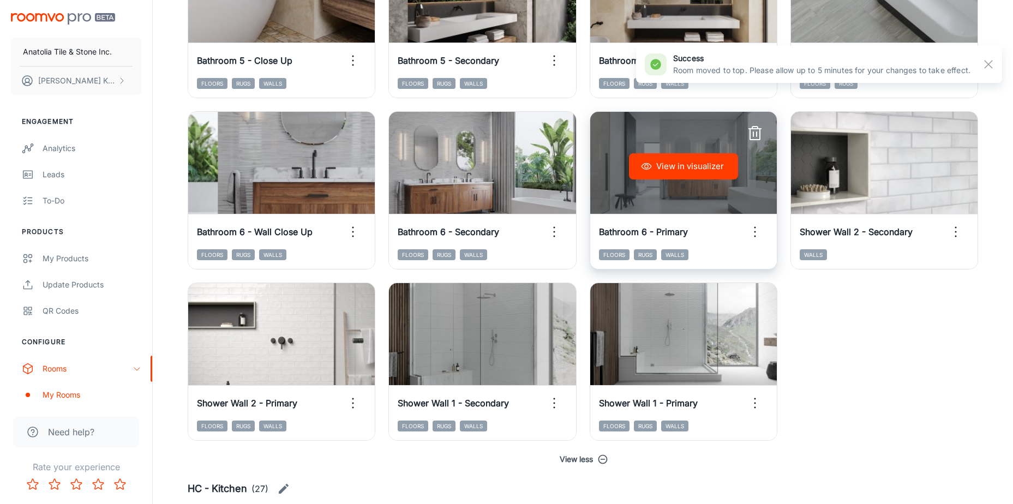
click at [752, 230] on icon "button" at bounding box center [754, 231] width 17 height 17
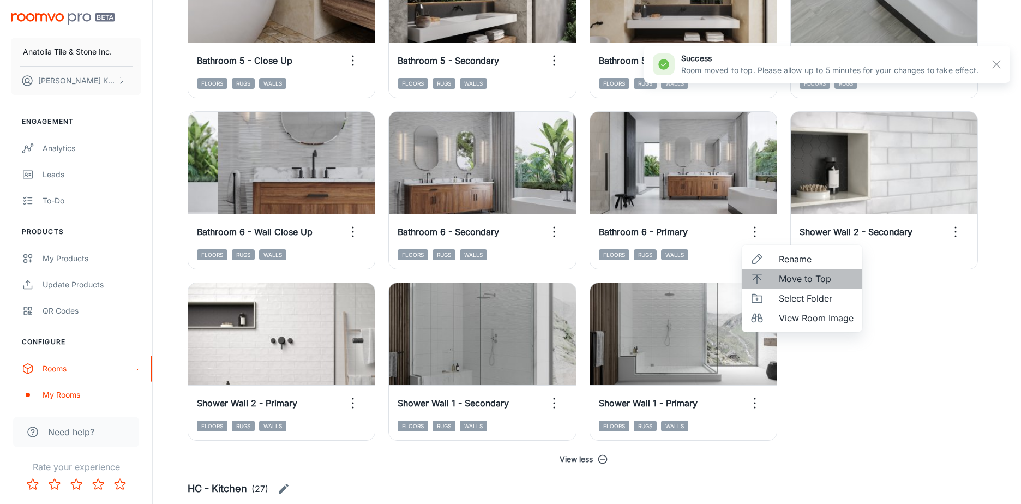
click at [795, 279] on span "Move to Top" at bounding box center [816, 278] width 75 height 13
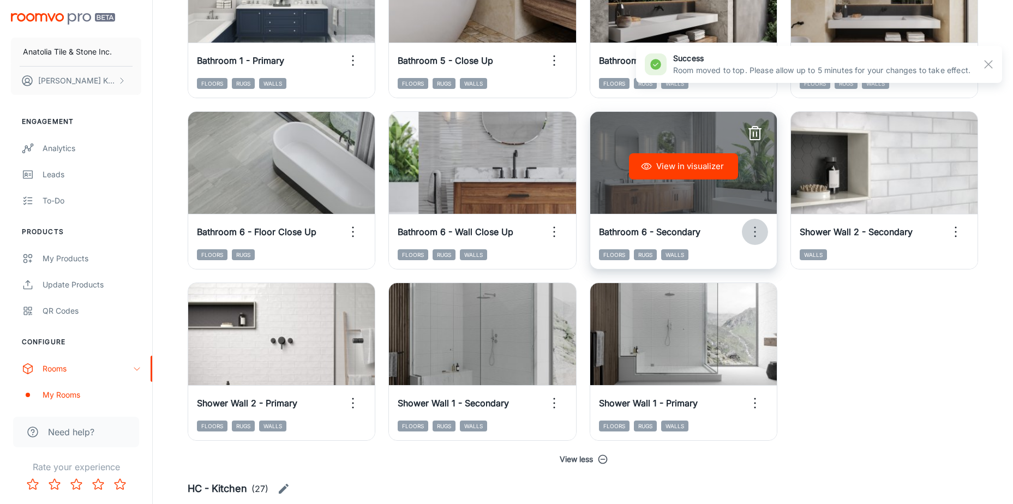
click at [755, 231] on circle "button" at bounding box center [755, 232] width 2 height 2
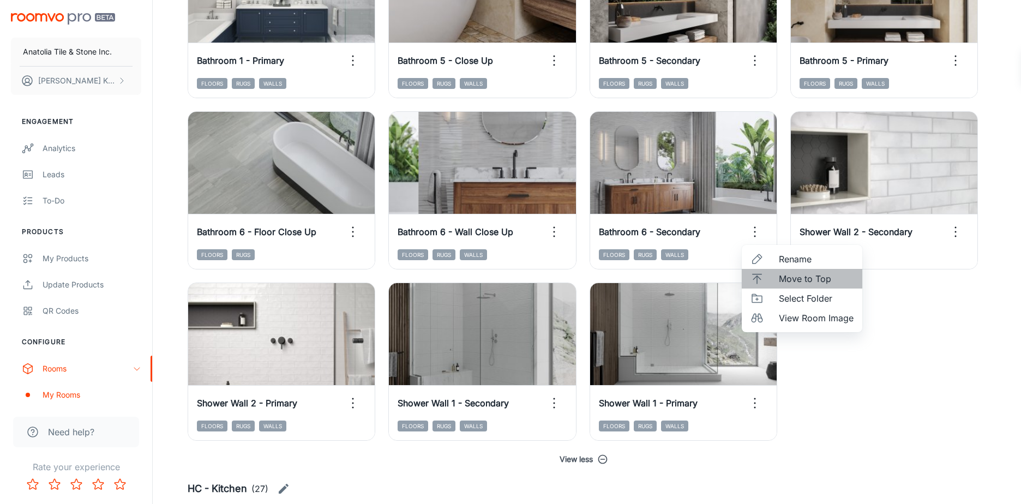
click at [799, 278] on span "Move to Top" at bounding box center [816, 278] width 75 height 13
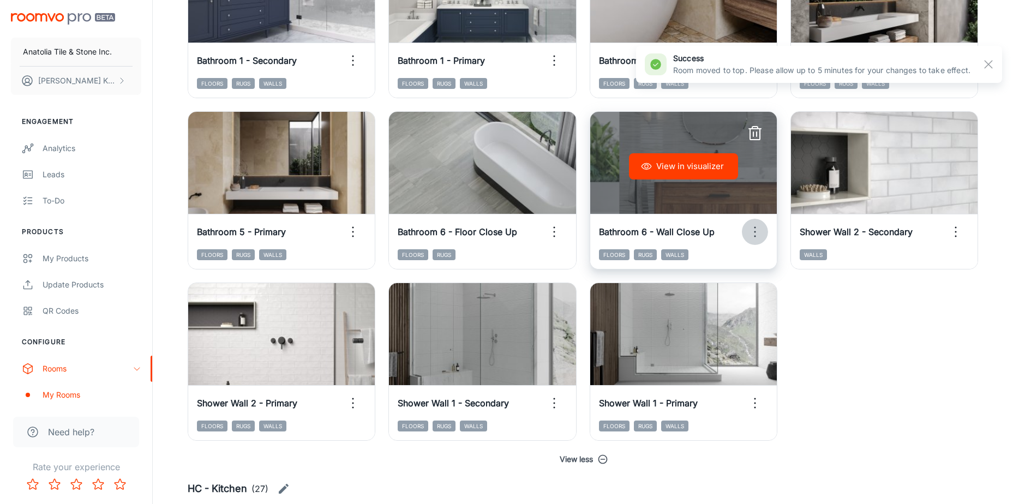
click at [755, 230] on icon "button" at bounding box center [754, 231] width 17 height 17
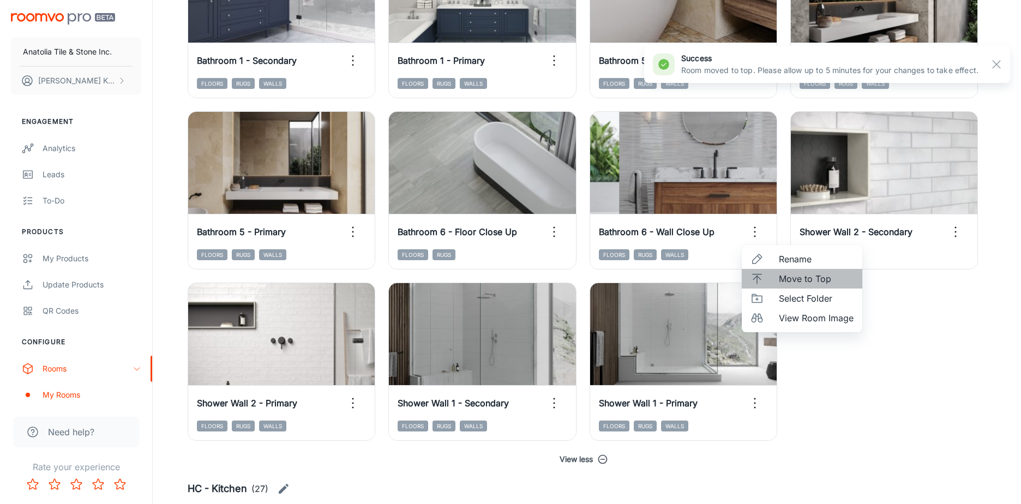
click at [808, 278] on span "Move to Top" at bounding box center [816, 278] width 75 height 13
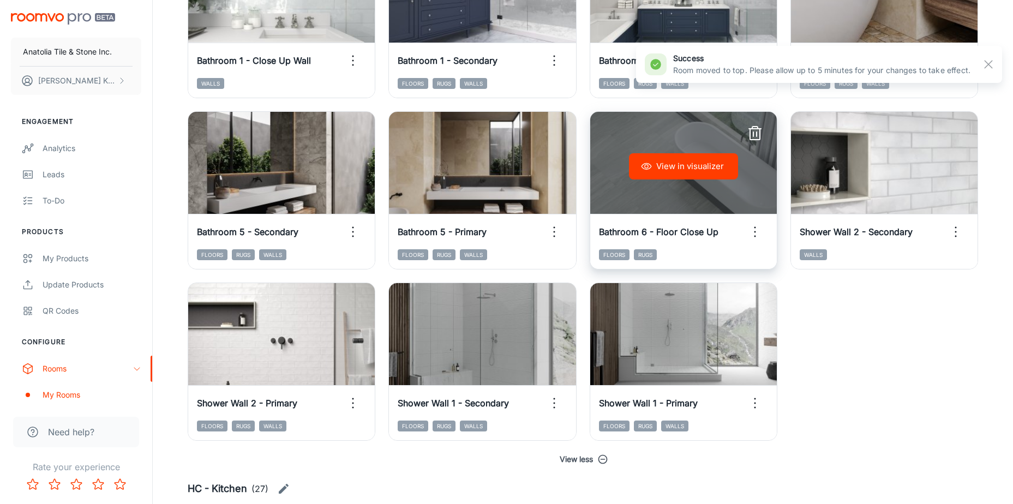
click at [754, 228] on icon "button" at bounding box center [754, 231] width 17 height 17
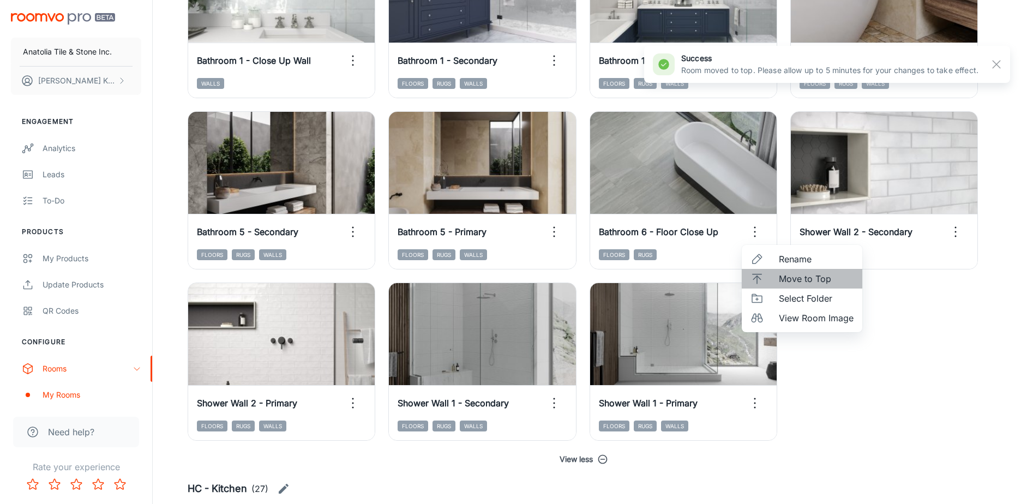
click at [787, 272] on li "Move to Top" at bounding box center [802, 279] width 121 height 20
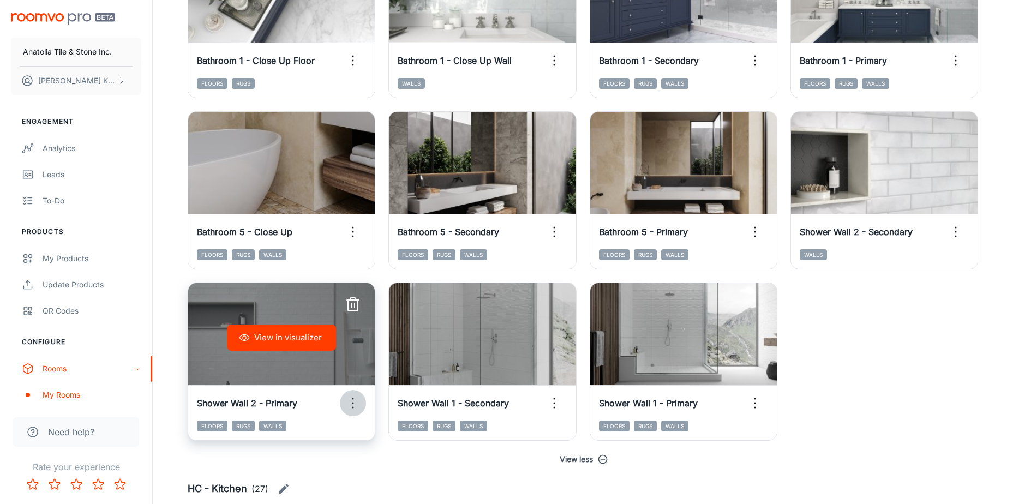
click at [353, 401] on icon "button" at bounding box center [352, 402] width 17 height 17
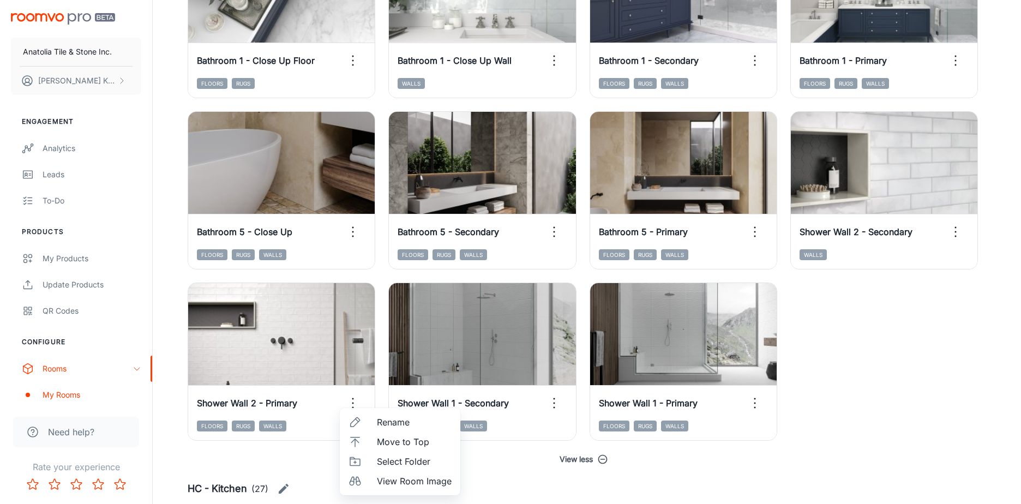
drag, startPoint x: 912, startPoint y: 419, endPoint x: 890, endPoint y: 413, distance: 22.6
click at [910, 419] on div at bounding box center [510, 252] width 1021 height 504
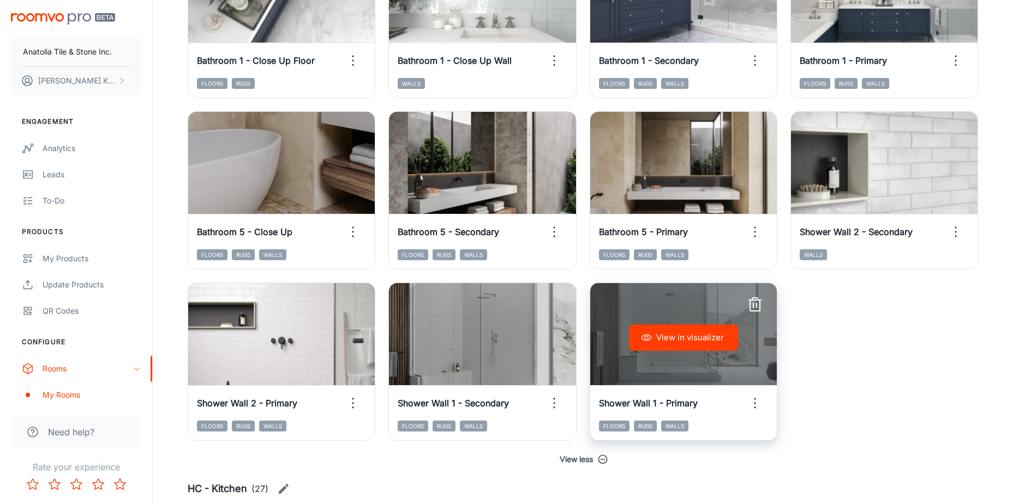
click at [752, 402] on icon "button" at bounding box center [754, 402] width 17 height 17
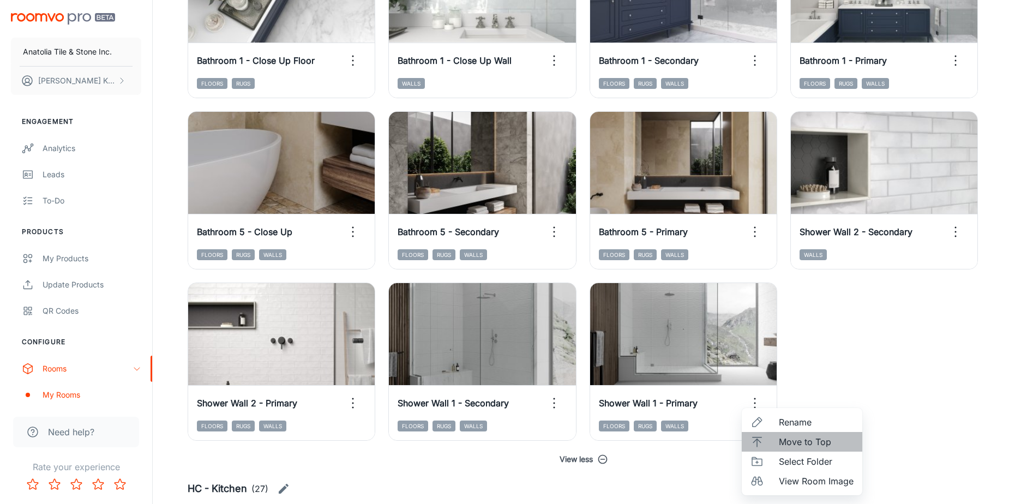
click at [804, 439] on span "Move to Top" at bounding box center [816, 441] width 75 height 13
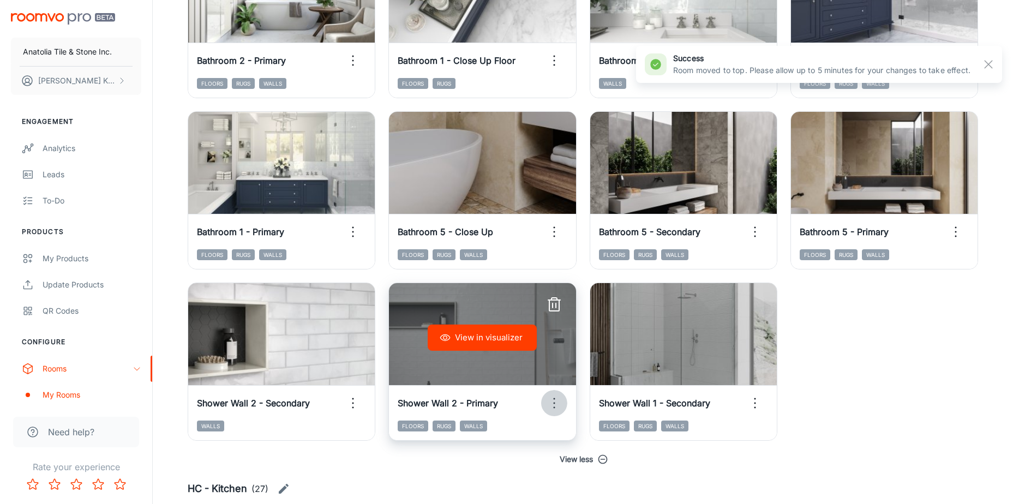
click at [558, 402] on icon "button" at bounding box center [553, 402] width 17 height 17
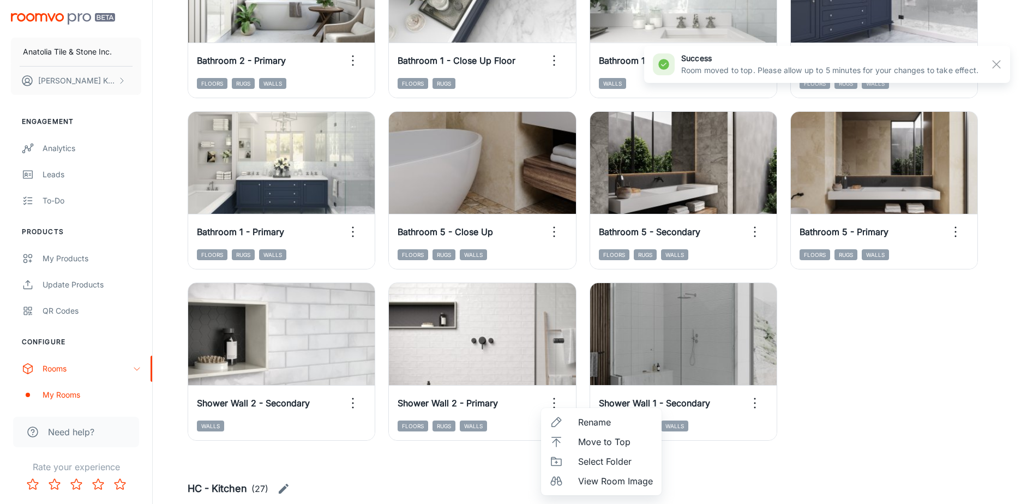
click at [909, 385] on div at bounding box center [510, 252] width 1021 height 504
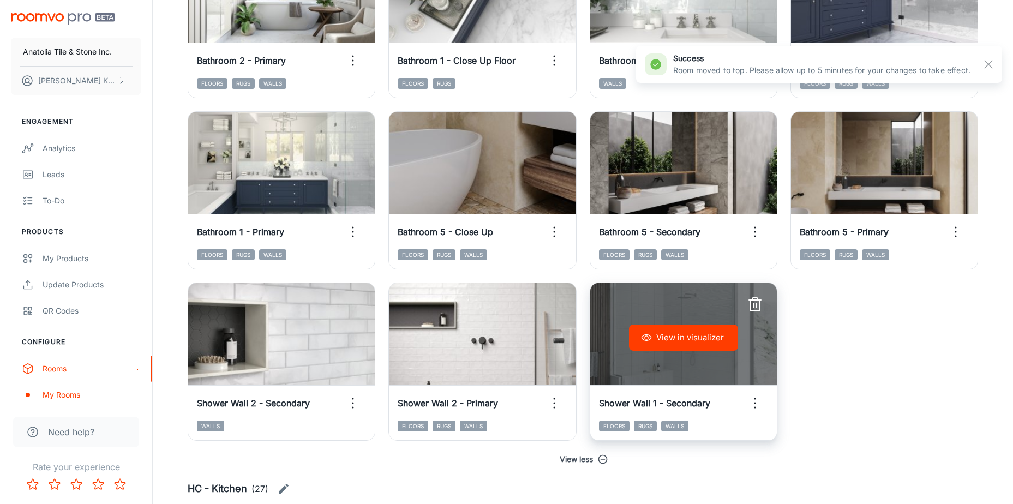
click at [760, 402] on icon "button" at bounding box center [754, 402] width 17 height 17
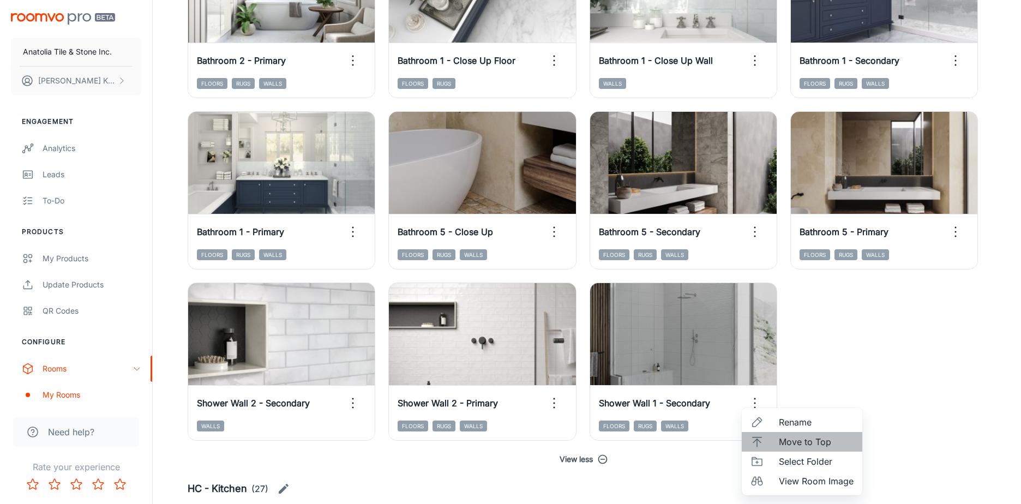
click at [803, 440] on span "Move to Top" at bounding box center [816, 441] width 75 height 13
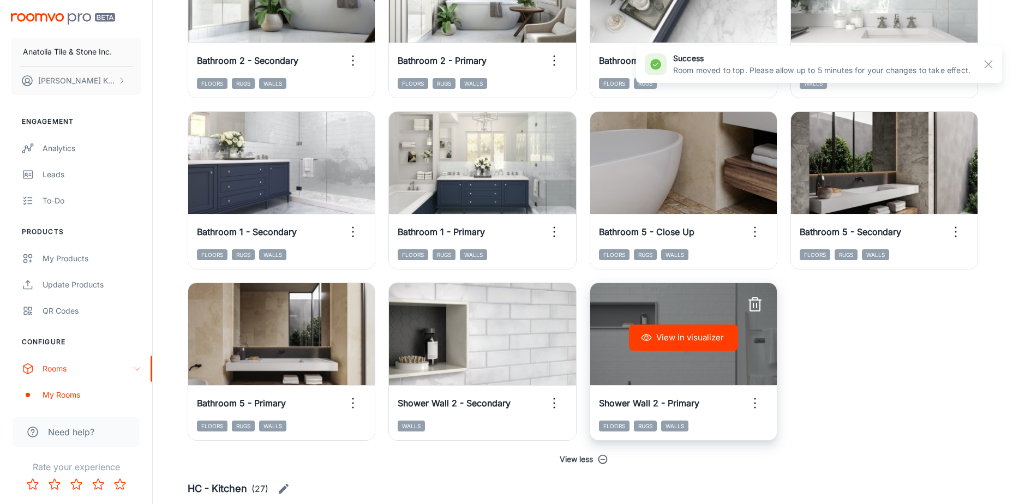
click at [755, 407] on circle "button" at bounding box center [755, 408] width 2 height 2
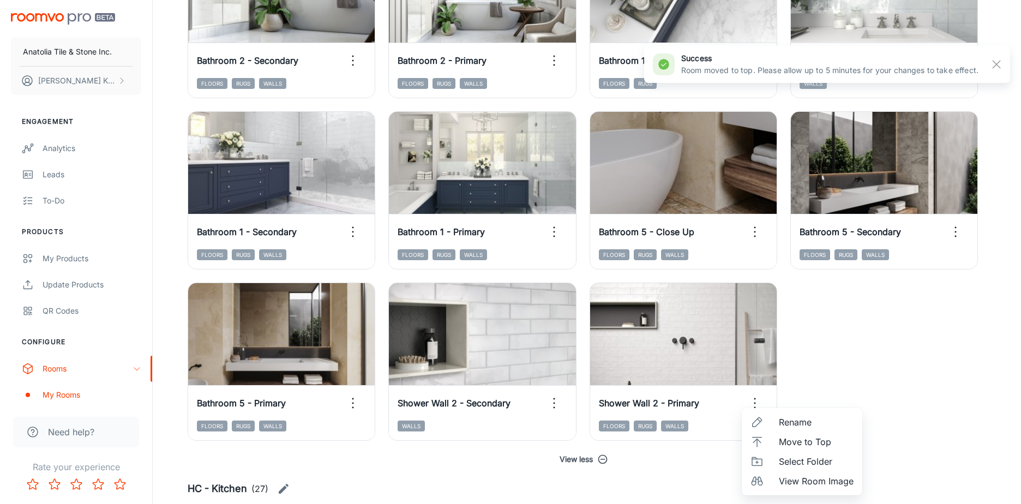
click at [790, 442] on span "Move to Top" at bounding box center [816, 441] width 75 height 13
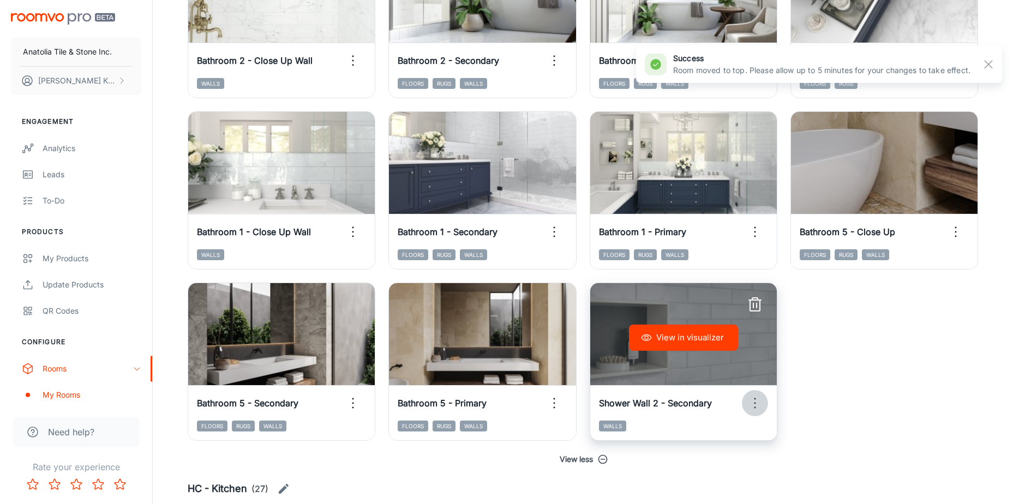
click at [753, 407] on icon "button" at bounding box center [754, 402] width 17 height 17
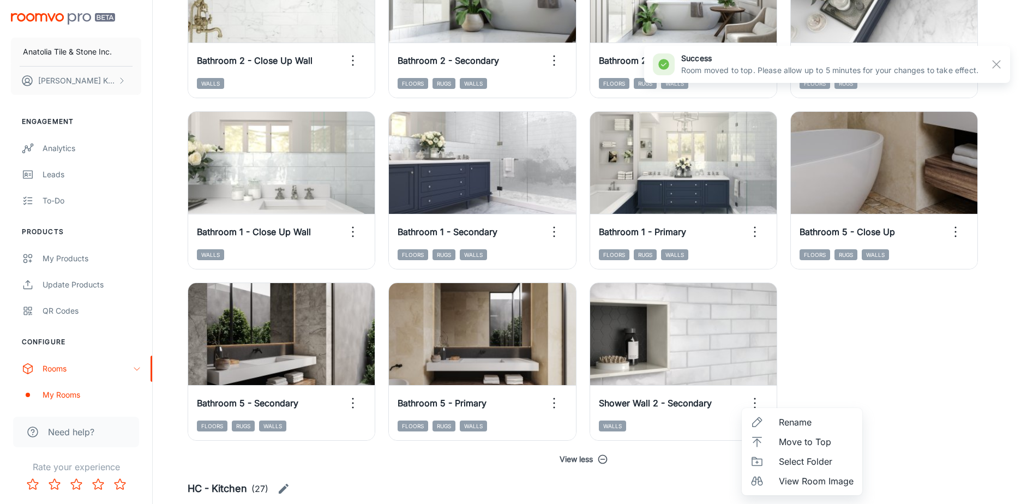
click at [788, 438] on span "Move to Top" at bounding box center [816, 441] width 75 height 13
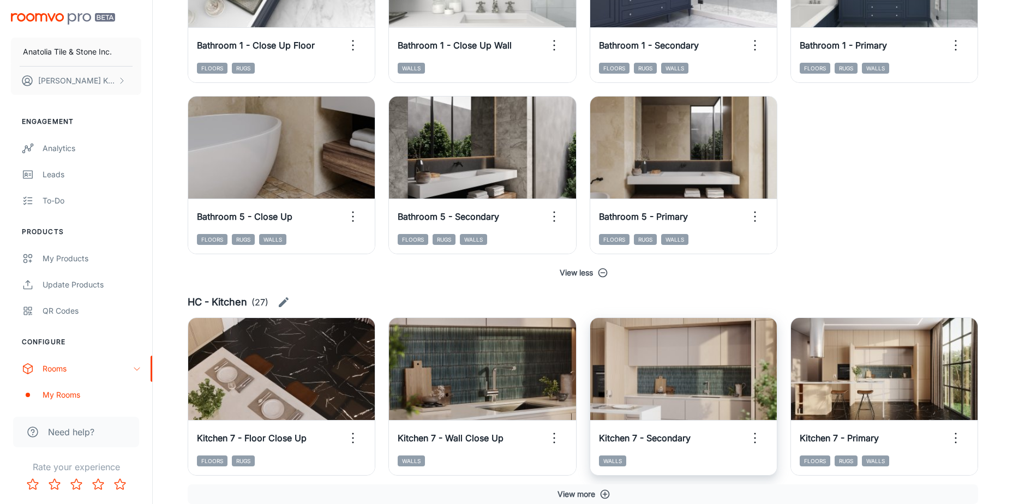
scroll to position [2303, 0]
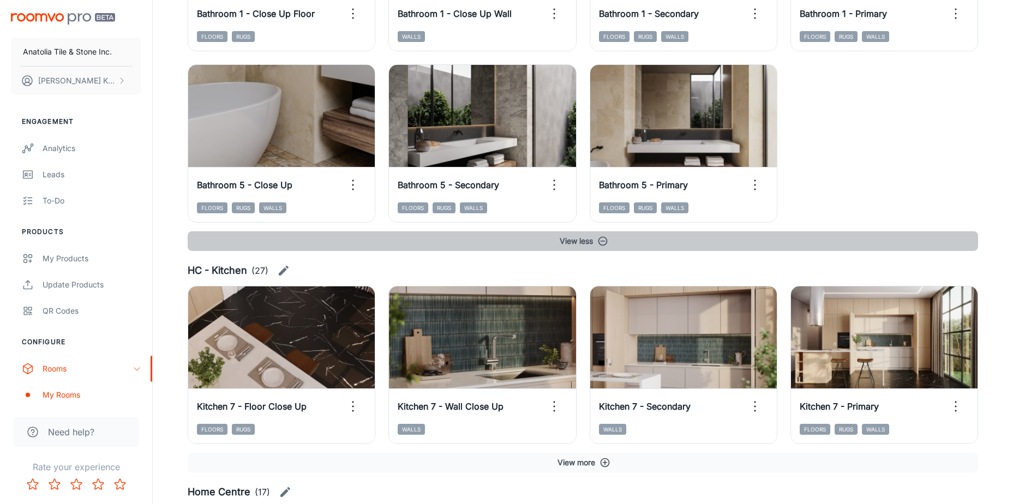
click at [605, 243] on icon "button" at bounding box center [602, 241] width 11 height 11
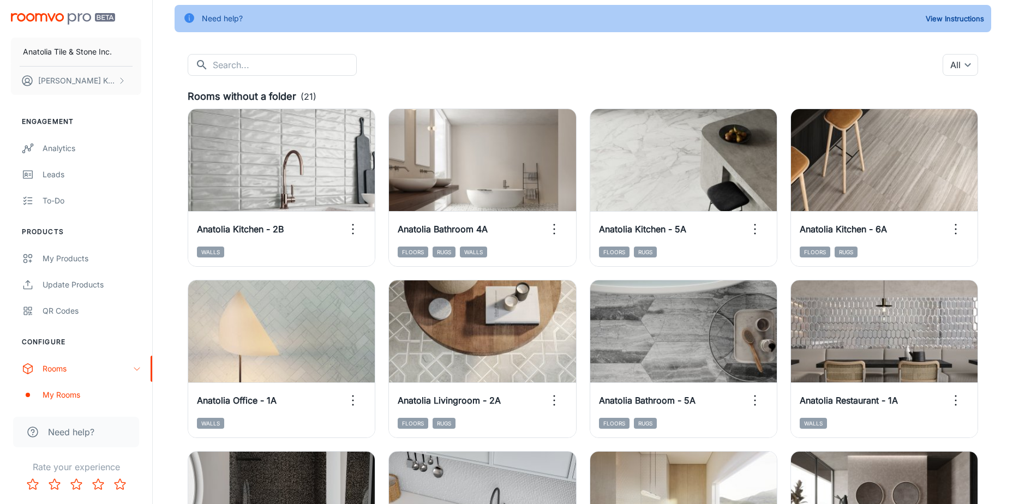
scroll to position [0, 0]
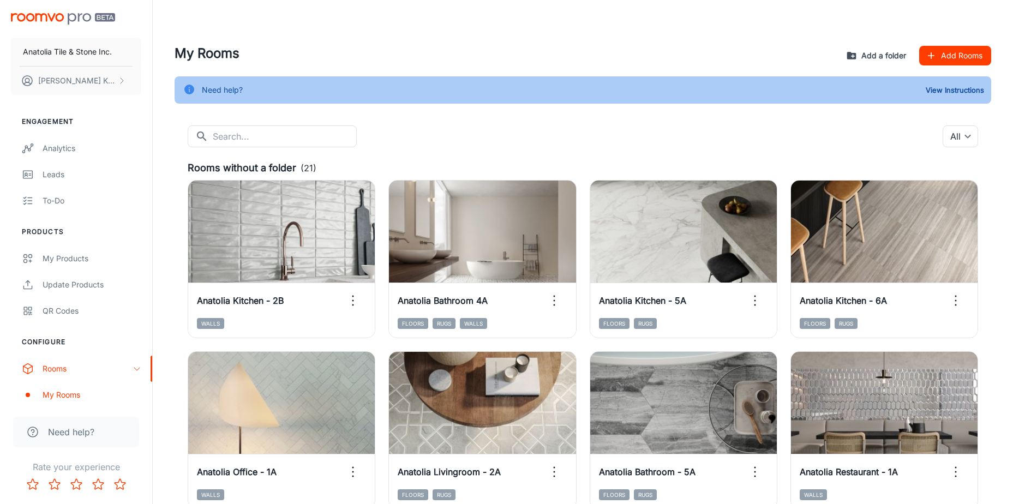
click at [880, 52] on button "Add a folder" at bounding box center [877, 56] width 67 height 20
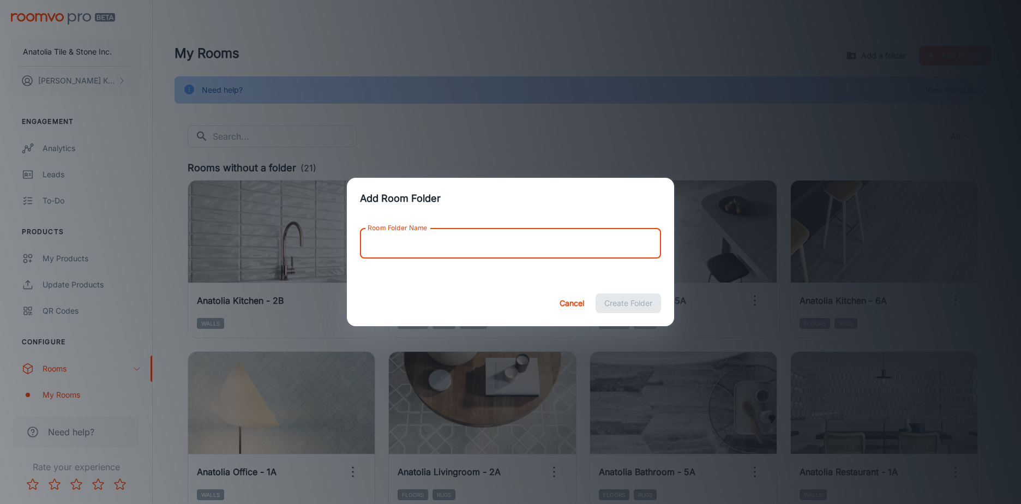
click at [515, 238] on input "Room Folder Name" at bounding box center [510, 243] width 301 height 31
type input "DISCO - Home Center"
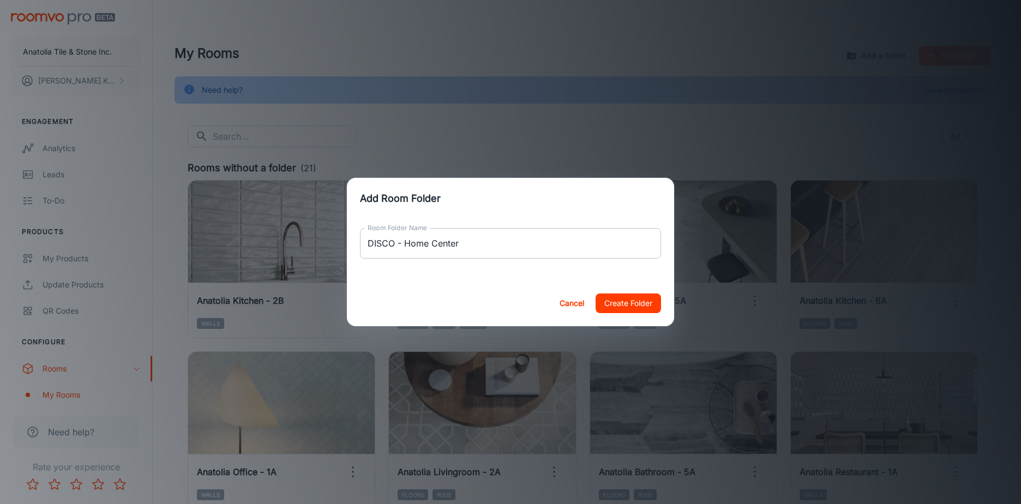
click at [540, 239] on input "DISCO - Home Center" at bounding box center [510, 243] width 301 height 31
click at [641, 302] on button "Create Folder" at bounding box center [627, 303] width 65 height 20
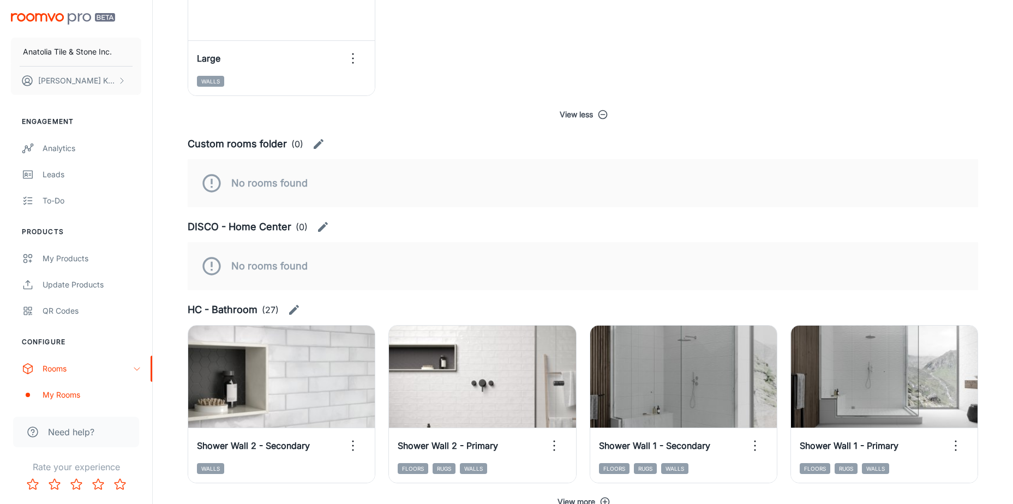
scroll to position [1086, 0]
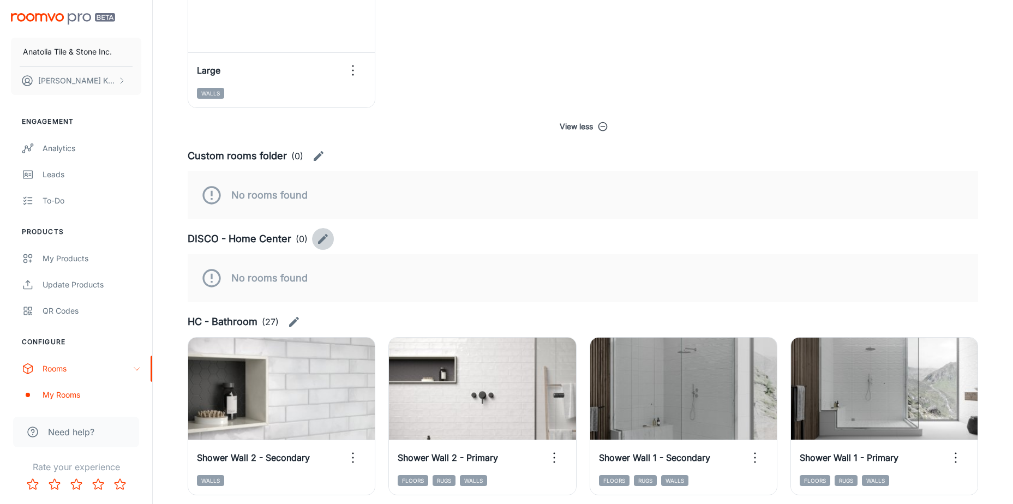
click at [320, 237] on icon "button" at bounding box center [322, 238] width 13 height 13
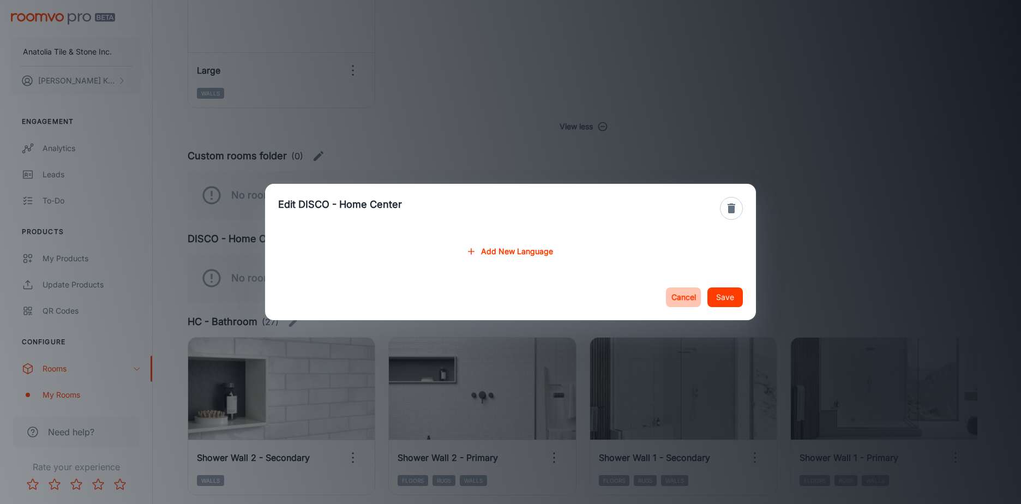
click at [676, 296] on button "Cancel" at bounding box center [683, 297] width 35 height 20
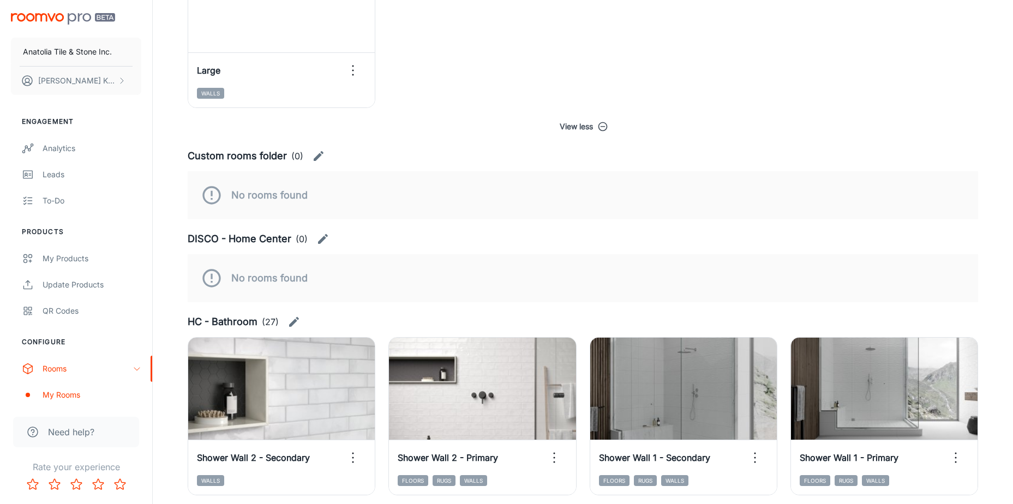
click at [323, 236] on icon "button" at bounding box center [322, 238] width 13 height 13
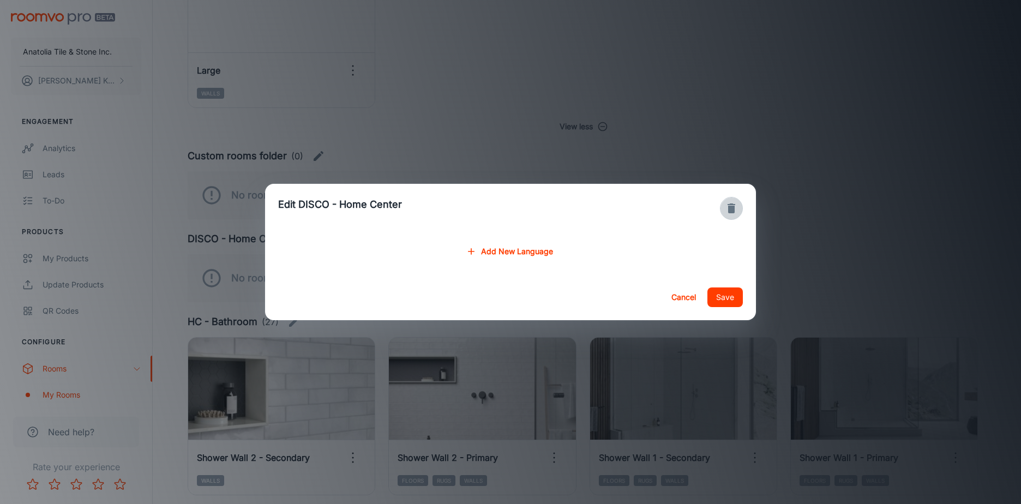
click at [723, 210] on button "button" at bounding box center [731, 208] width 23 height 23
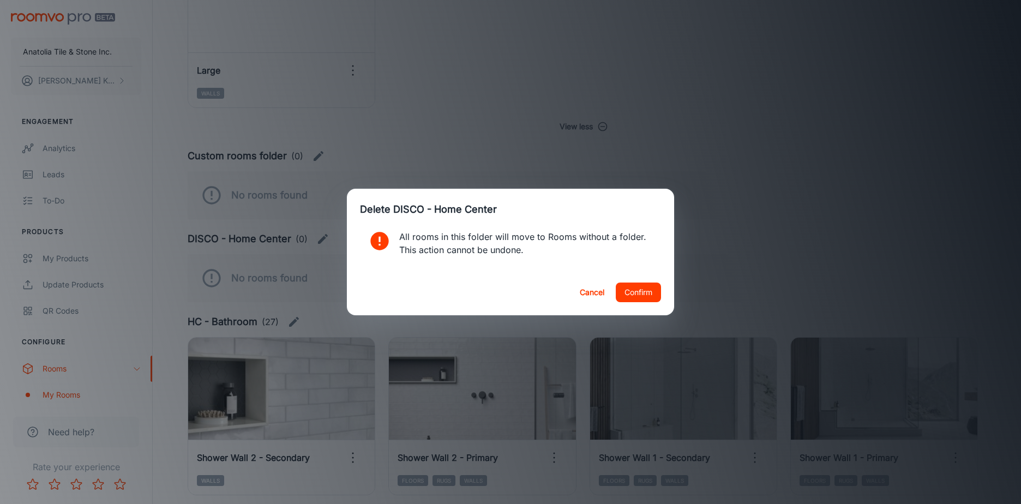
click at [643, 289] on button "Confirm" at bounding box center [638, 292] width 45 height 20
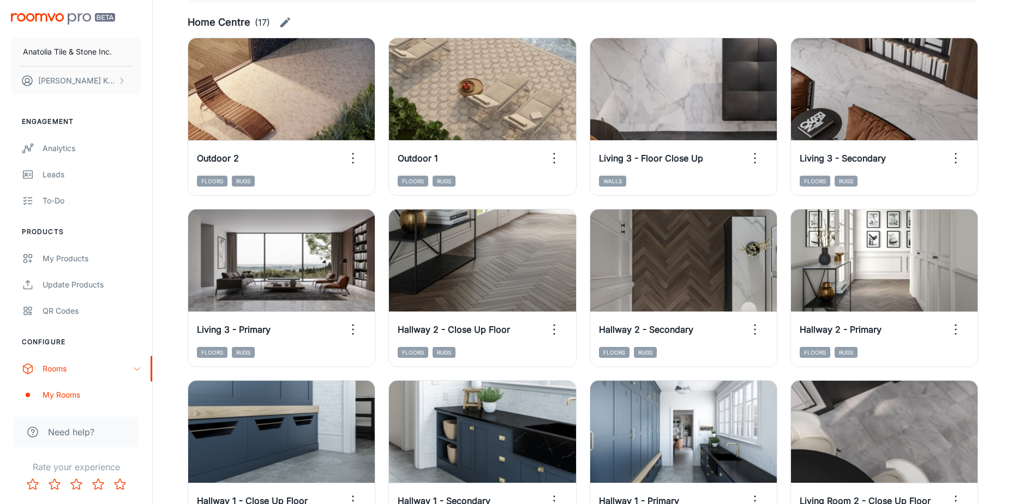
scroll to position [0, 0]
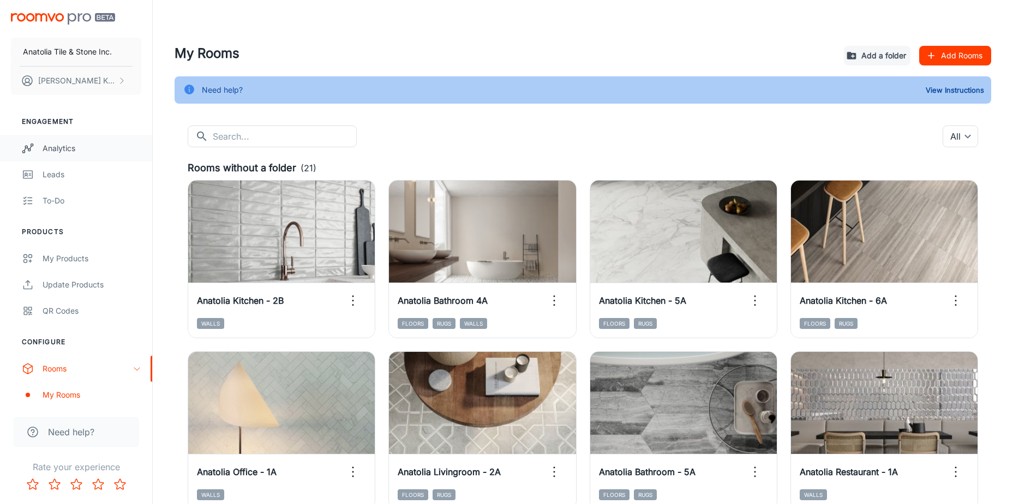
click at [56, 148] on div "Analytics" at bounding box center [92, 148] width 99 height 12
